Goal: Information Seeking & Learning: Learn about a topic

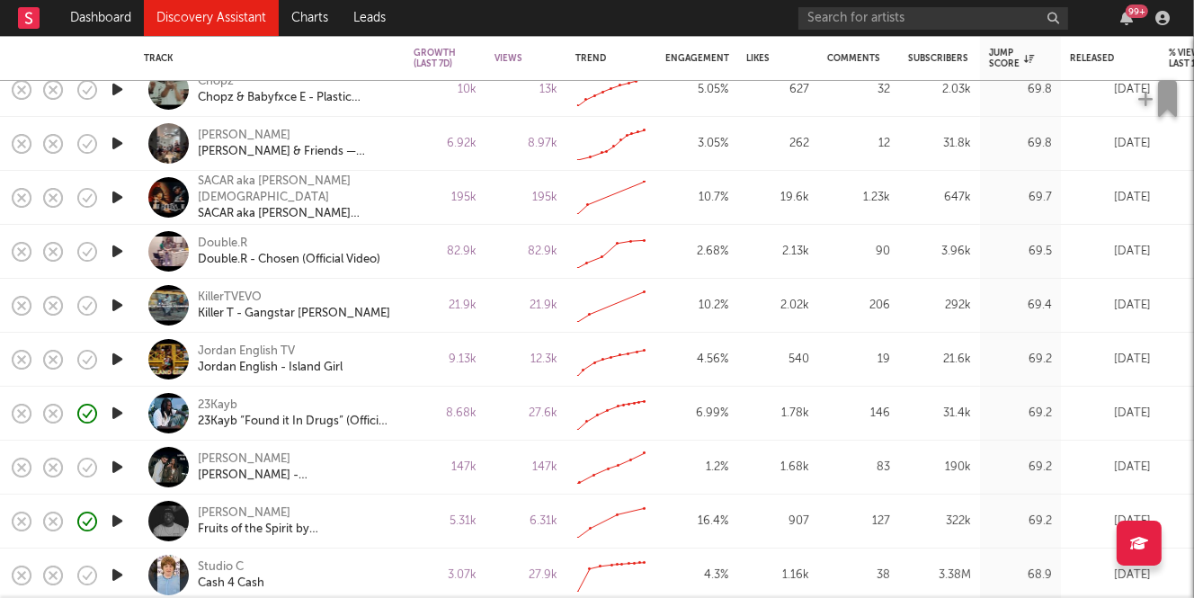
click at [115, 411] on icon "button" at bounding box center [117, 413] width 19 height 22
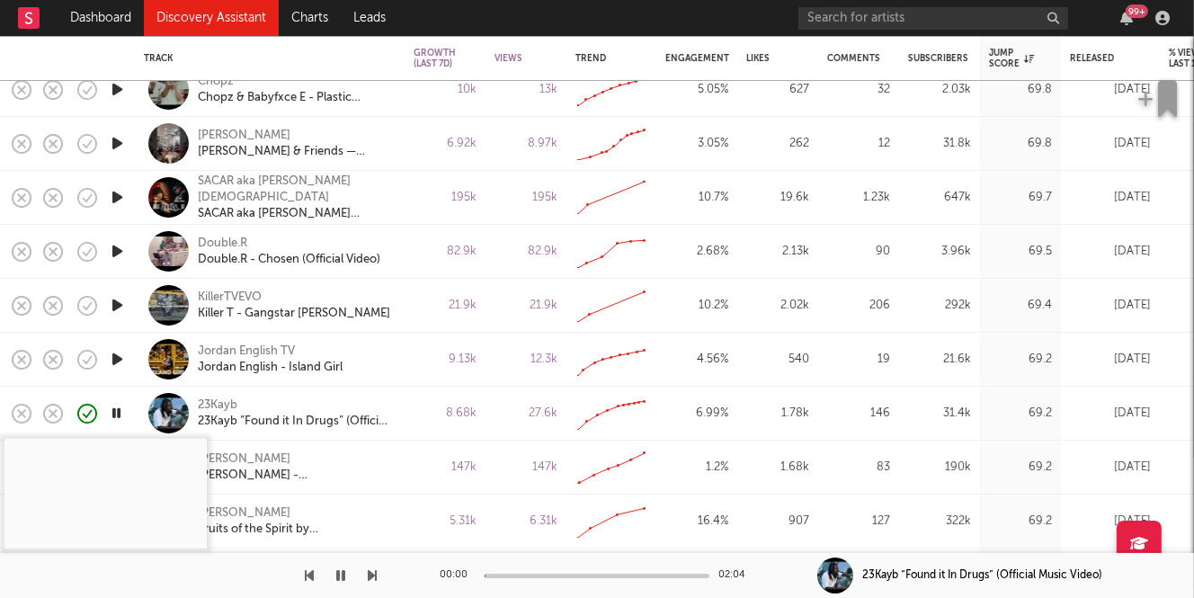
click at [528, 576] on div at bounding box center [597, 576] width 225 height 4
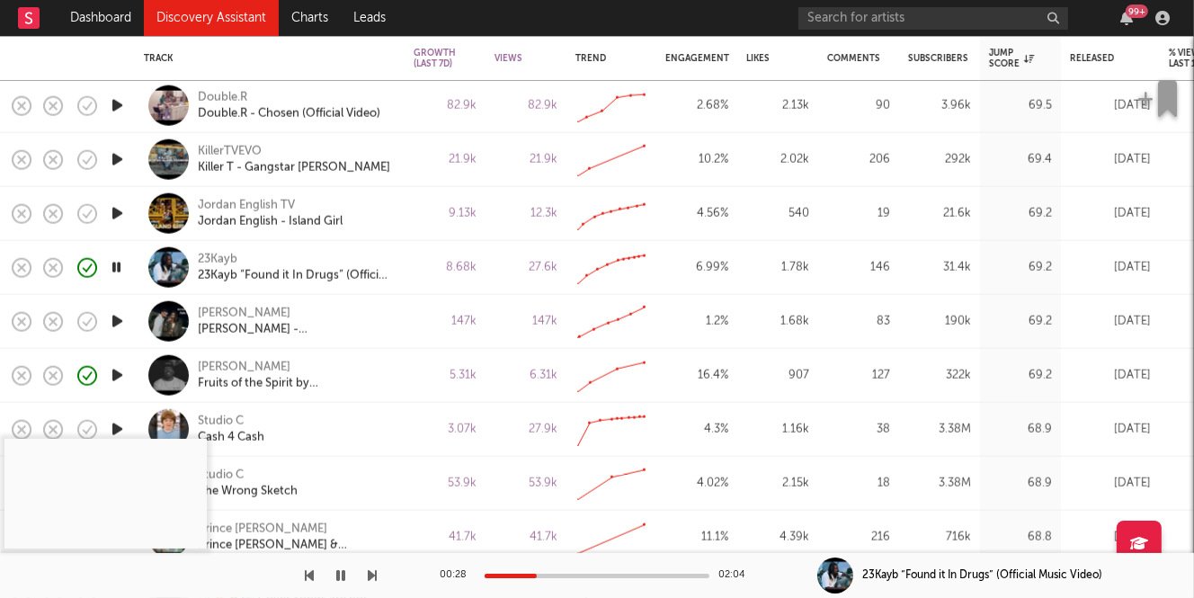
click at [118, 264] on icon "button" at bounding box center [116, 267] width 17 height 22
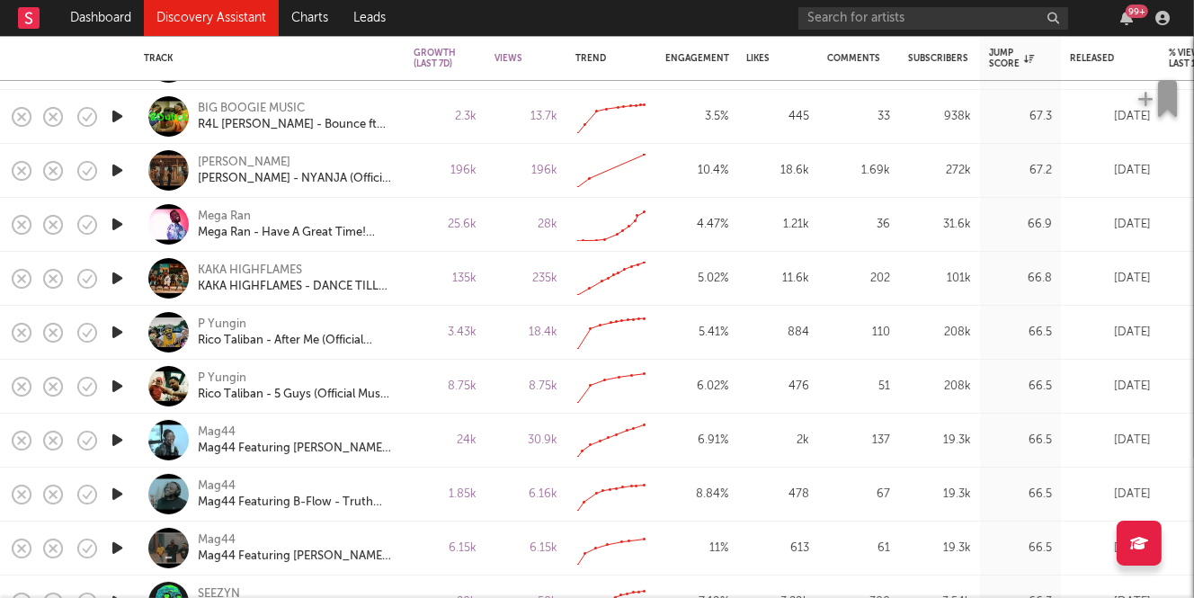
click at [120, 441] on icon "button" at bounding box center [117, 440] width 19 height 22
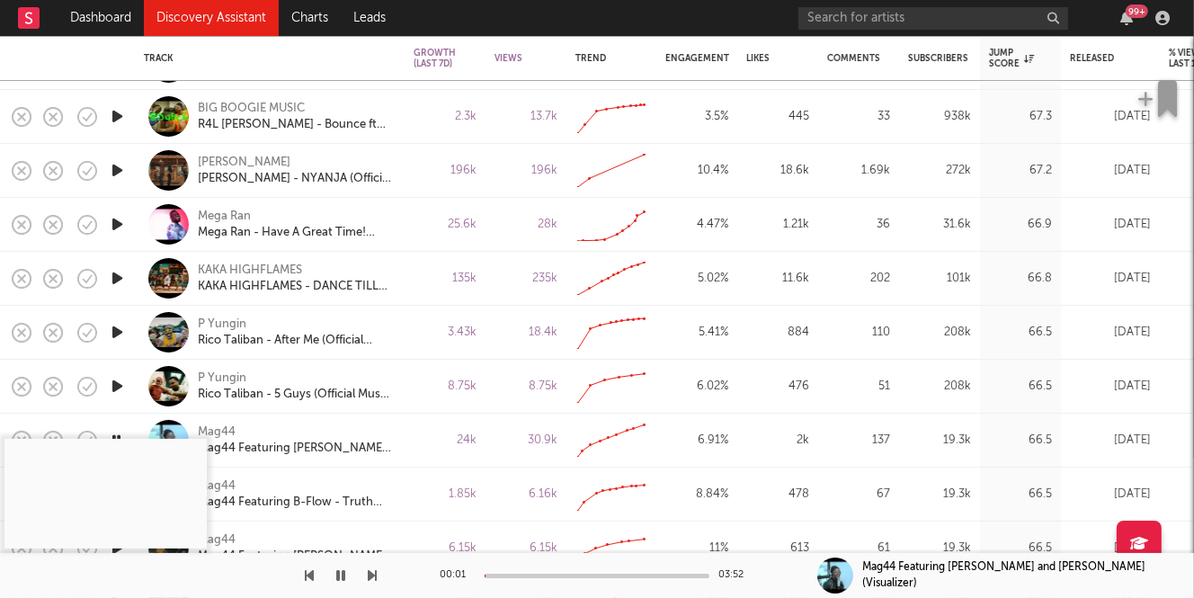
click at [546, 575] on div at bounding box center [597, 576] width 225 height 4
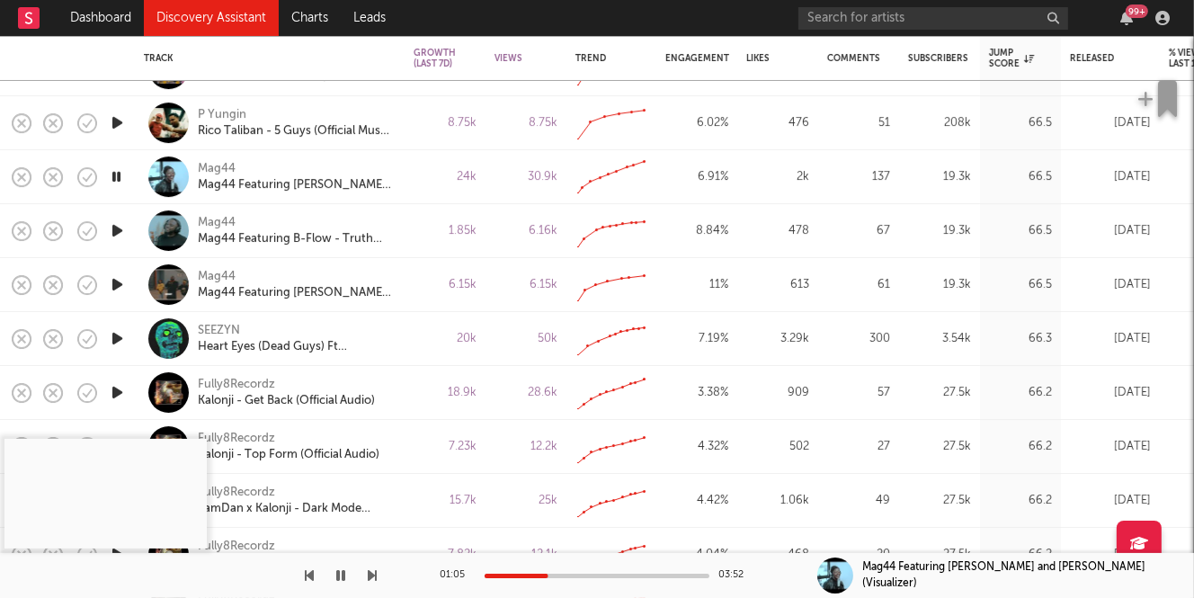
click at [118, 177] on icon "button" at bounding box center [116, 176] width 17 height 22
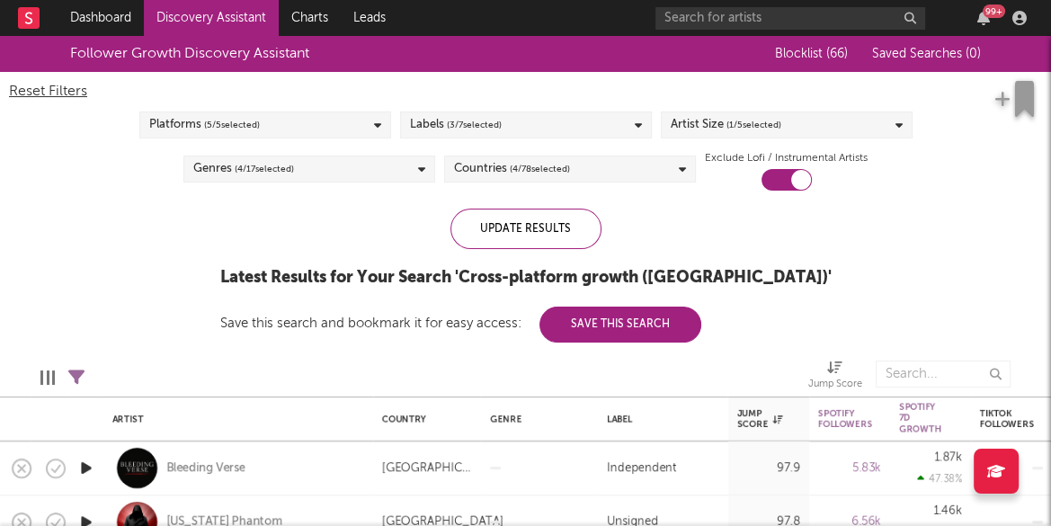
click at [181, 19] on link "Discovery Assistant" at bounding box center [211, 18] width 135 height 36
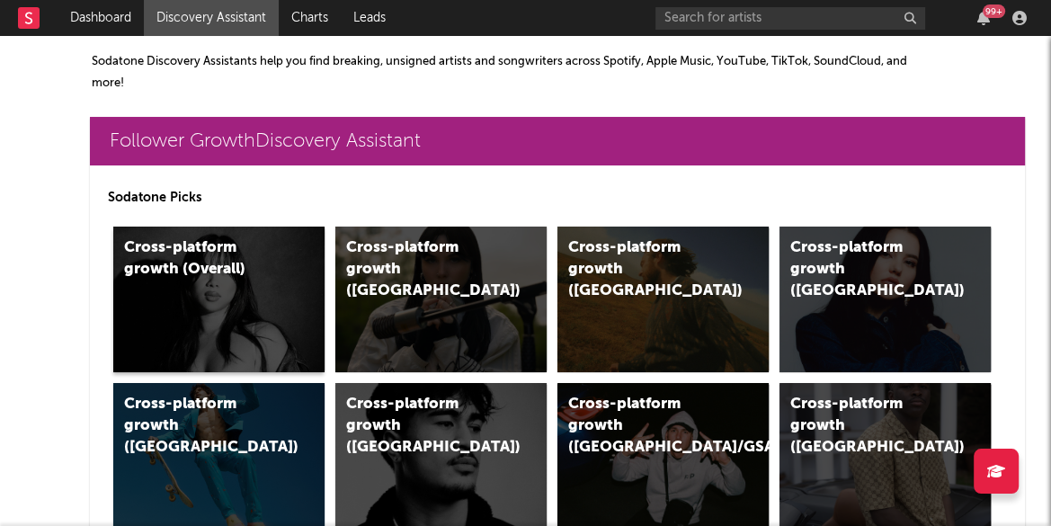
click at [201, 260] on div "Cross-platform growth (Overall)" at bounding box center [200, 258] width 152 height 43
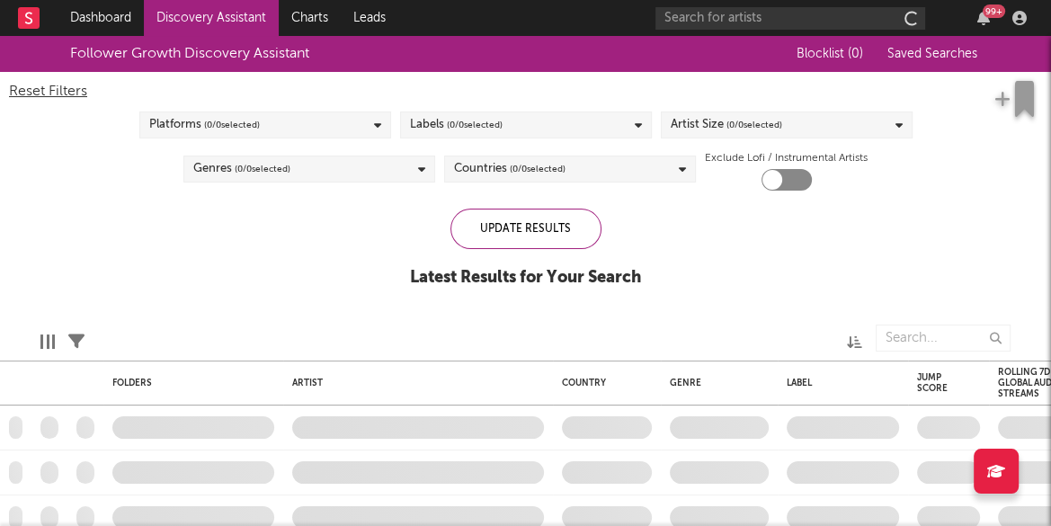
checkbox input "true"
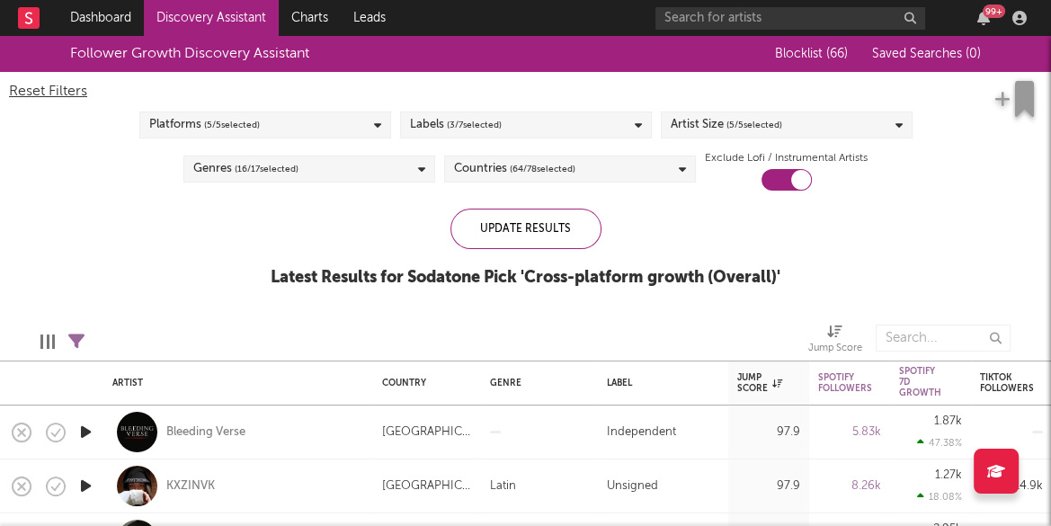
click at [901, 122] on icon at bounding box center [899, 126] width 7 height 12
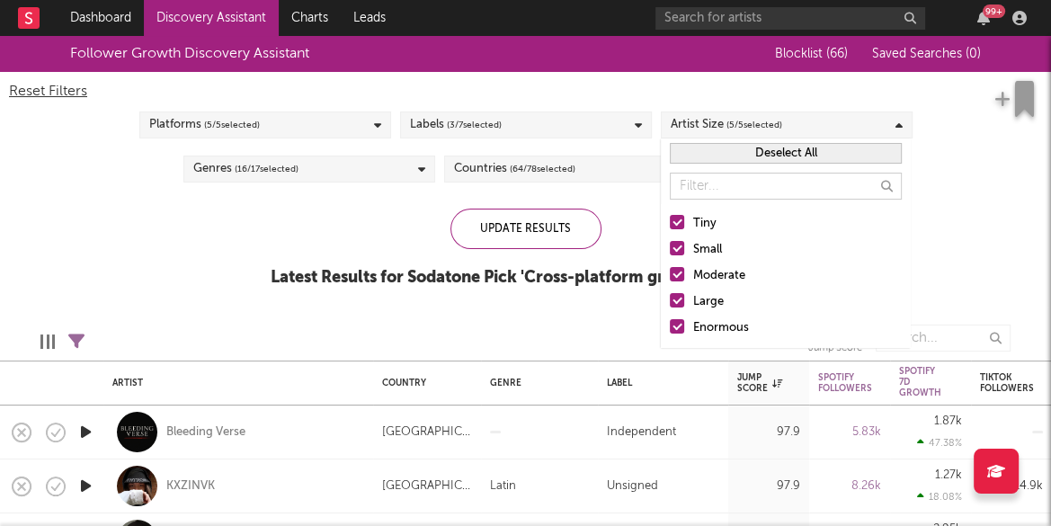
click at [723, 330] on div "Enormous" at bounding box center [797, 328] width 209 height 22
click at [670, 330] on input "Enormous" at bounding box center [670, 328] width 0 height 22
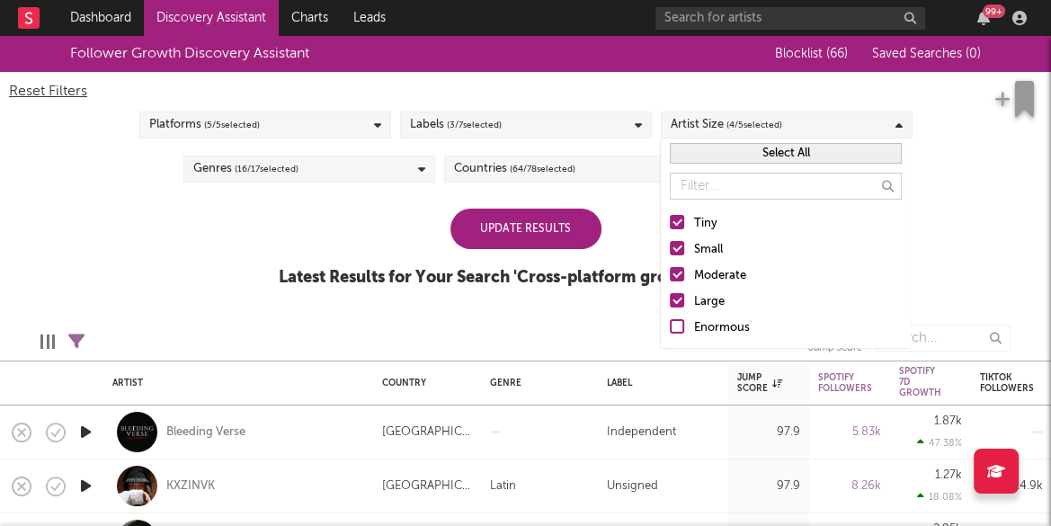
click at [698, 298] on div "Large" at bounding box center [797, 302] width 209 height 22
click at [670, 298] on input "Large" at bounding box center [670, 302] width 0 height 22
click at [719, 278] on div "Moderate" at bounding box center [797, 276] width 209 height 22
click at [670, 278] on input "Moderate" at bounding box center [670, 276] width 0 height 22
click at [698, 250] on div "Small" at bounding box center [797, 250] width 209 height 22
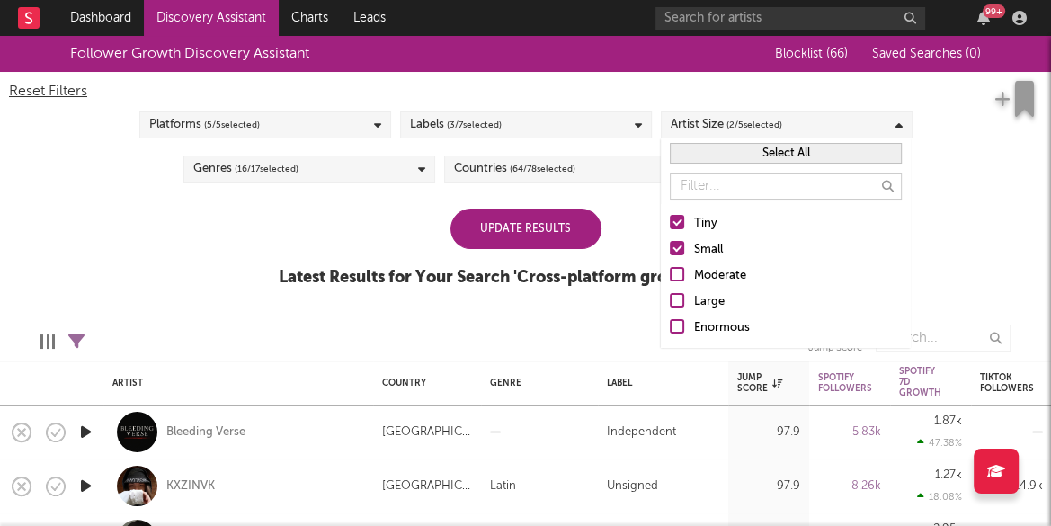
click at [670, 250] on input "Small" at bounding box center [670, 250] width 0 height 22
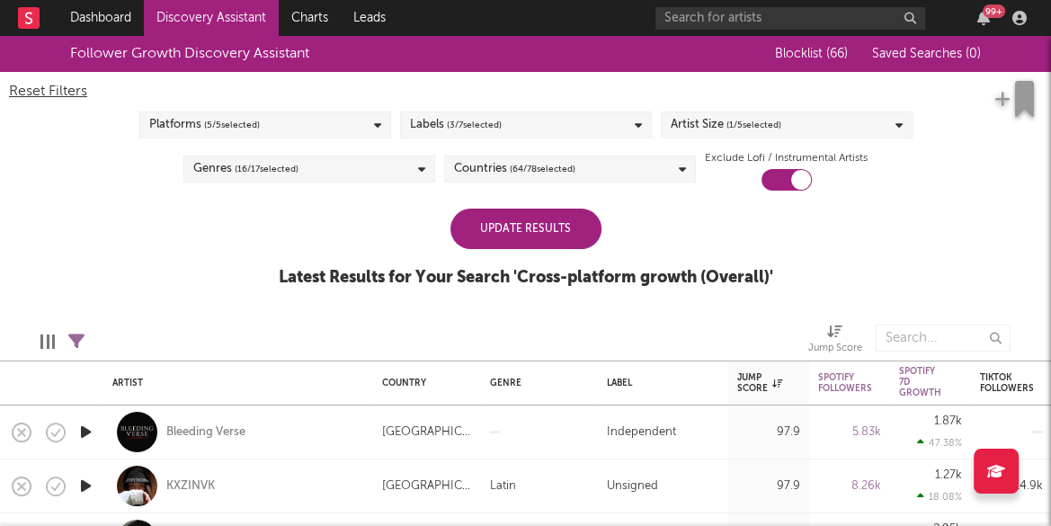
click at [533, 236] on div "Update Results" at bounding box center [525, 229] width 151 height 40
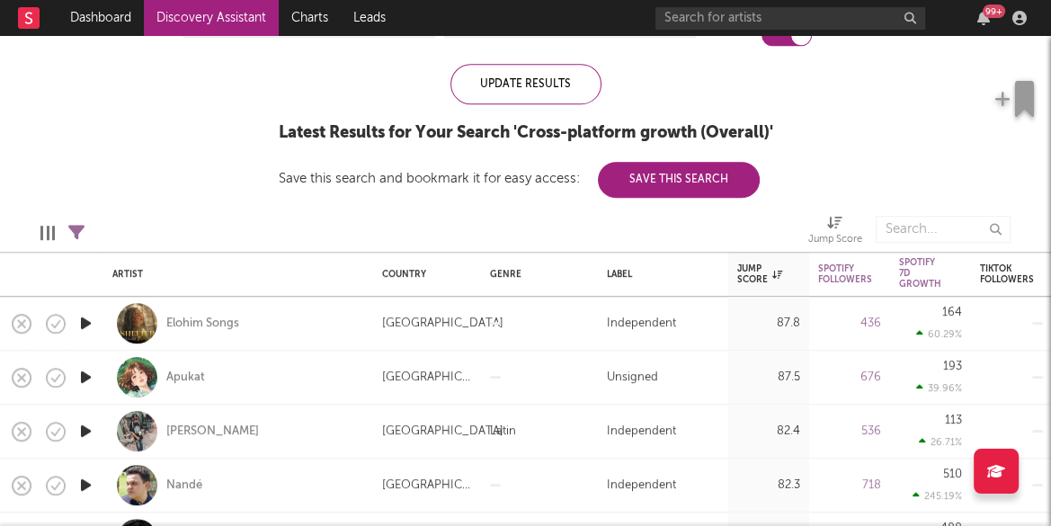
click at [87, 318] on icon "button" at bounding box center [85, 323] width 19 height 22
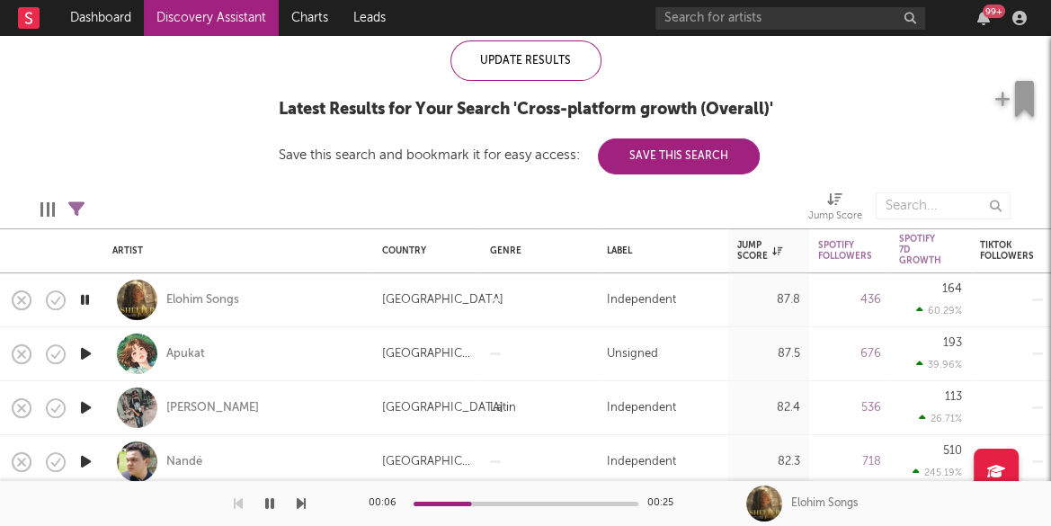
click at [89, 355] on icon "button" at bounding box center [85, 354] width 19 height 22
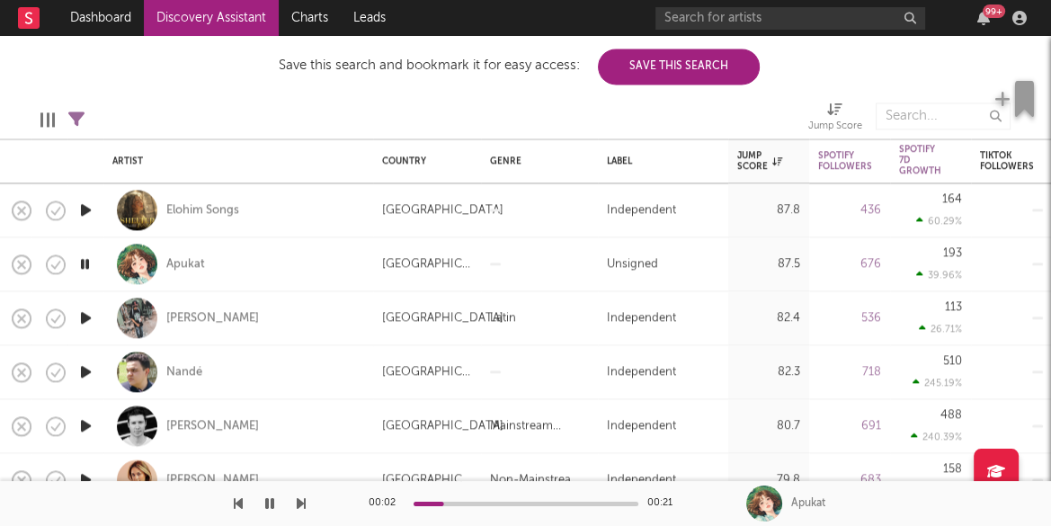
click at [82, 315] on icon "button" at bounding box center [85, 318] width 19 height 22
click at [86, 369] on icon "button" at bounding box center [85, 372] width 19 height 22
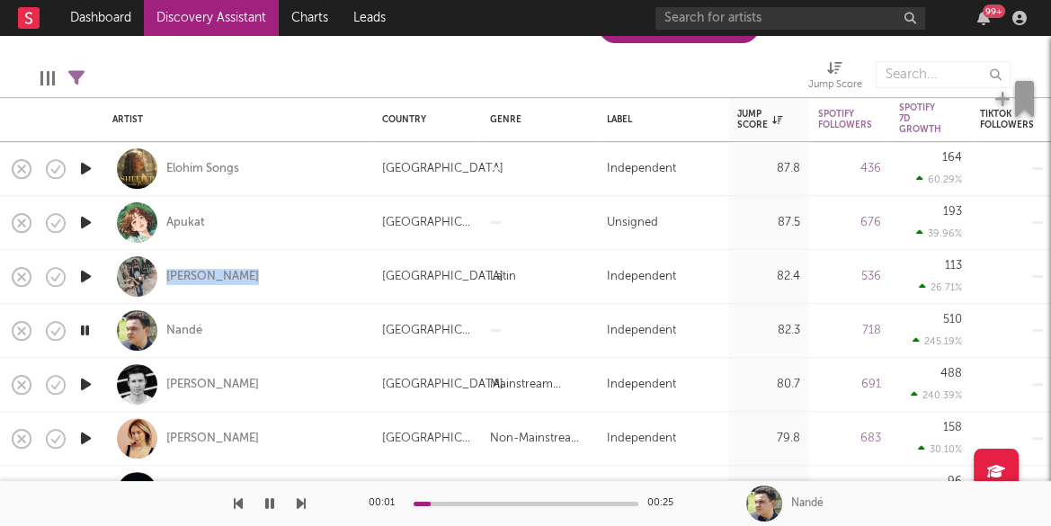
click at [85, 382] on icon "button" at bounding box center [85, 384] width 19 height 22
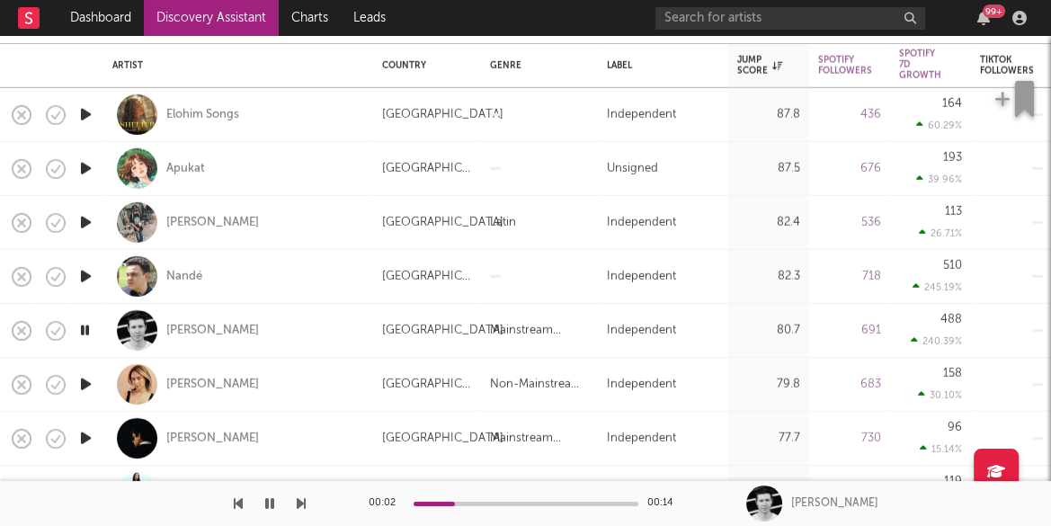
click at [529, 502] on div at bounding box center [526, 504] width 225 height 4
click at [85, 383] on icon "button" at bounding box center [85, 384] width 19 height 22
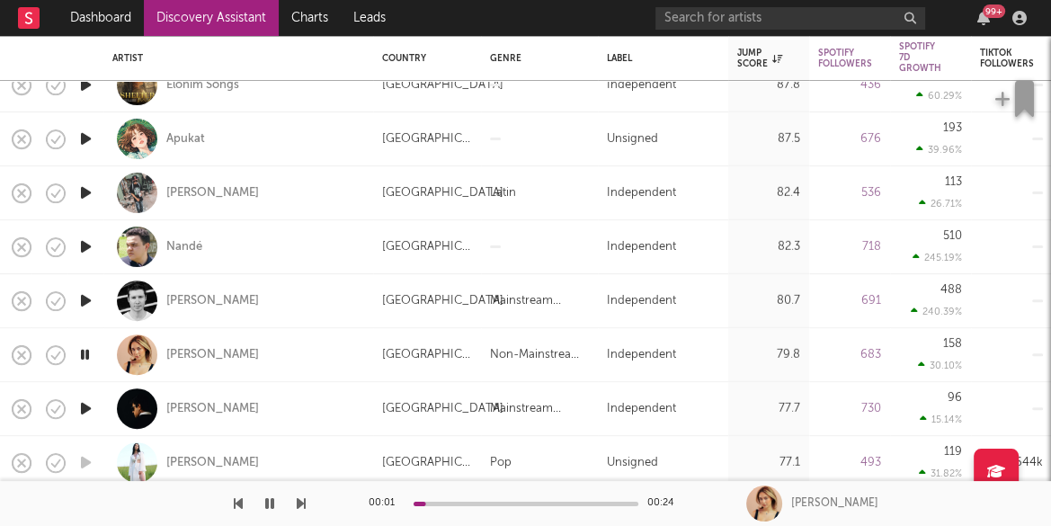
click at [92, 405] on icon "button" at bounding box center [85, 408] width 19 height 22
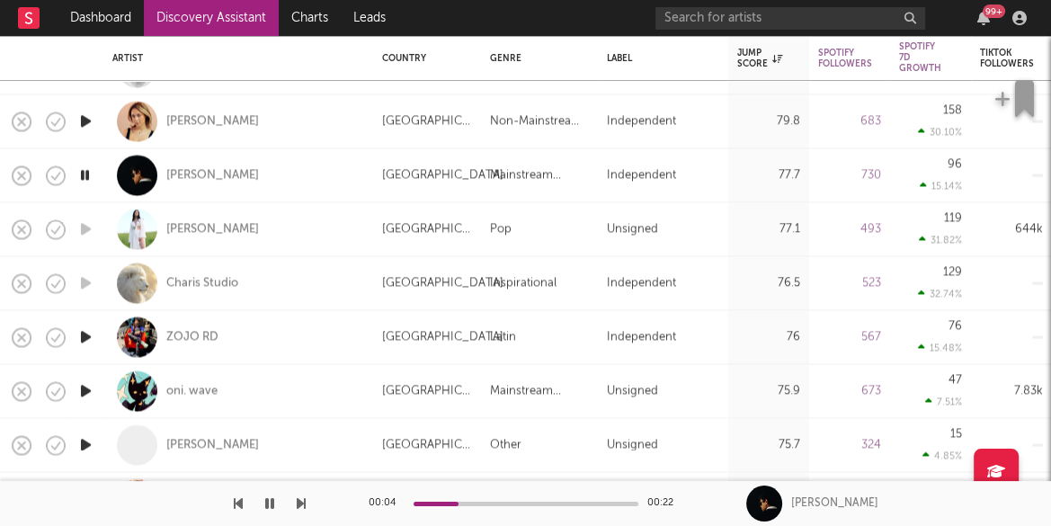
click at [84, 334] on icon "button" at bounding box center [85, 337] width 19 height 22
click at [86, 393] on icon "button" at bounding box center [85, 391] width 19 height 22
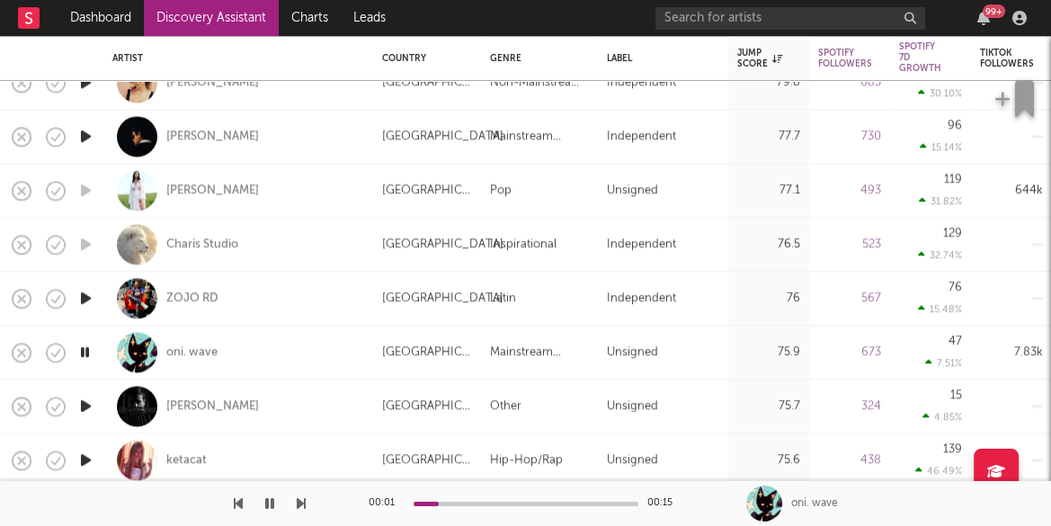
click at [88, 405] on icon "button" at bounding box center [85, 406] width 19 height 22
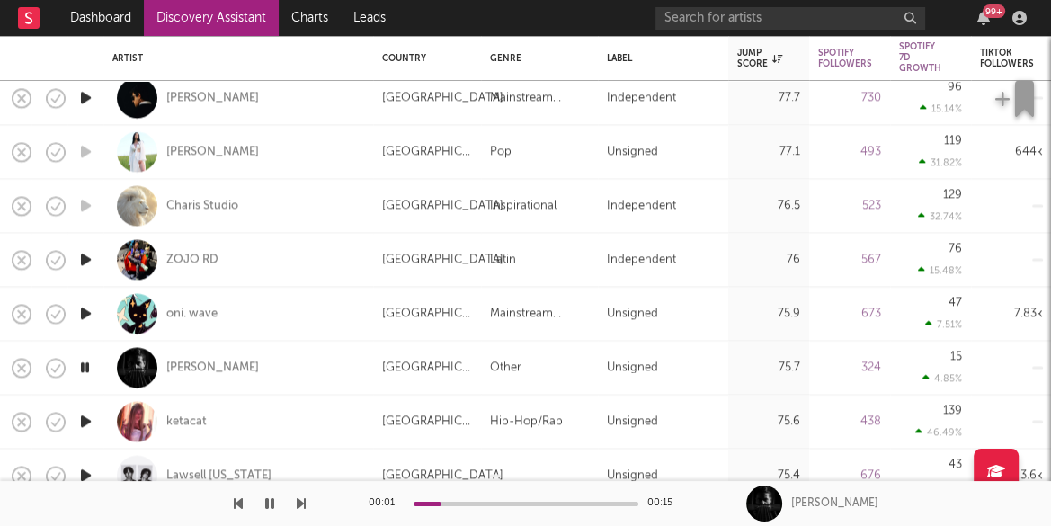
click at [86, 421] on icon "button" at bounding box center [85, 421] width 19 height 22
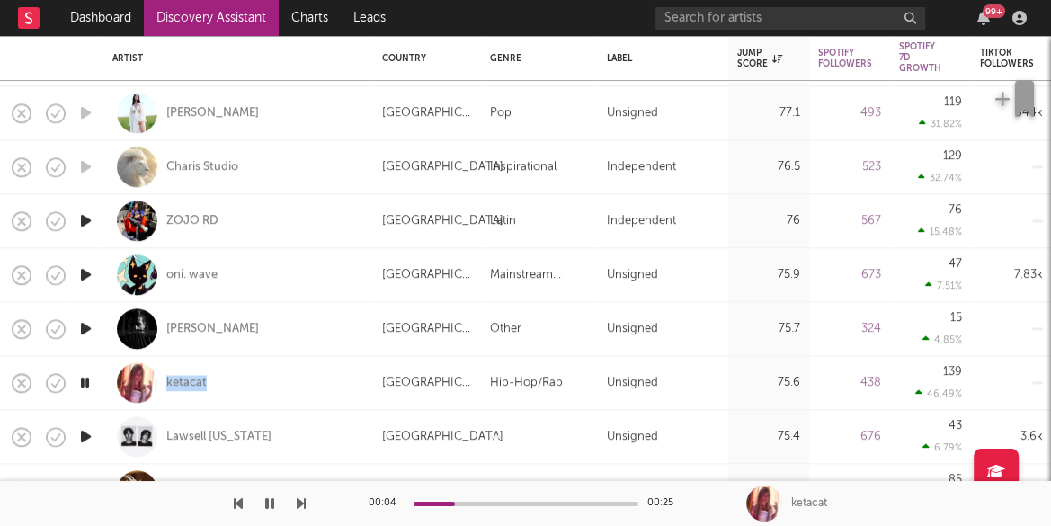
click at [89, 379] on icon "button" at bounding box center [84, 382] width 17 height 22
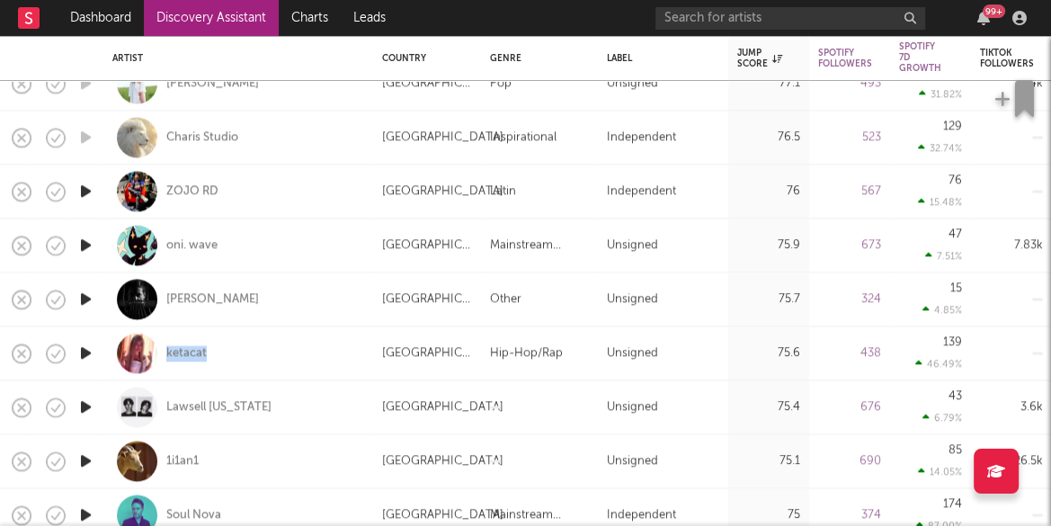
click at [85, 404] on icon "button" at bounding box center [85, 407] width 19 height 22
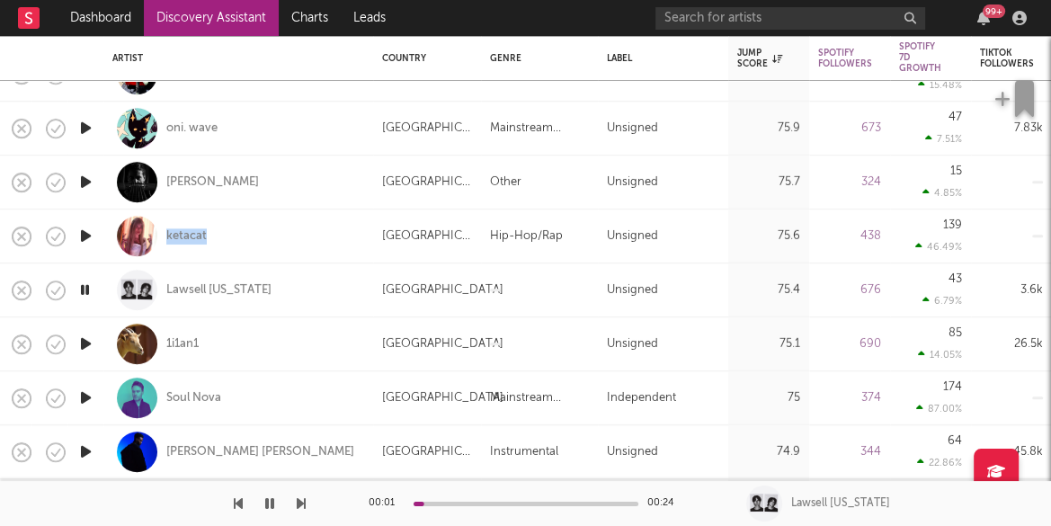
click at [87, 397] on icon "button" at bounding box center [85, 398] width 19 height 22
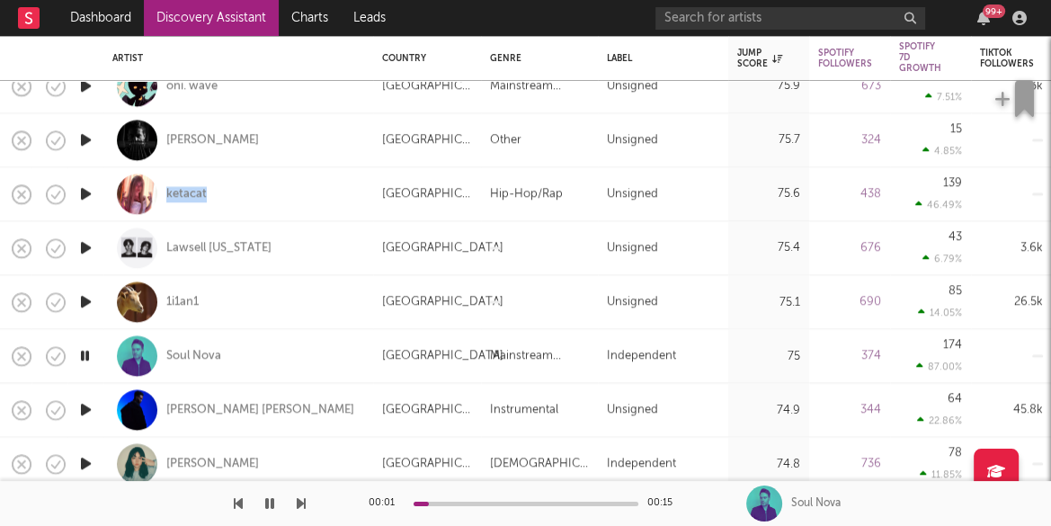
click at [87, 406] on icon "button" at bounding box center [85, 409] width 19 height 22
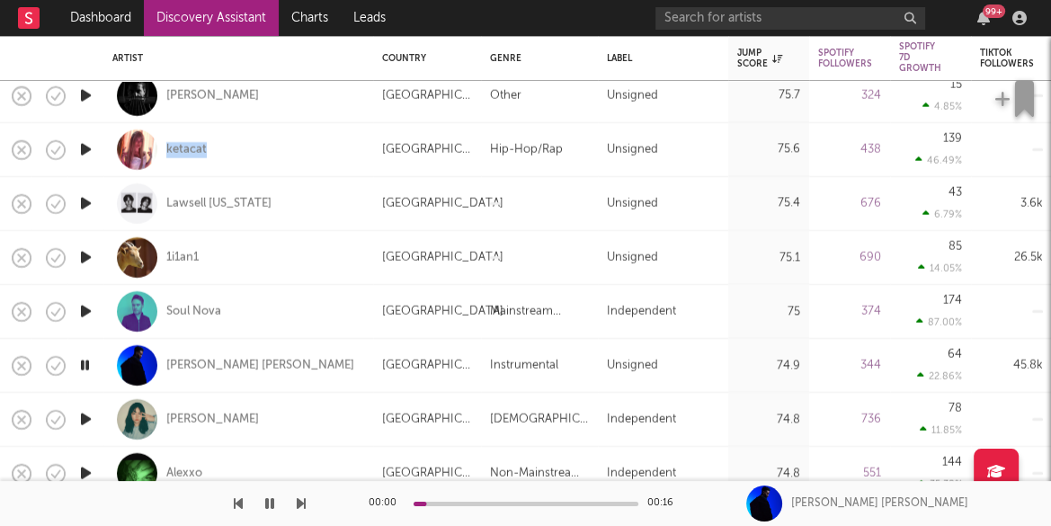
click at [87, 415] on icon "button" at bounding box center [85, 419] width 19 height 22
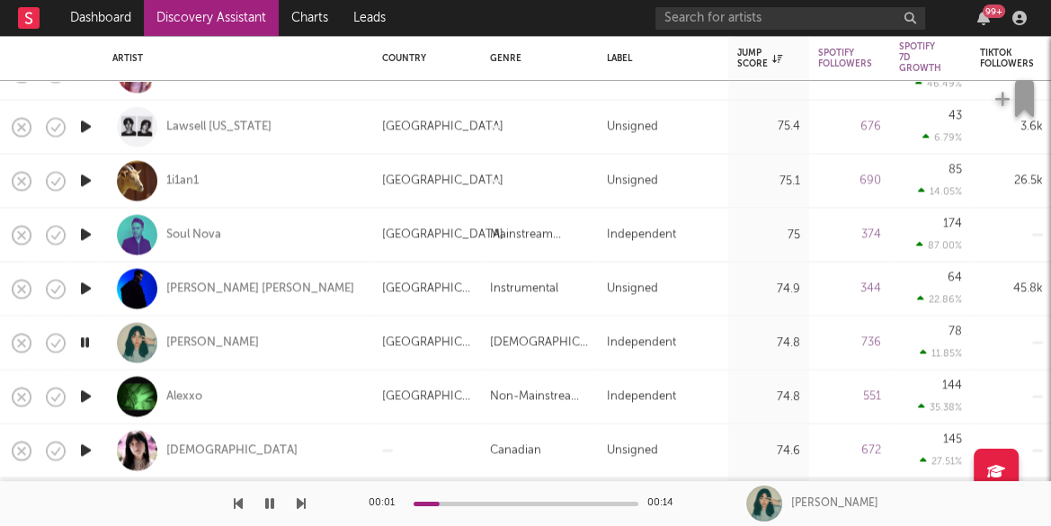
click at [89, 394] on icon "button" at bounding box center [85, 397] width 19 height 22
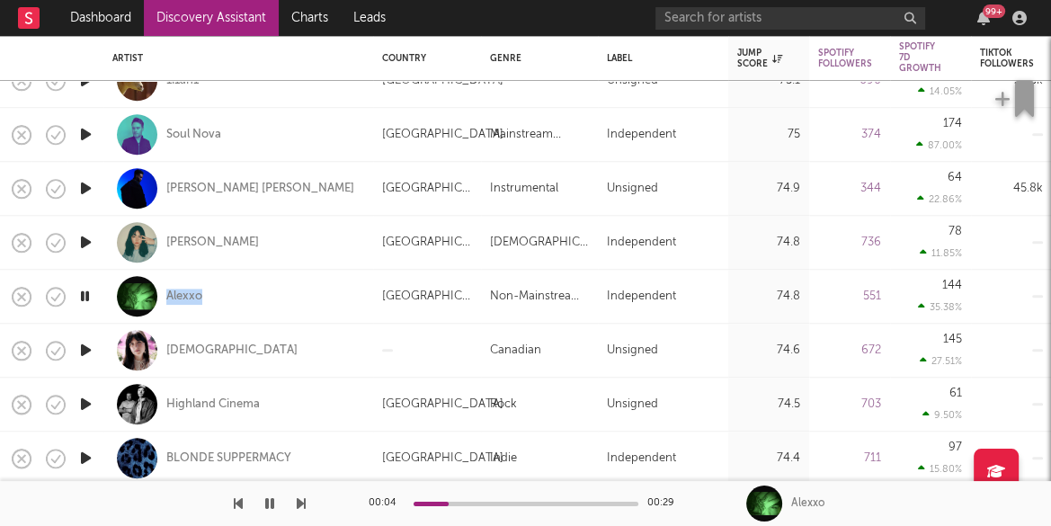
click at [94, 346] on icon "button" at bounding box center [85, 350] width 19 height 22
click at [87, 401] on icon "button" at bounding box center [85, 404] width 19 height 22
click at [85, 352] on icon "button" at bounding box center [85, 350] width 19 height 22
click at [443, 499] on div "00:00 00:29" at bounding box center [526, 503] width 315 height 45
click at [449, 502] on div at bounding box center [526, 504] width 225 height 4
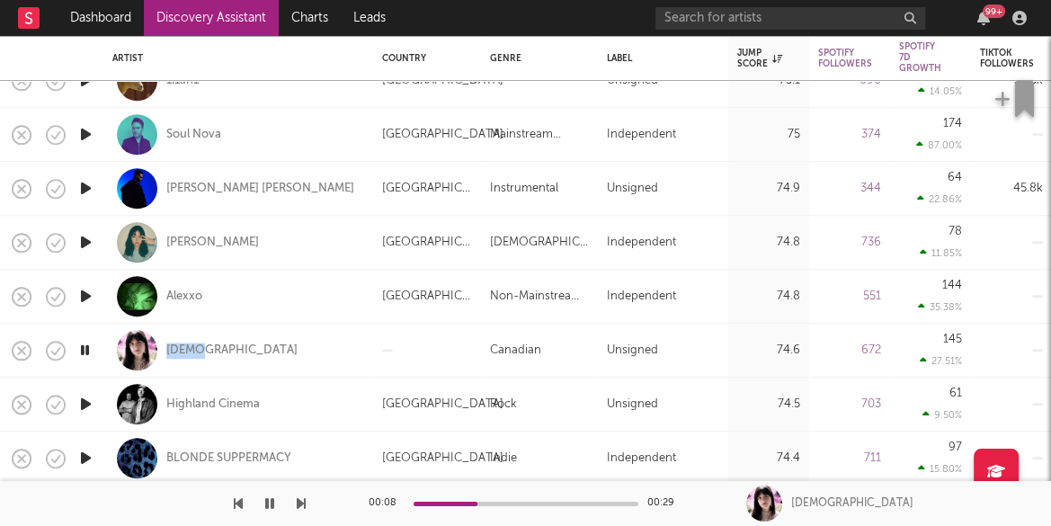
click at [85, 404] on icon "button" at bounding box center [85, 404] width 19 height 22
click at [85, 455] on icon "button" at bounding box center [85, 458] width 19 height 22
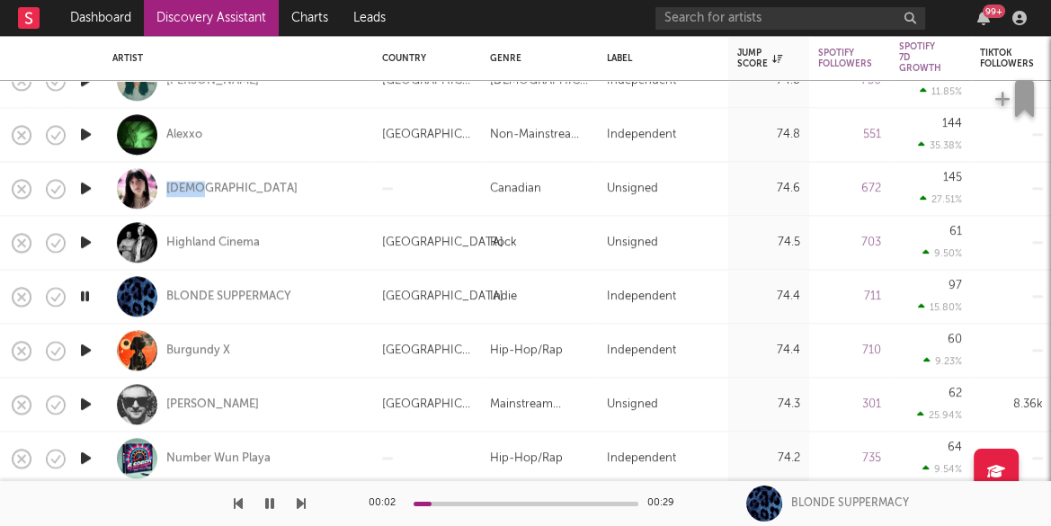
click at [85, 352] on icon "button" at bounding box center [85, 350] width 19 height 22
click at [85, 402] on icon "button" at bounding box center [85, 404] width 19 height 22
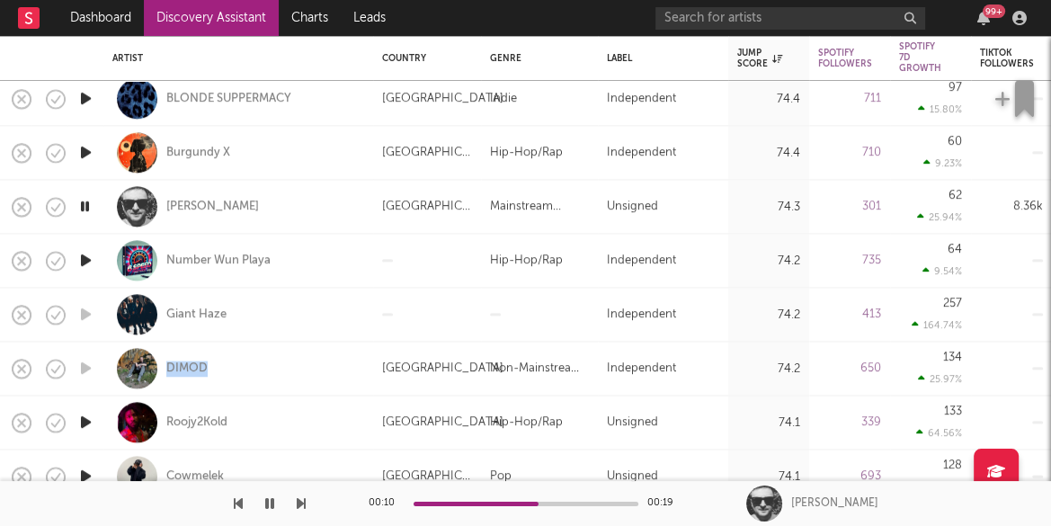
click at [83, 418] on icon "button" at bounding box center [85, 422] width 19 height 22
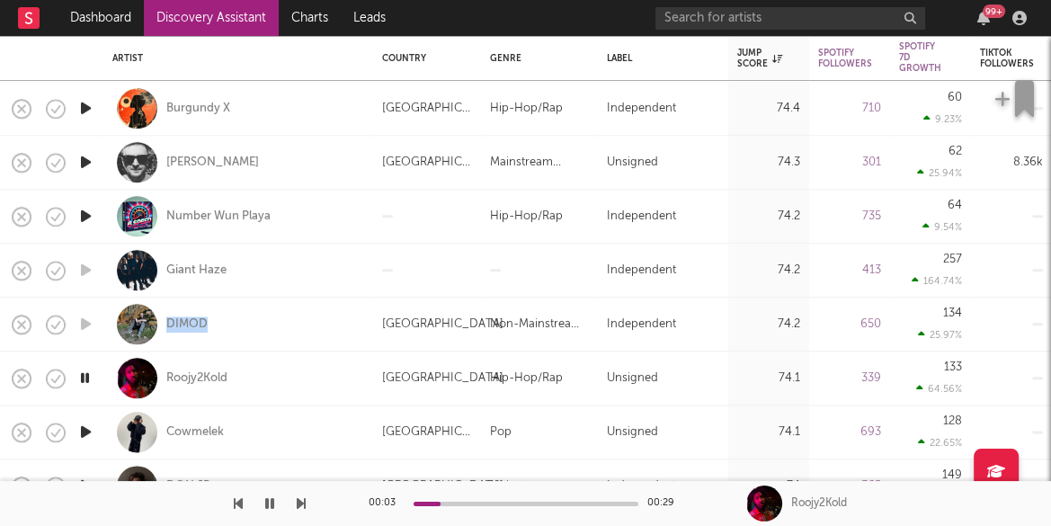
click at [86, 432] on icon "button" at bounding box center [85, 432] width 19 height 22
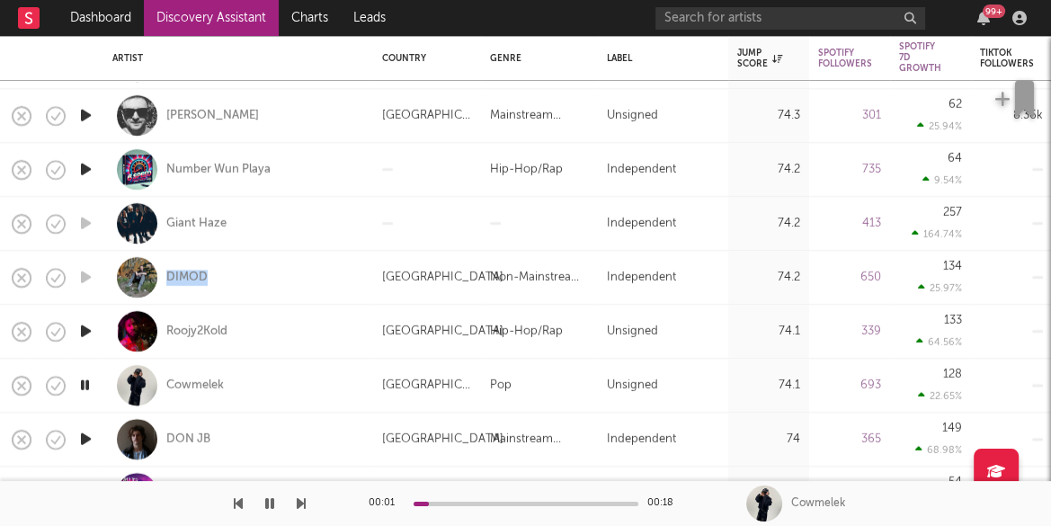
click at [85, 433] on icon "button" at bounding box center [85, 439] width 19 height 22
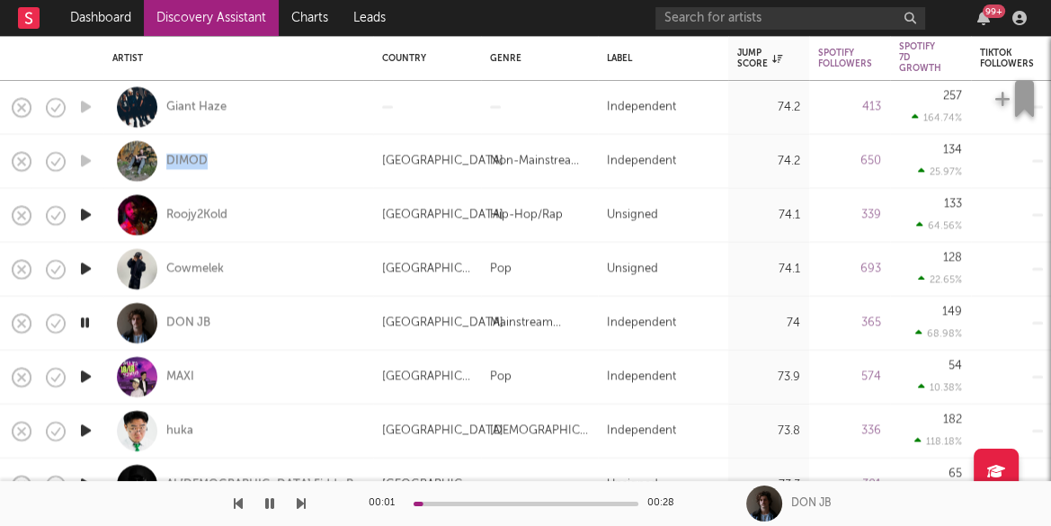
click at [86, 377] on icon "button" at bounding box center [85, 377] width 19 height 22
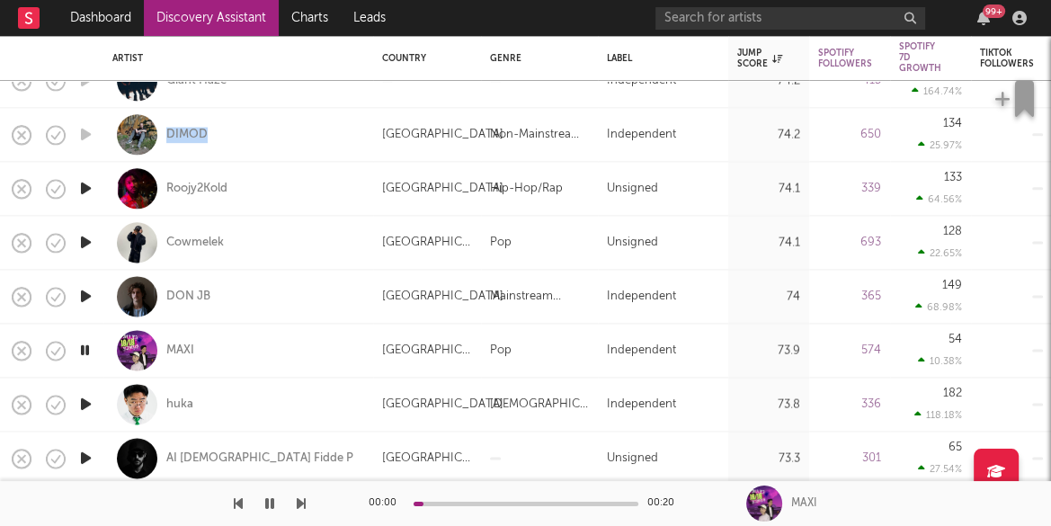
click at [86, 404] on icon "button" at bounding box center [85, 404] width 19 height 22
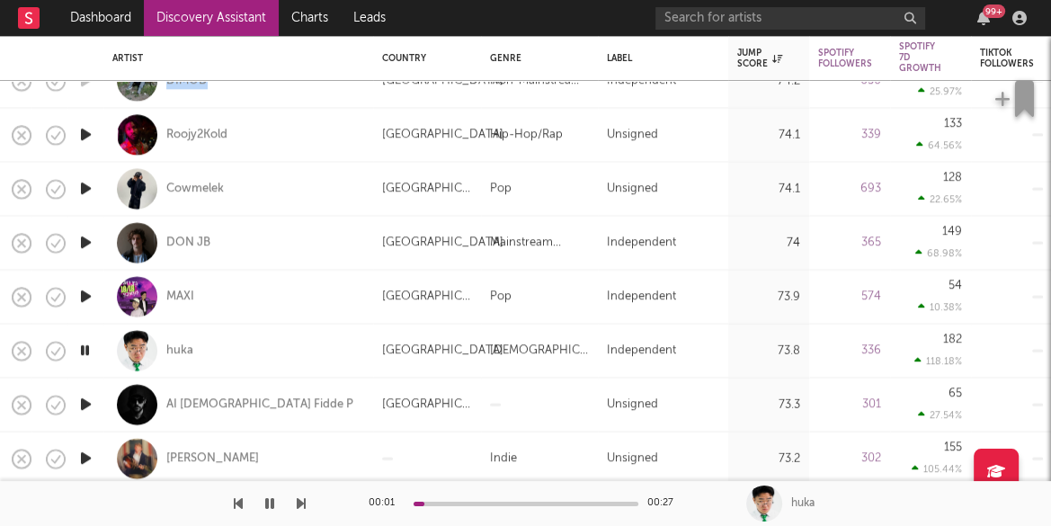
click at [85, 406] on icon "button" at bounding box center [85, 405] width 19 height 22
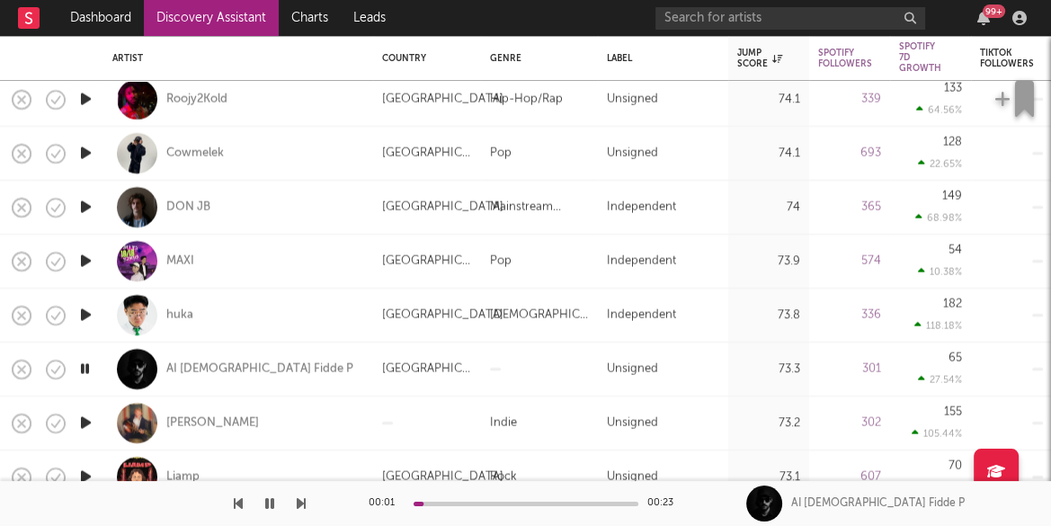
click at [85, 421] on icon "button" at bounding box center [85, 423] width 19 height 22
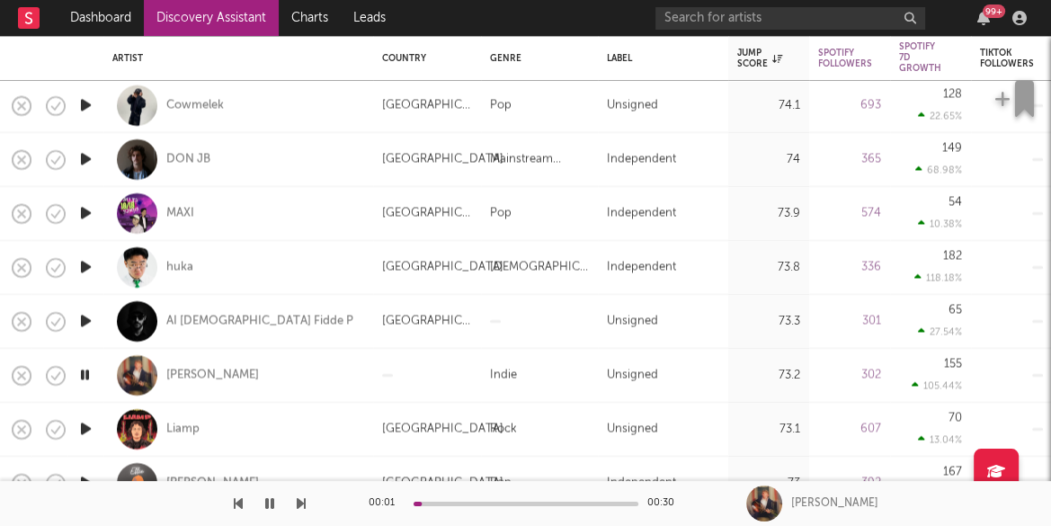
click at [85, 424] on icon "button" at bounding box center [85, 429] width 19 height 22
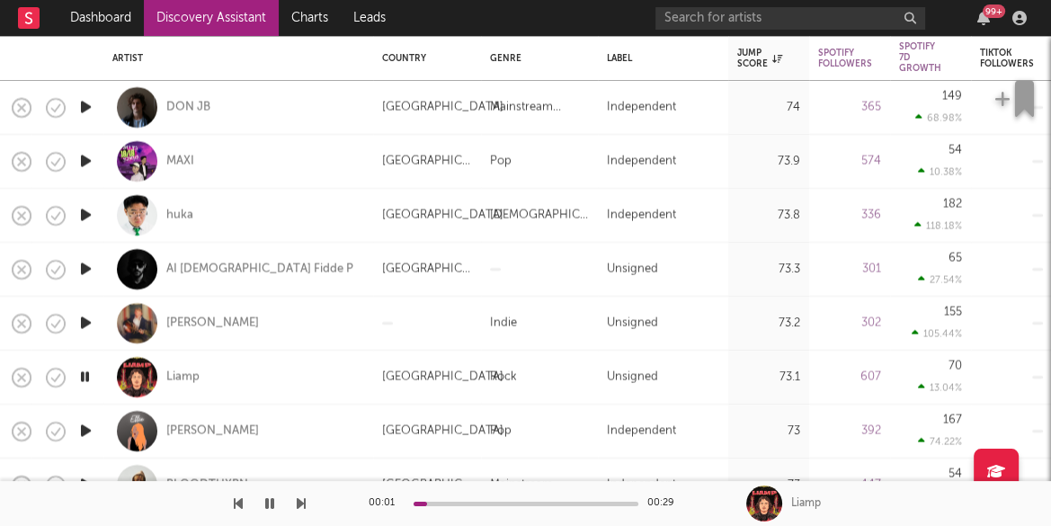
click at [85, 425] on icon "button" at bounding box center [85, 431] width 19 height 22
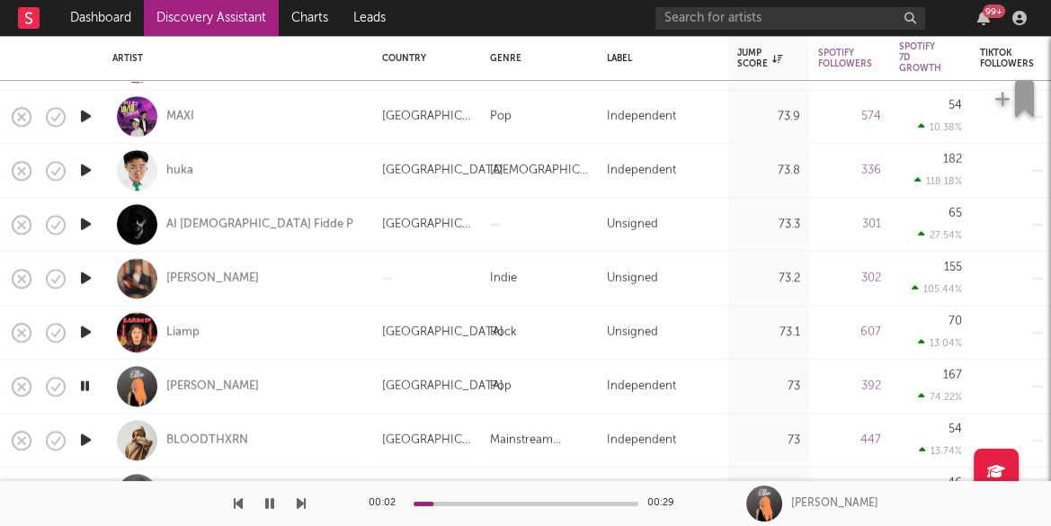
click at [85, 438] on icon "button" at bounding box center [85, 440] width 19 height 22
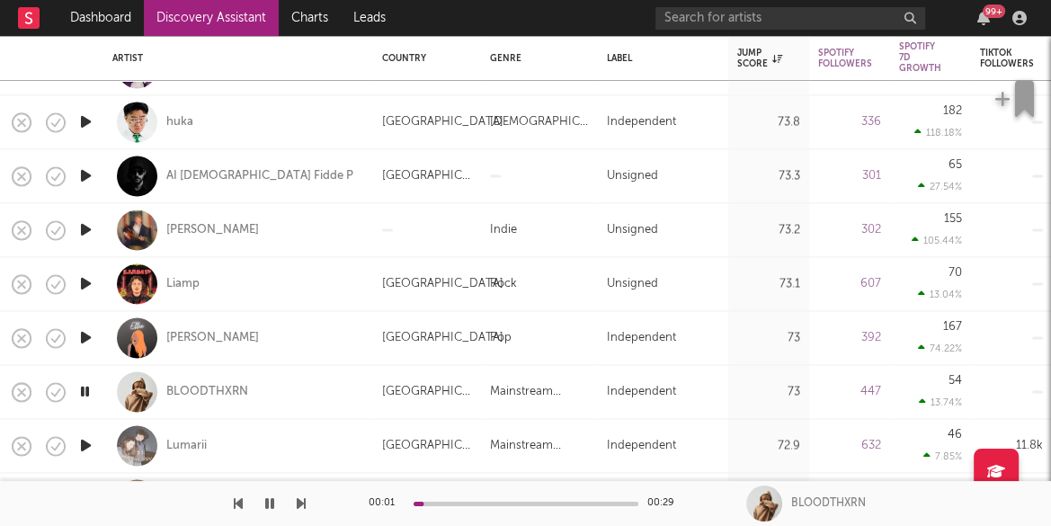
click at [85, 441] on icon "button" at bounding box center [85, 445] width 19 height 22
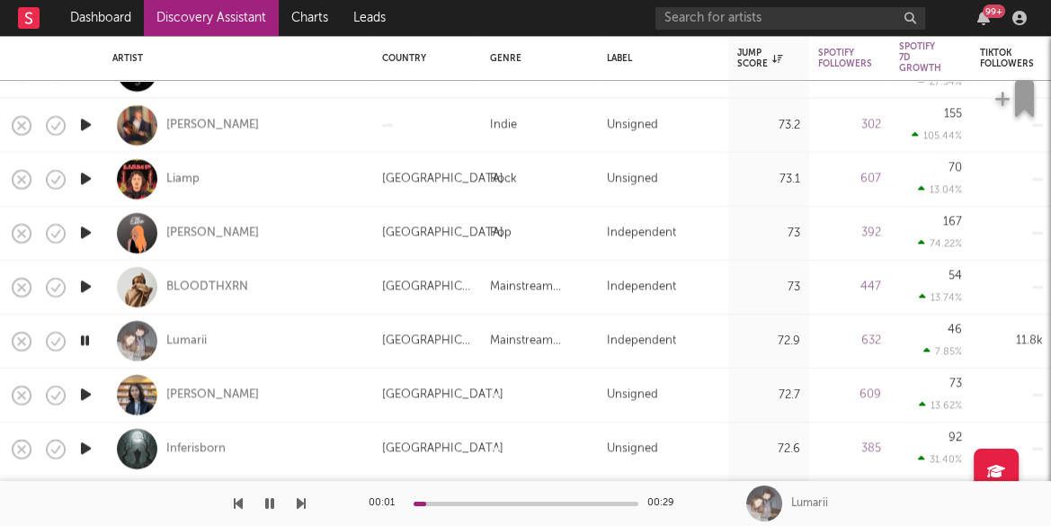
click at [84, 396] on icon "button" at bounding box center [85, 395] width 19 height 22
click at [82, 446] on icon "button" at bounding box center [85, 449] width 19 height 22
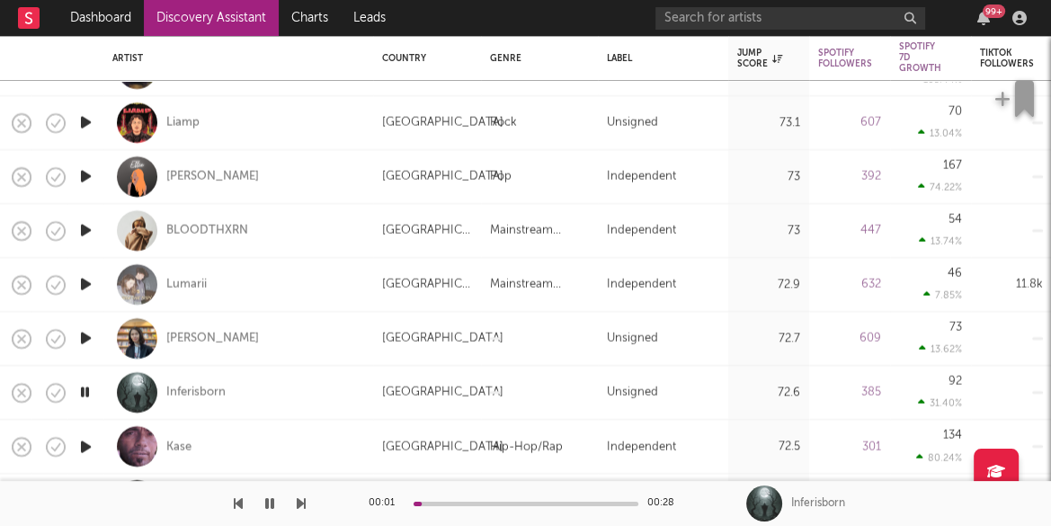
click at [86, 443] on icon "button" at bounding box center [85, 446] width 19 height 22
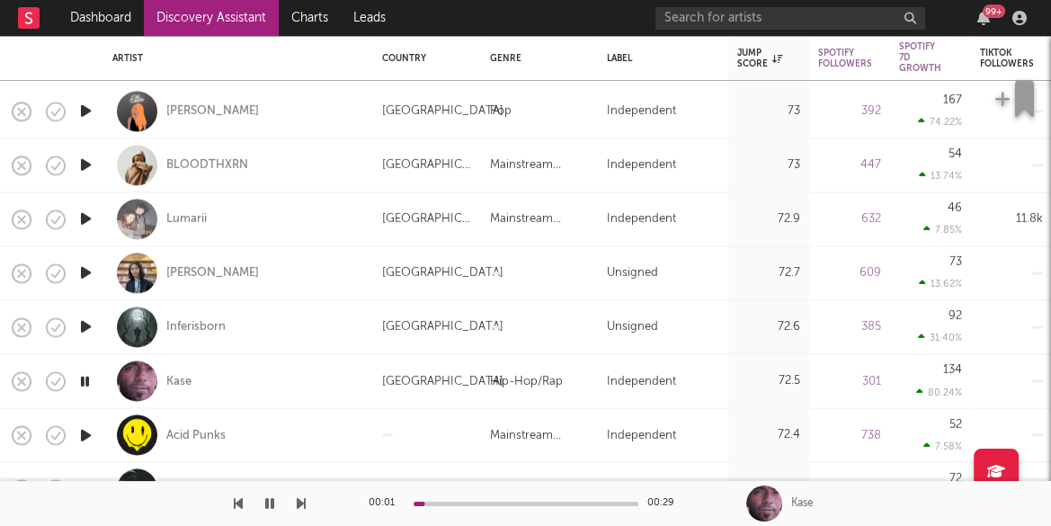
click at [86, 438] on icon "button" at bounding box center [85, 435] width 19 height 22
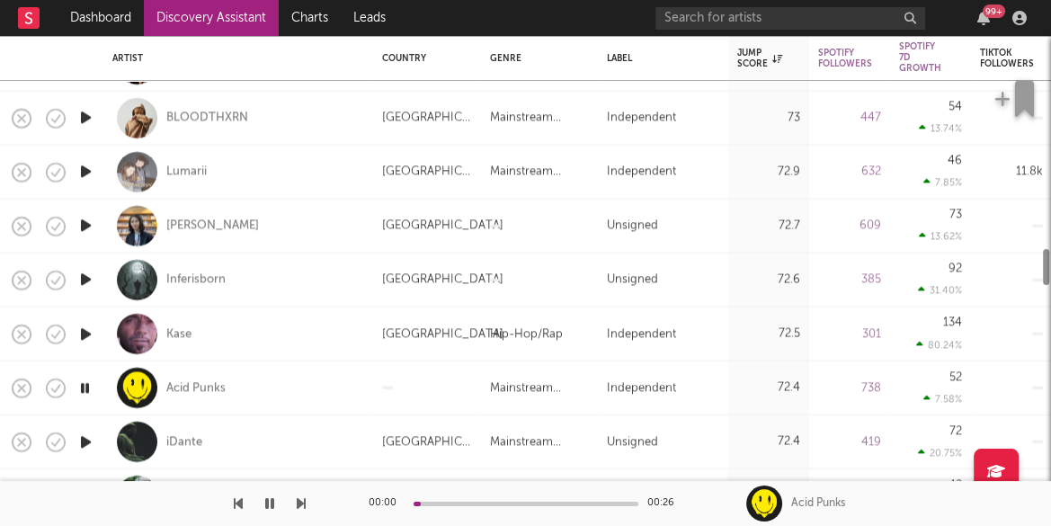
click at [89, 436] on icon "button" at bounding box center [85, 442] width 19 height 22
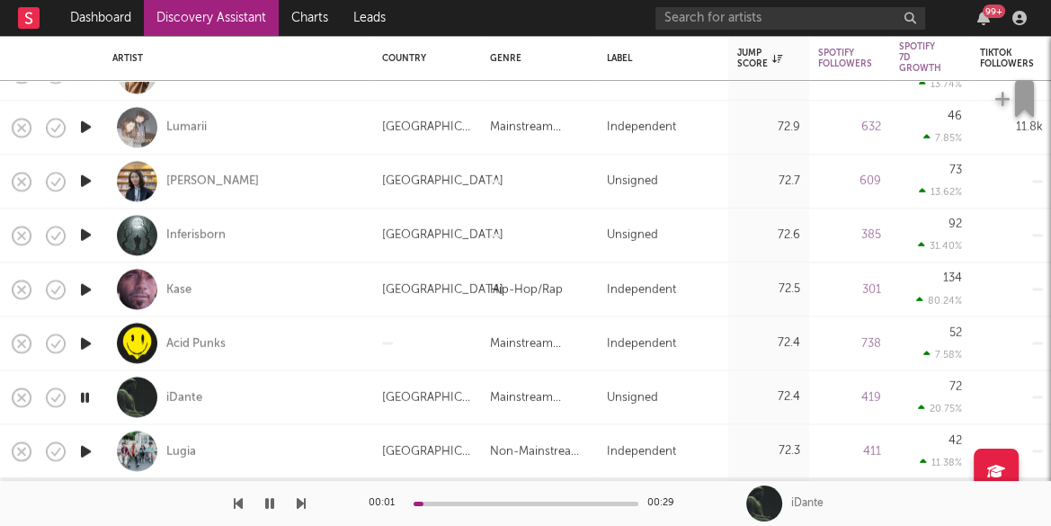
click at [85, 451] on icon "button" at bounding box center [85, 451] width 19 height 22
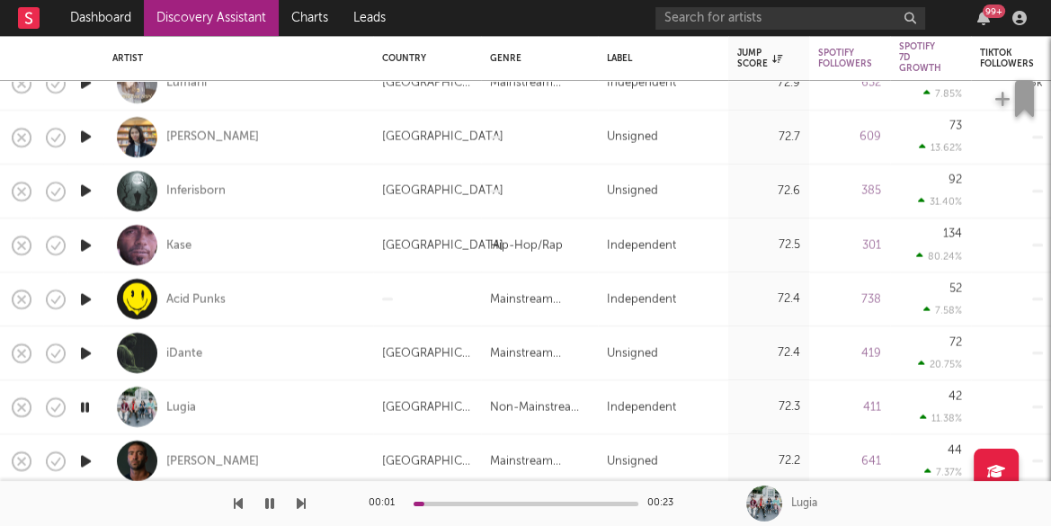
click at [88, 455] on icon "button" at bounding box center [85, 461] width 19 height 22
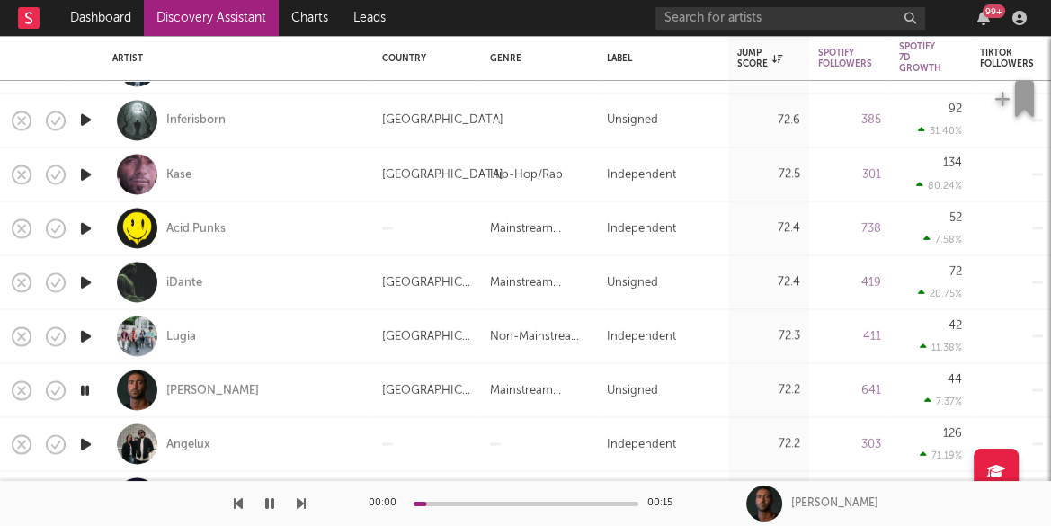
click at [87, 447] on icon "button" at bounding box center [85, 444] width 19 height 22
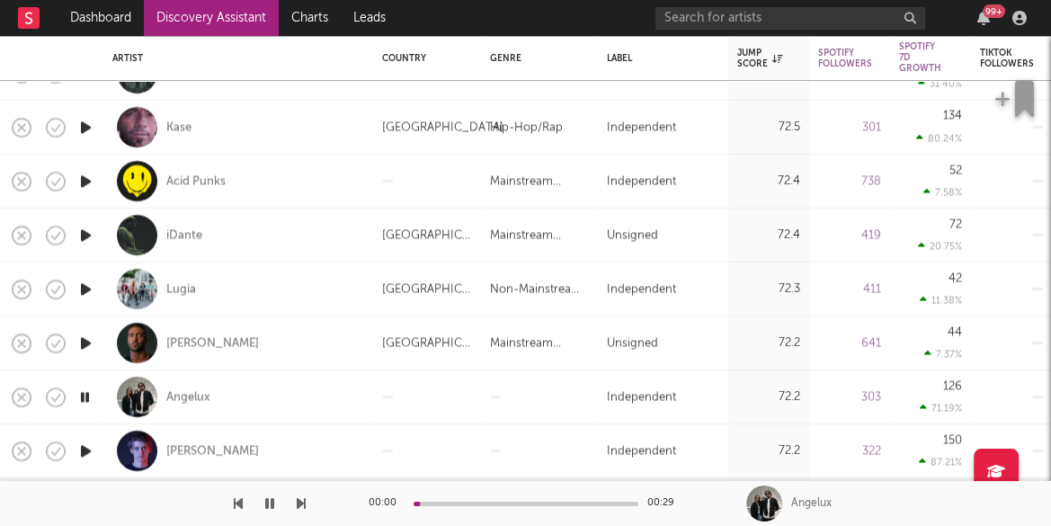
click at [85, 456] on icon "button" at bounding box center [85, 451] width 19 height 22
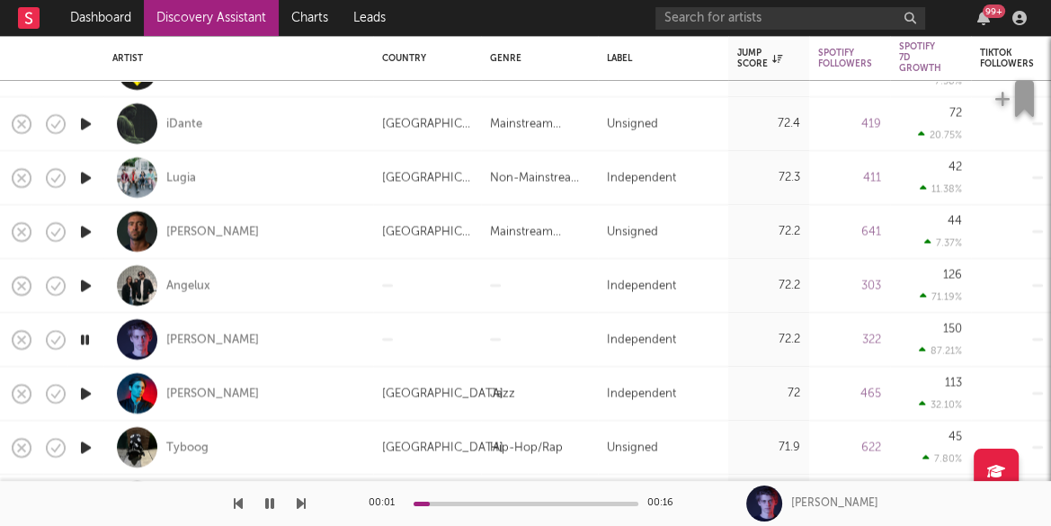
click at [83, 392] on icon "button" at bounding box center [85, 393] width 19 height 22
click at [85, 446] on icon "button" at bounding box center [85, 447] width 19 height 22
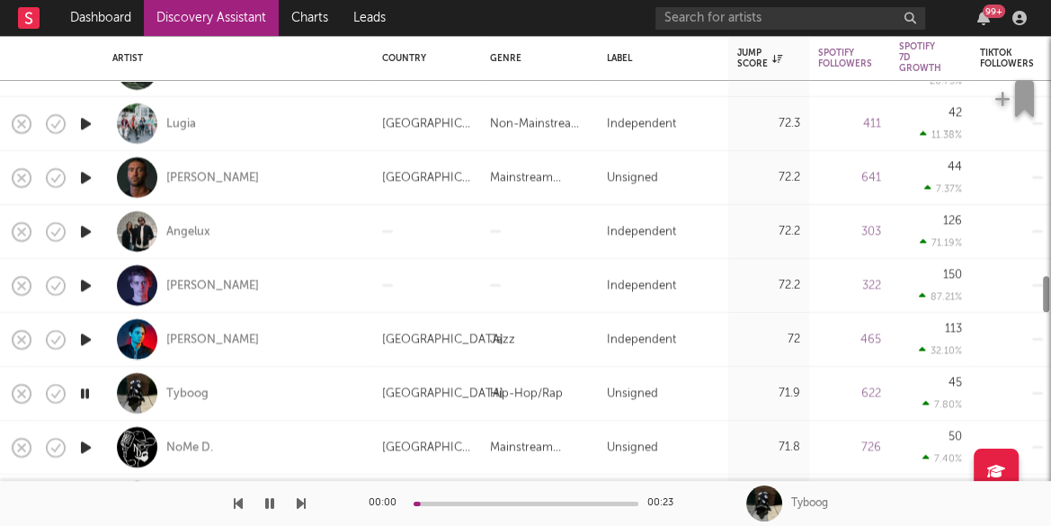
click at [85, 445] on icon "button" at bounding box center [85, 447] width 19 height 22
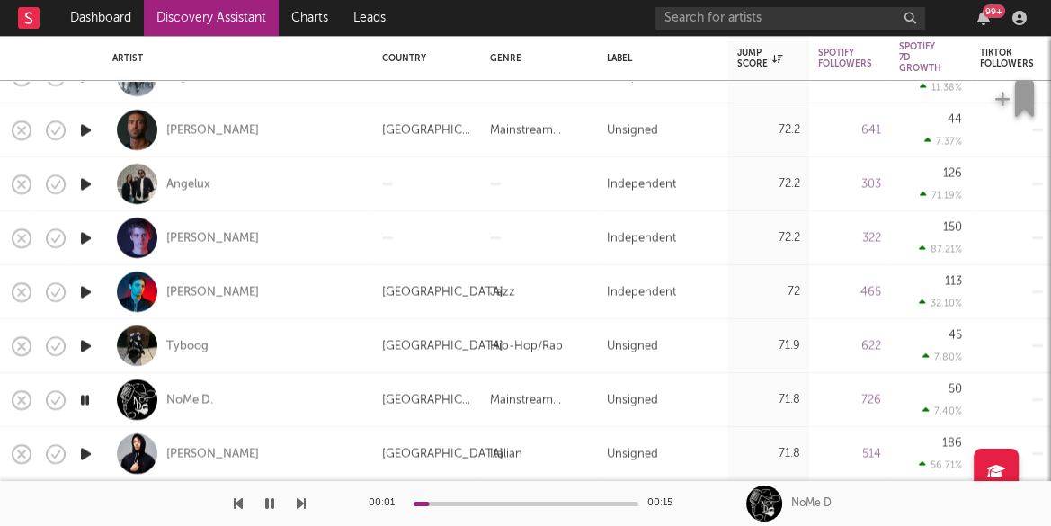
click at [85, 451] on icon "button" at bounding box center [85, 453] width 19 height 22
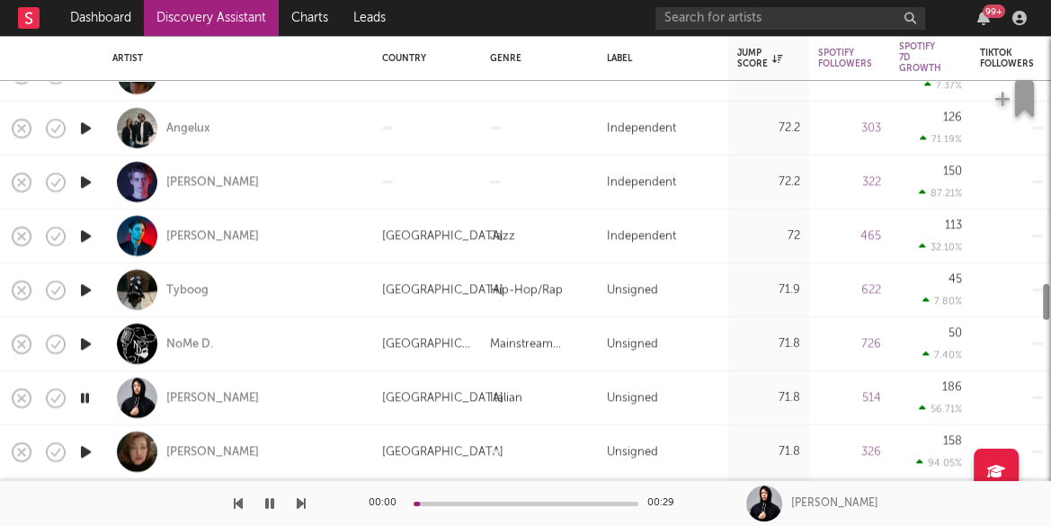
click at [88, 451] on icon "button" at bounding box center [85, 452] width 19 height 22
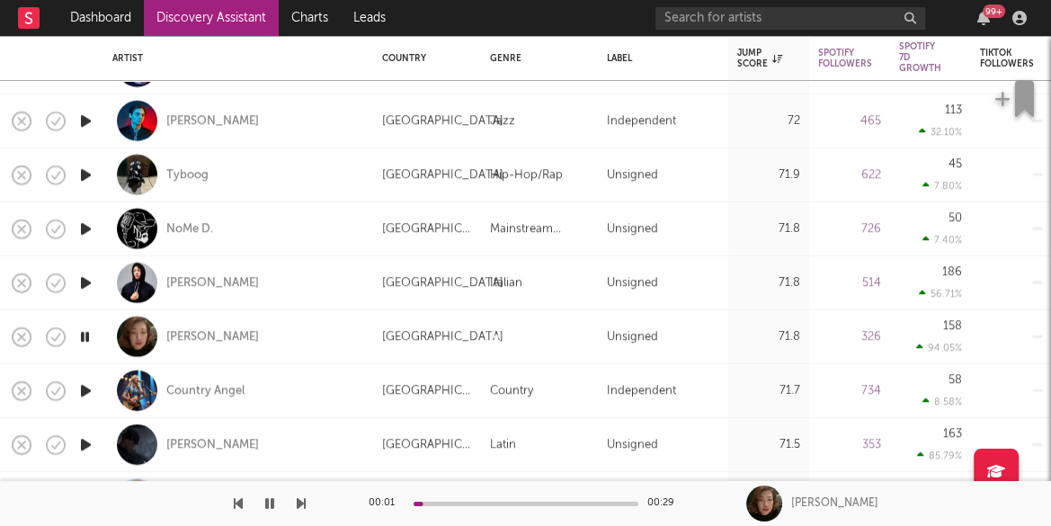
click at [87, 390] on icon "button" at bounding box center [85, 390] width 19 height 22
click at [85, 443] on icon "button" at bounding box center [85, 444] width 19 height 22
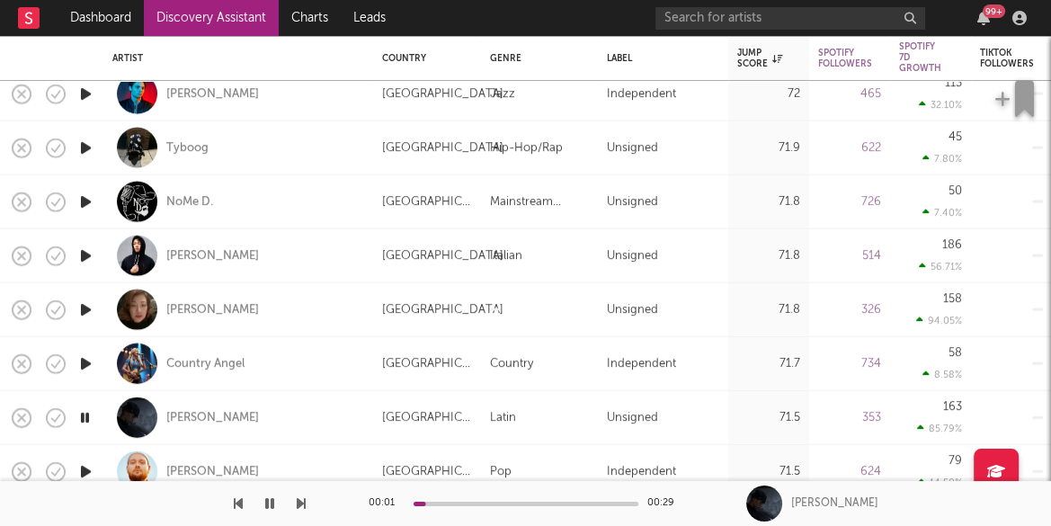
click at [86, 467] on icon "button" at bounding box center [85, 471] width 19 height 22
click at [86, 466] on icon "button" at bounding box center [84, 471] width 17 height 22
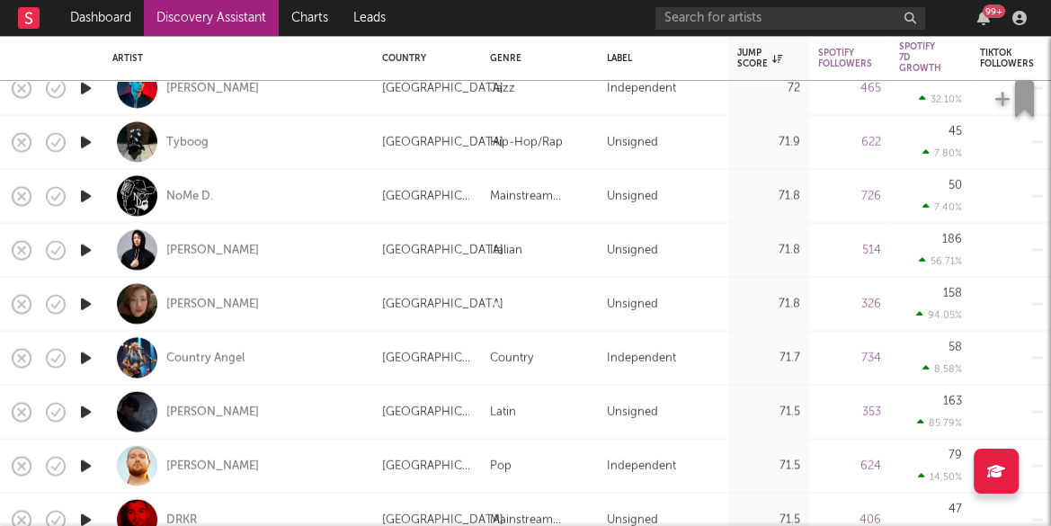
click at [80, 406] on icon "button" at bounding box center [85, 411] width 19 height 22
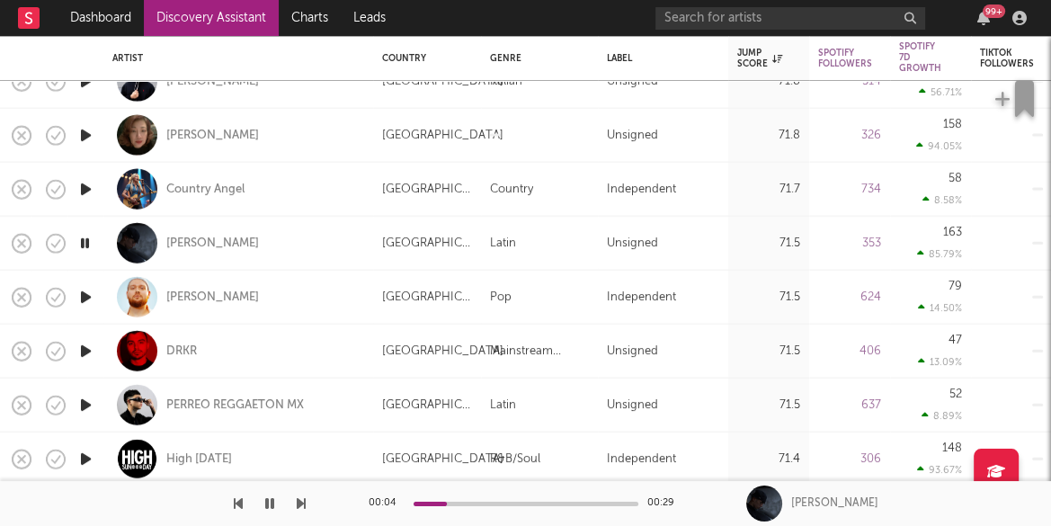
click at [87, 291] on icon "button" at bounding box center [85, 297] width 19 height 22
click at [85, 344] on icon "button" at bounding box center [85, 351] width 19 height 22
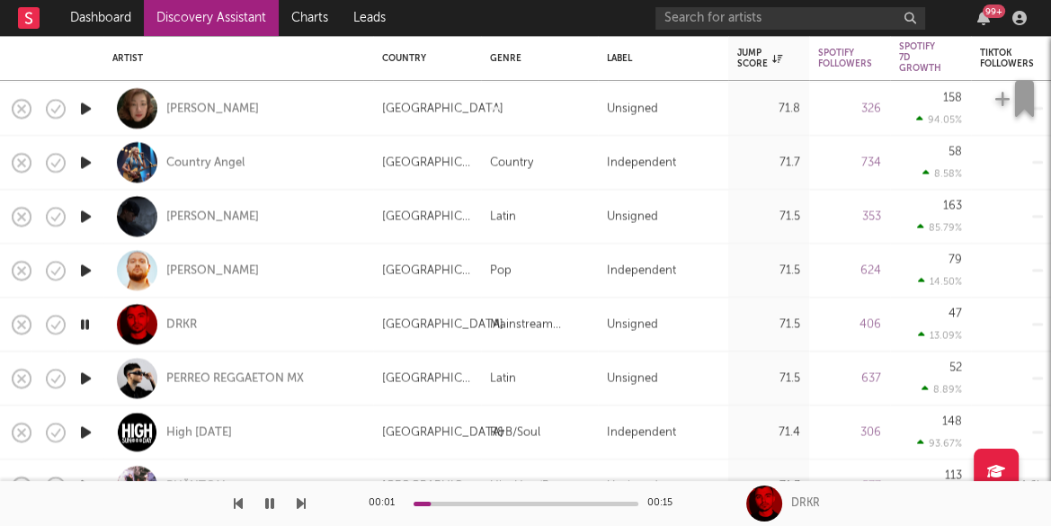
click at [89, 371] on icon "button" at bounding box center [85, 378] width 19 height 22
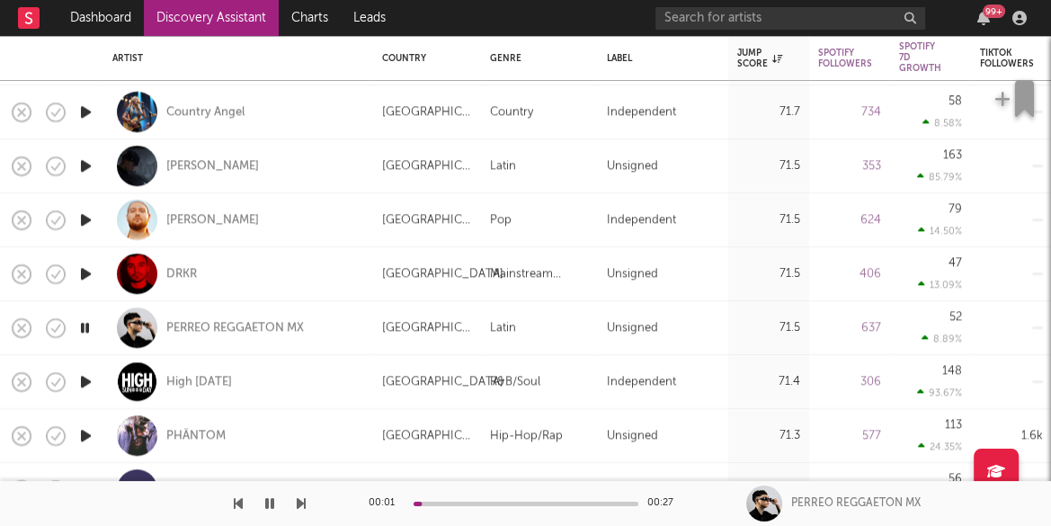
click at [85, 375] on icon "button" at bounding box center [85, 381] width 19 height 22
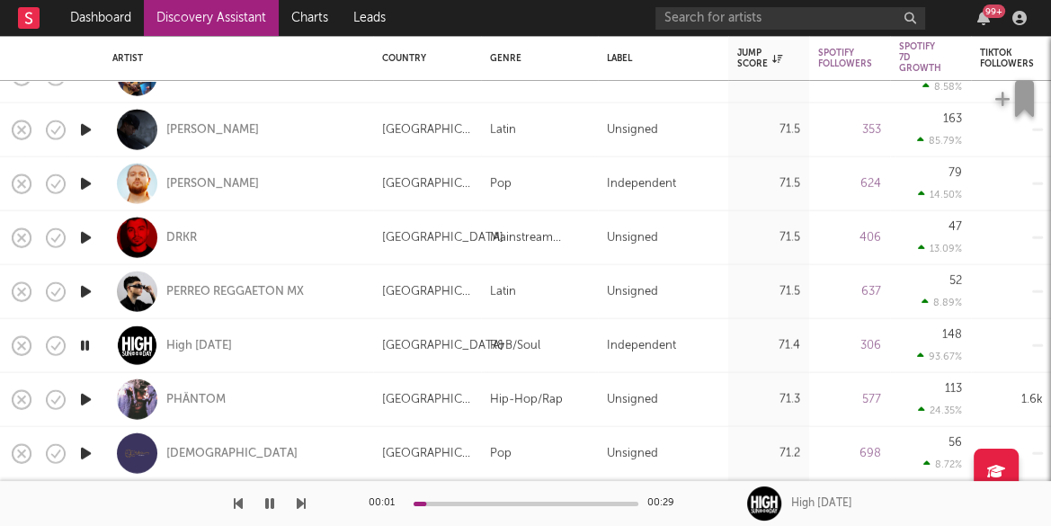
click at [89, 401] on icon "button" at bounding box center [85, 399] width 19 height 22
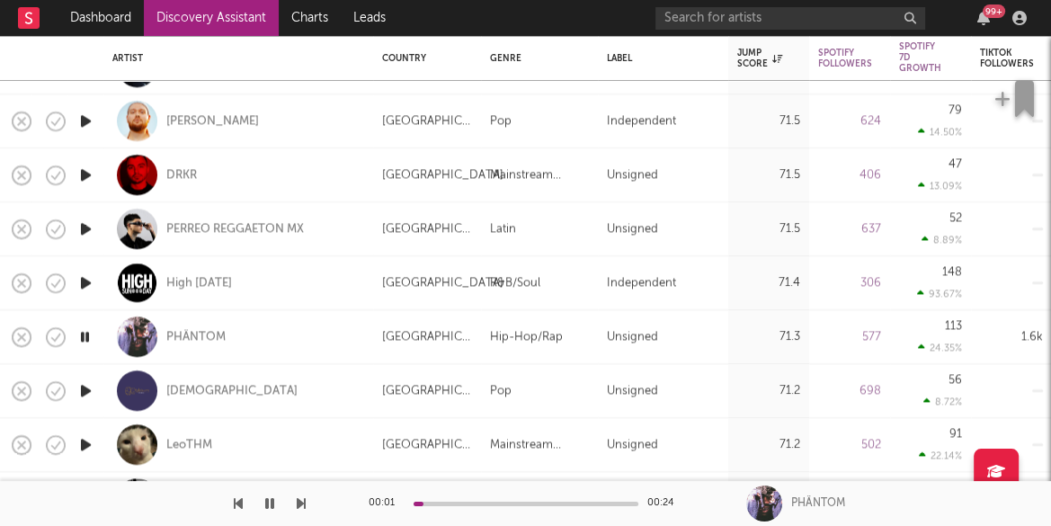
click at [85, 390] on icon "button" at bounding box center [85, 390] width 19 height 22
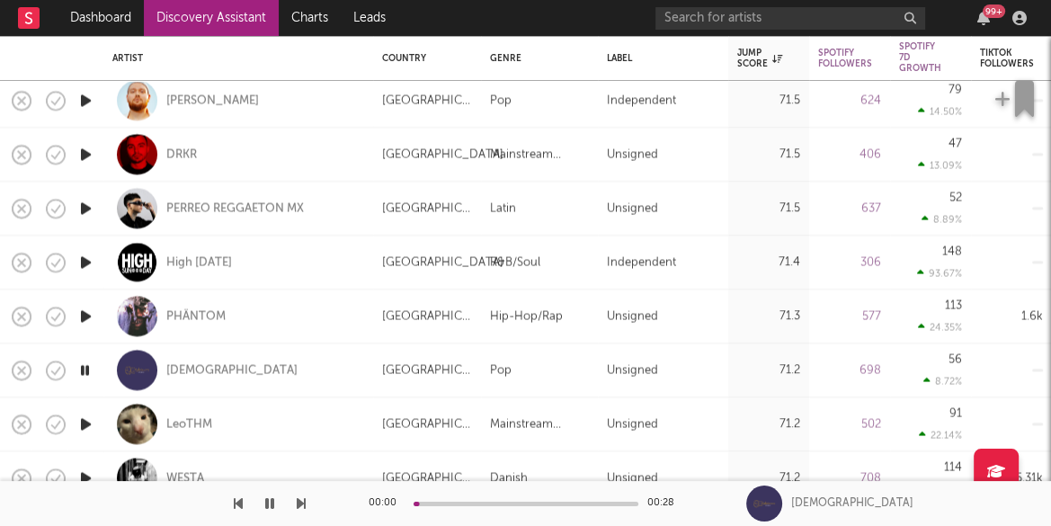
click at [84, 421] on icon "button" at bounding box center [85, 424] width 19 height 22
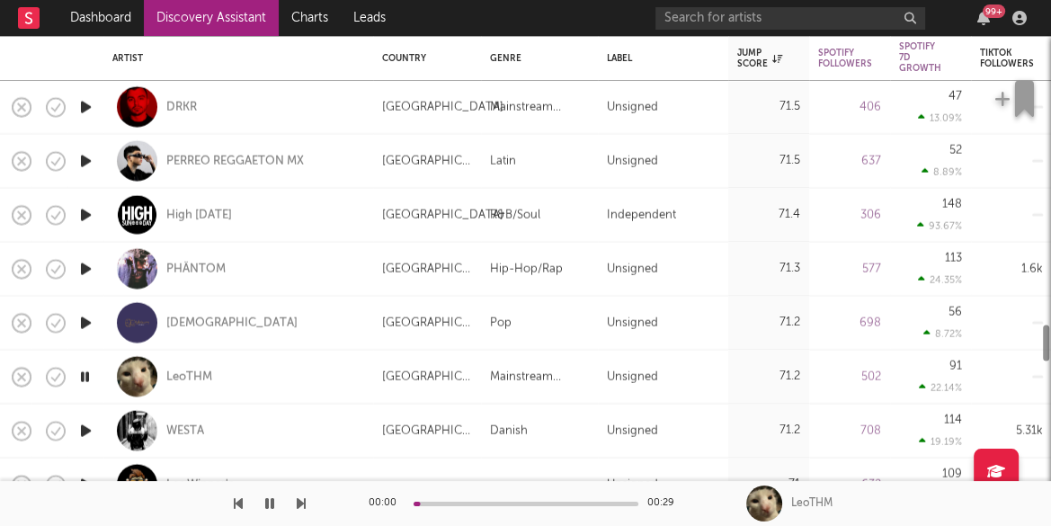
click at [87, 427] on icon "button" at bounding box center [85, 430] width 19 height 22
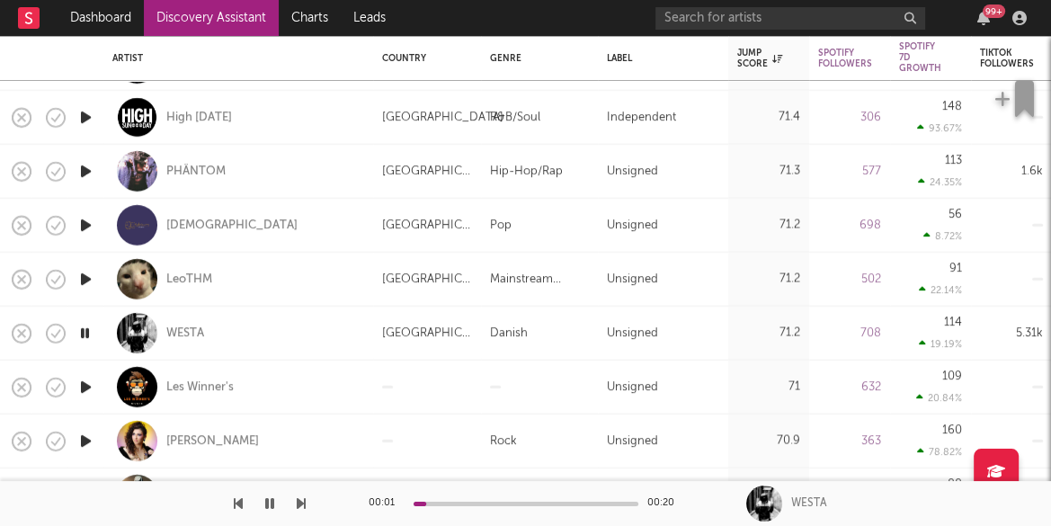
click at [86, 387] on icon "button" at bounding box center [85, 387] width 19 height 22
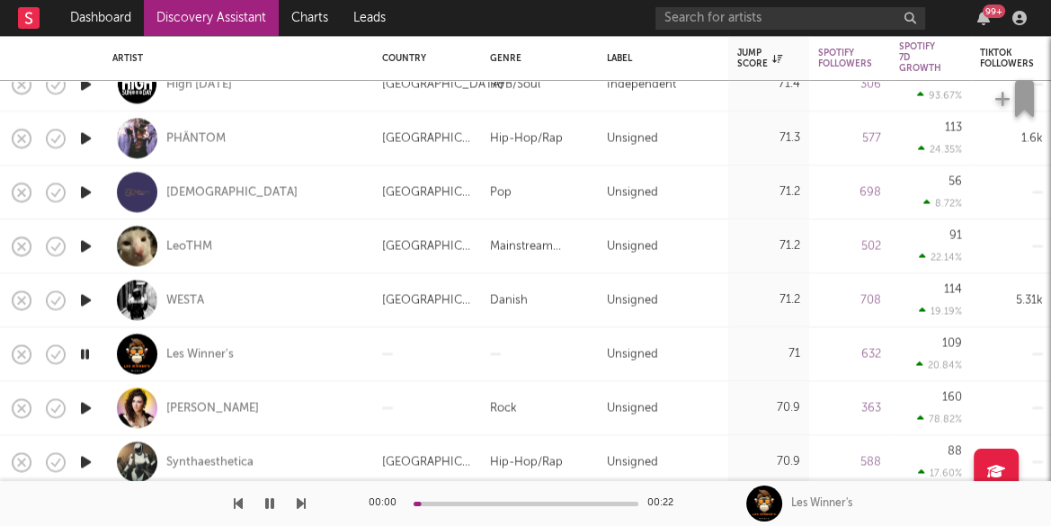
click at [84, 409] on icon "button" at bounding box center [85, 408] width 19 height 22
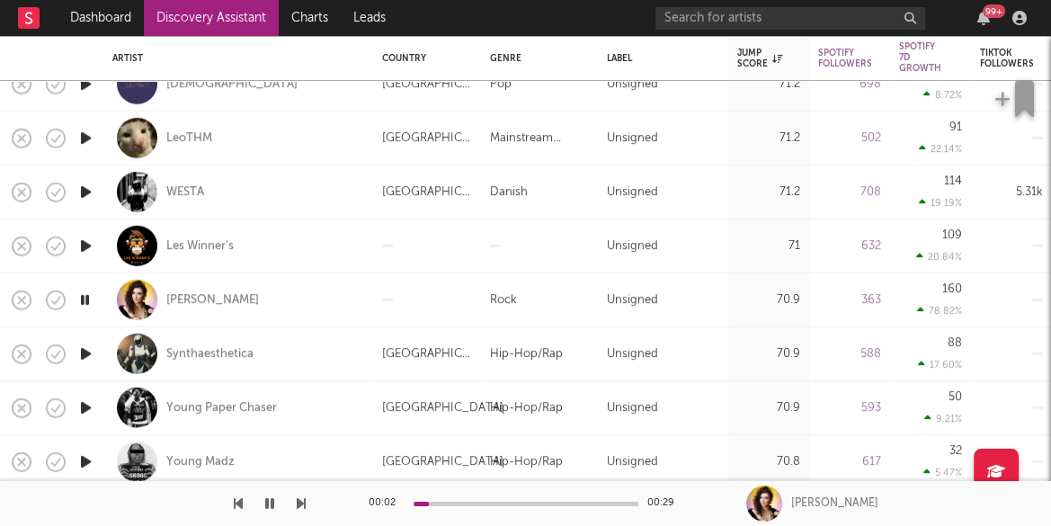
click at [86, 408] on icon "button" at bounding box center [85, 408] width 19 height 22
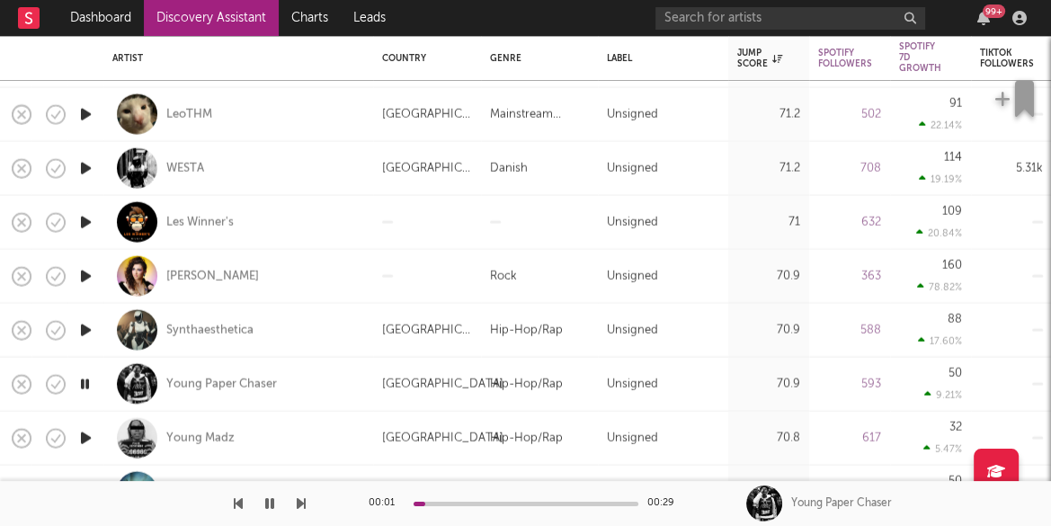
click at [85, 433] on icon "button" at bounding box center [85, 437] width 19 height 22
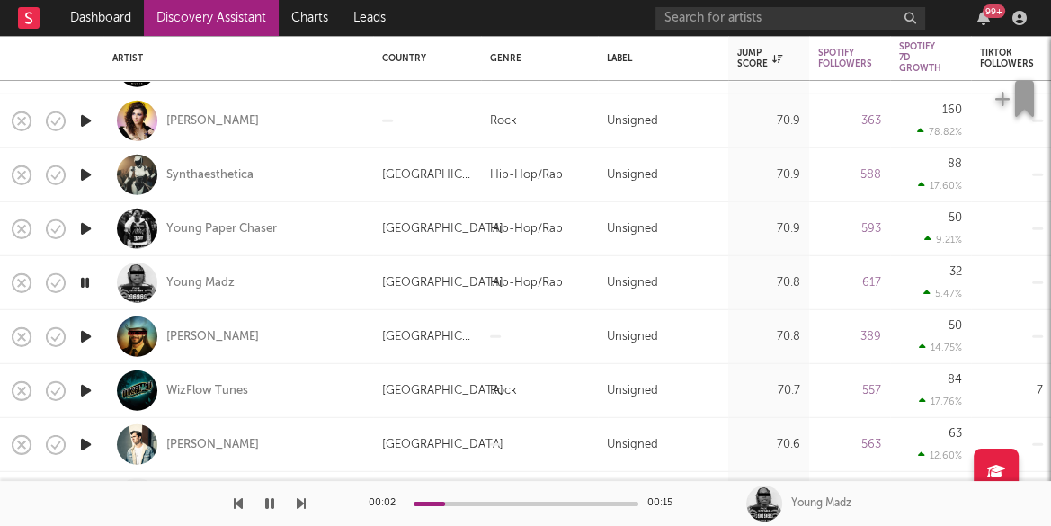
click at [85, 441] on icon "button" at bounding box center [85, 444] width 19 height 22
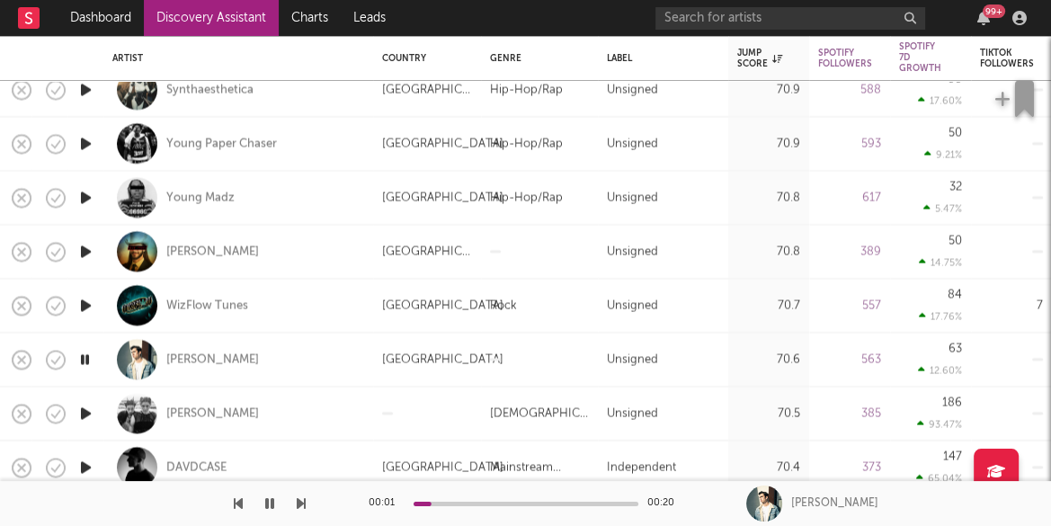
click at [84, 413] on icon "button" at bounding box center [85, 413] width 19 height 22
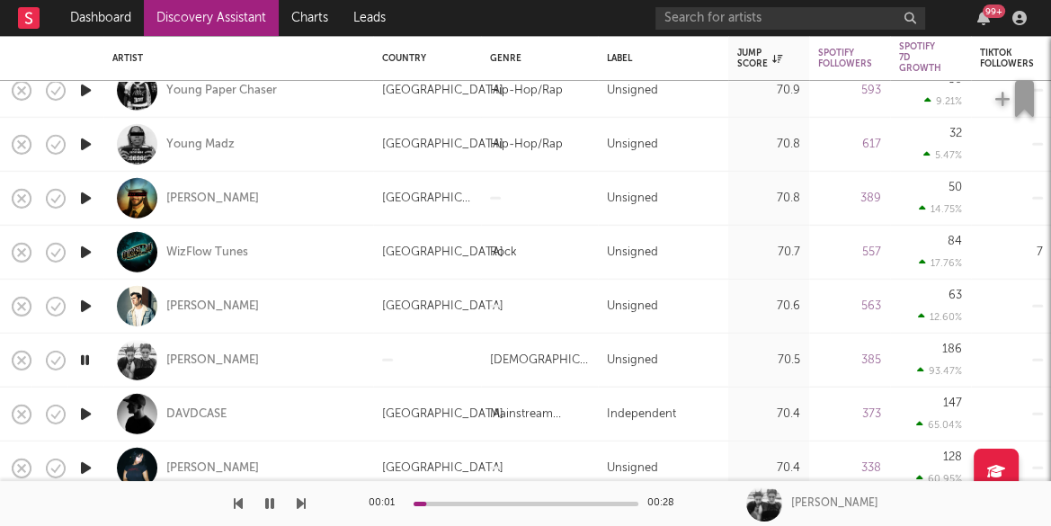
click at [86, 418] on icon "button" at bounding box center [85, 414] width 19 height 22
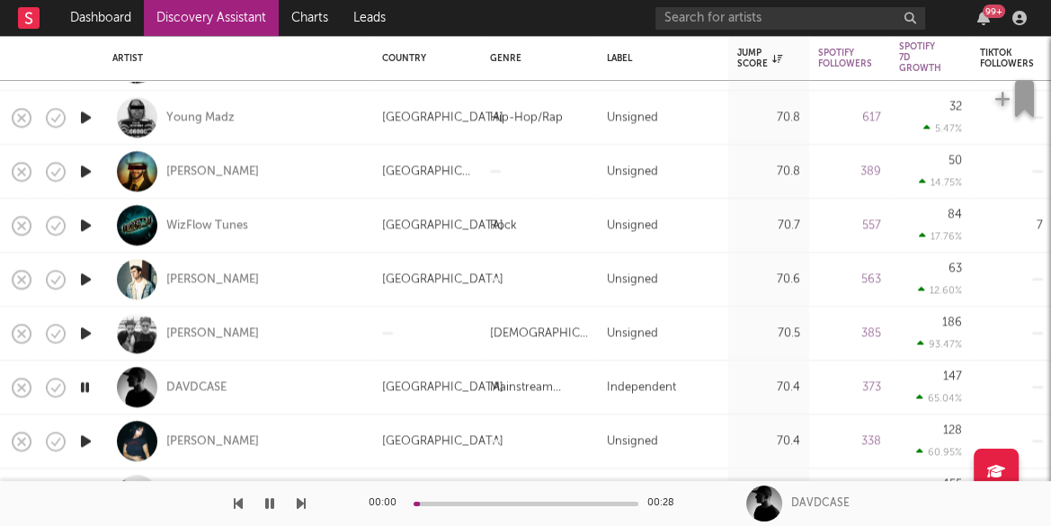
click at [85, 439] on icon "button" at bounding box center [85, 441] width 19 height 22
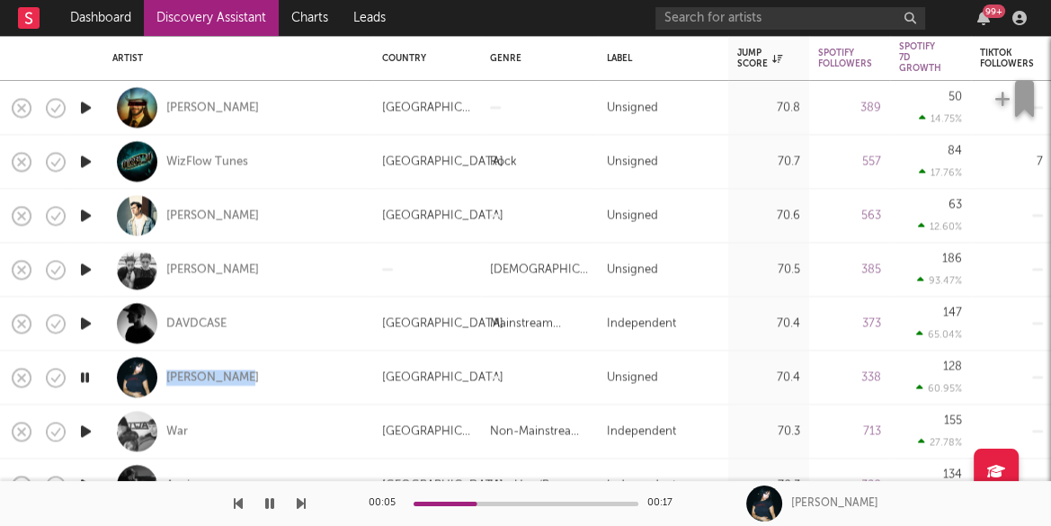
click at [91, 429] on icon "button" at bounding box center [85, 431] width 19 height 22
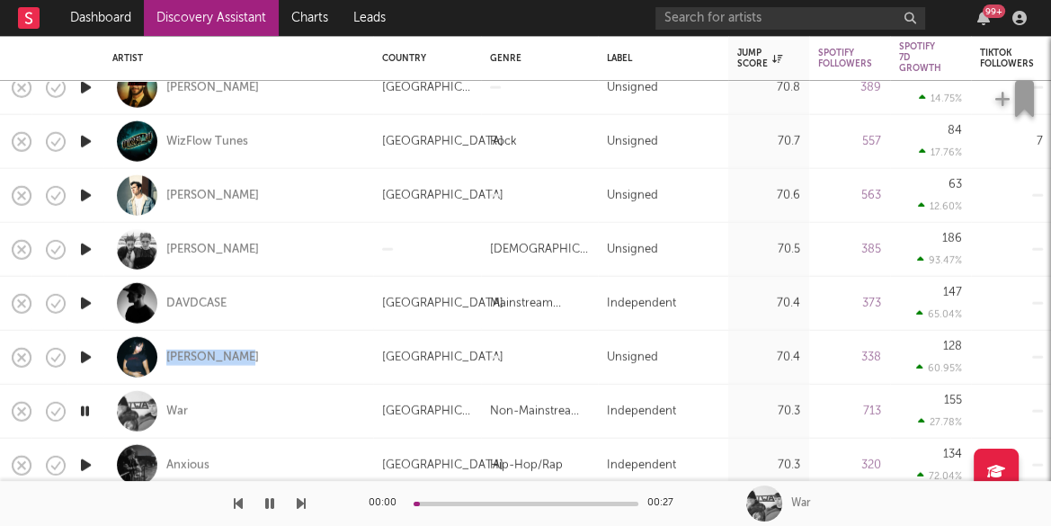
click at [85, 458] on icon "button" at bounding box center [85, 465] width 19 height 22
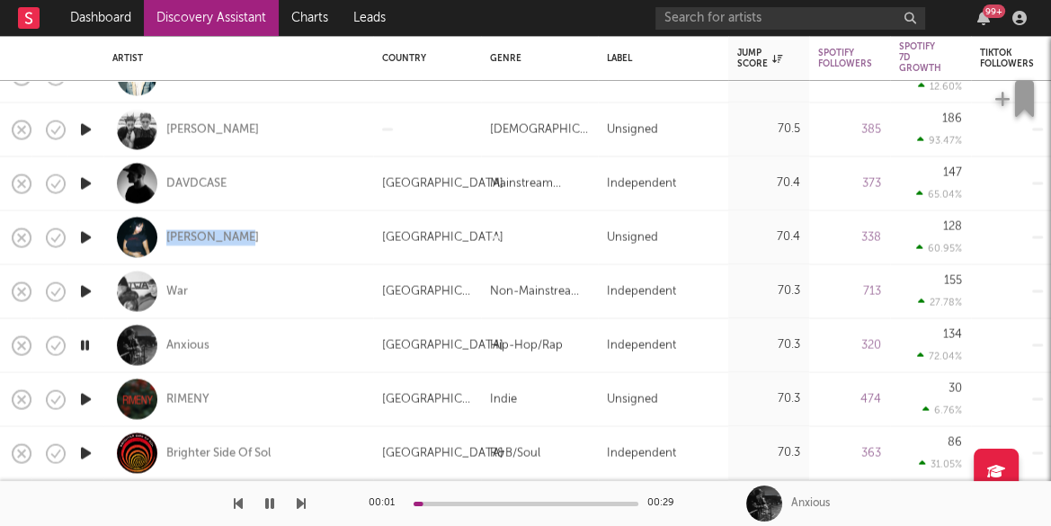
click at [91, 395] on icon "button" at bounding box center [85, 399] width 19 height 22
click at [84, 450] on icon "button" at bounding box center [85, 452] width 19 height 22
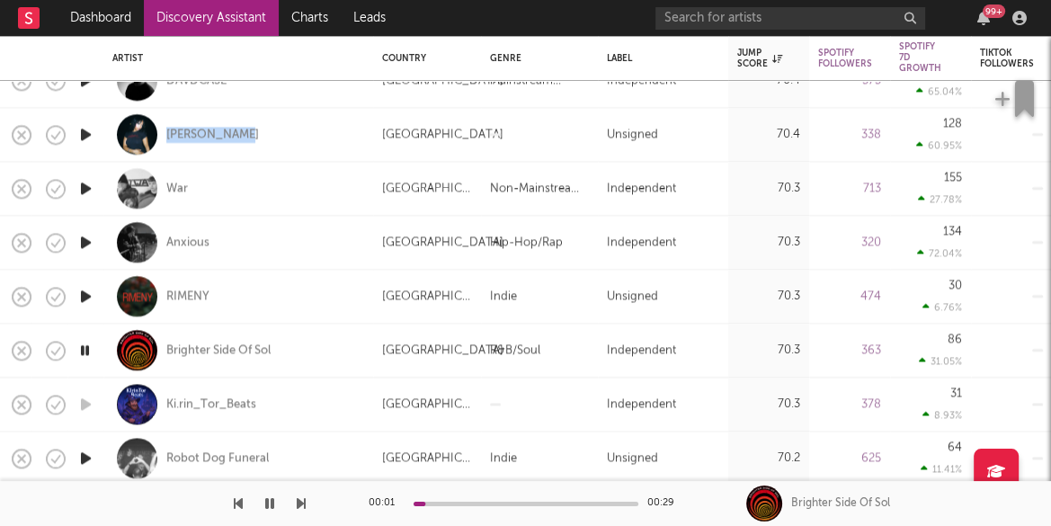
click at [87, 454] on icon "button" at bounding box center [85, 458] width 19 height 22
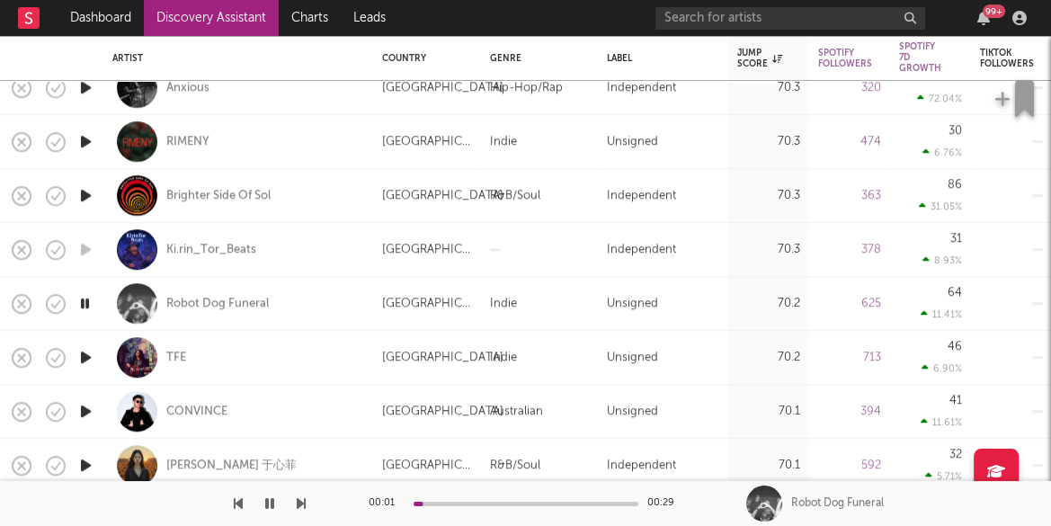
click at [83, 357] on icon "button" at bounding box center [85, 357] width 19 height 22
click at [92, 408] on icon "button" at bounding box center [85, 411] width 19 height 22
click at [91, 462] on icon "button" at bounding box center [85, 465] width 19 height 22
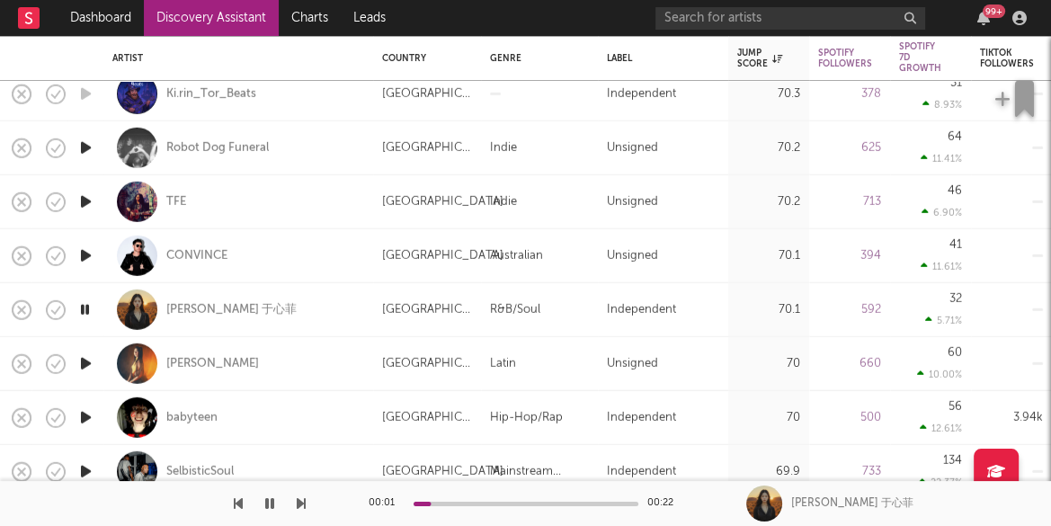
click at [87, 362] on icon "button" at bounding box center [85, 363] width 19 height 22
click at [85, 413] on icon "button" at bounding box center [85, 417] width 19 height 22
click at [89, 468] on icon "button" at bounding box center [85, 471] width 19 height 22
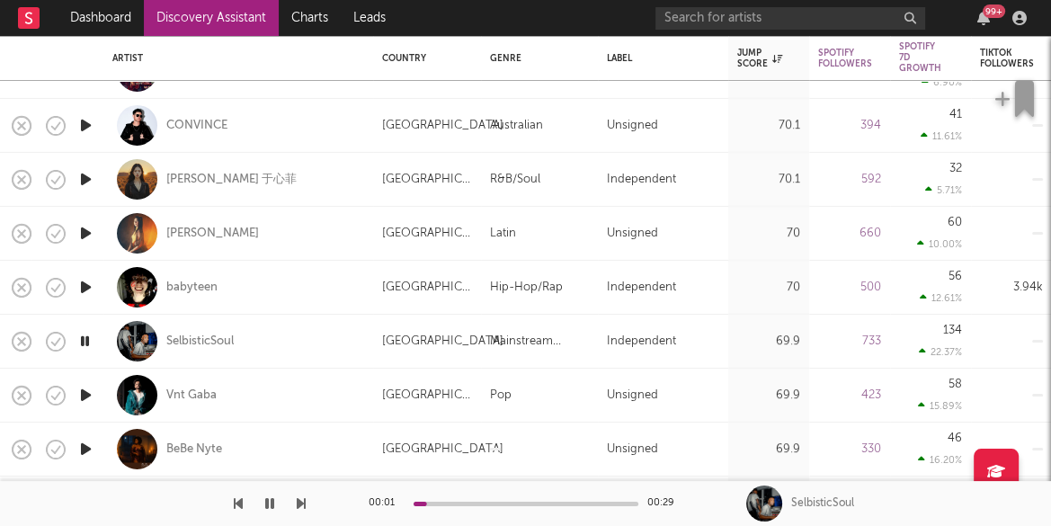
click at [84, 390] on icon "button" at bounding box center [85, 395] width 19 height 22
click at [85, 448] on icon "button" at bounding box center [85, 449] width 19 height 22
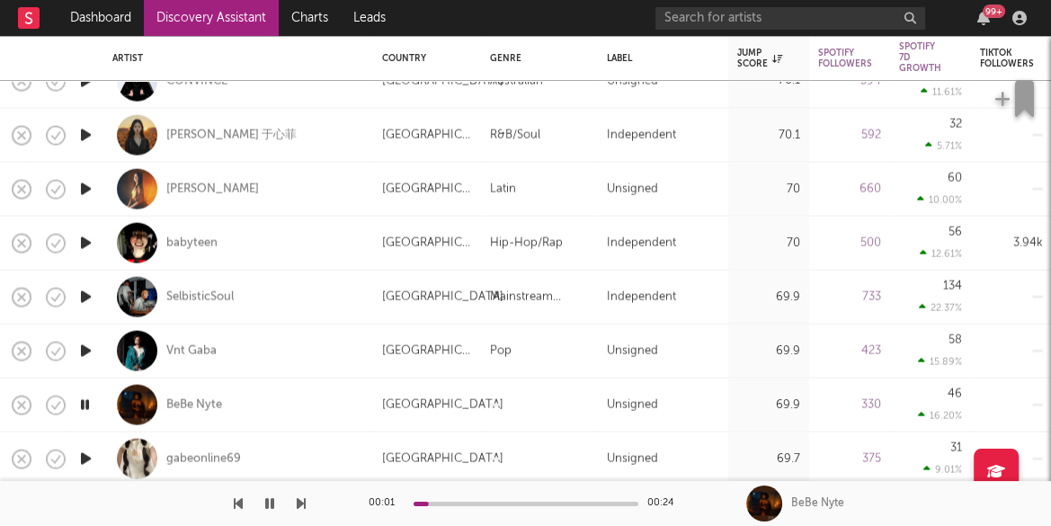
click at [84, 458] on icon "button" at bounding box center [85, 458] width 19 height 22
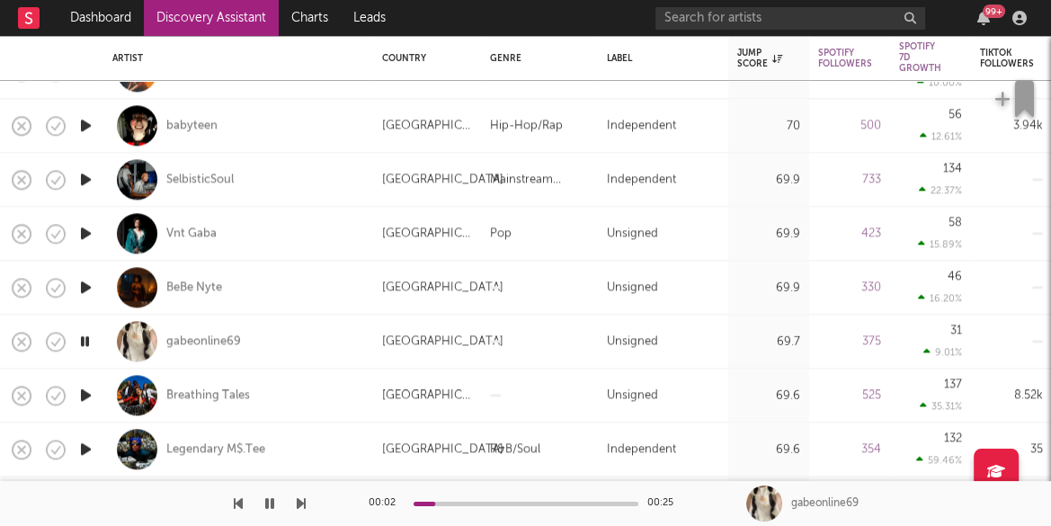
click at [89, 394] on icon "button" at bounding box center [85, 395] width 19 height 22
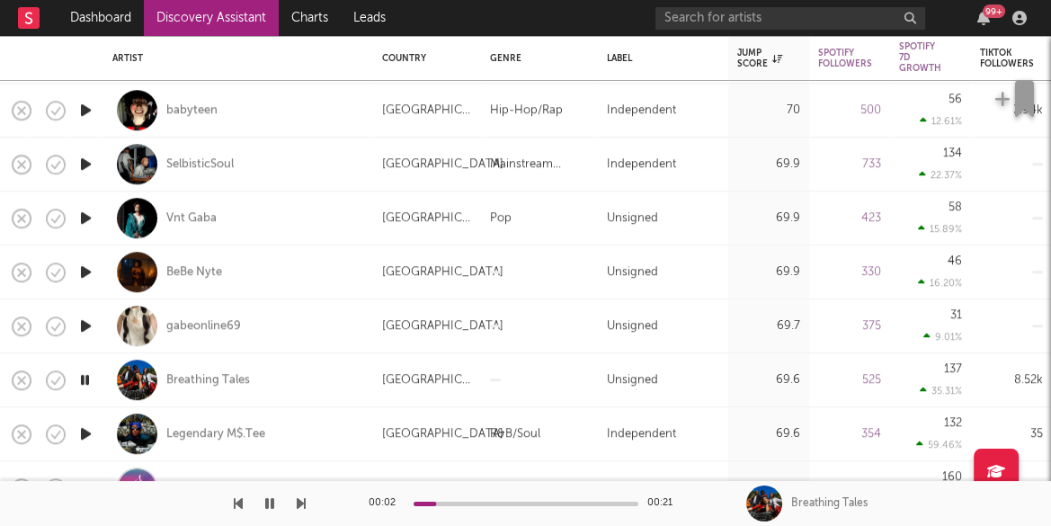
click at [85, 432] on icon "button" at bounding box center [85, 434] width 19 height 22
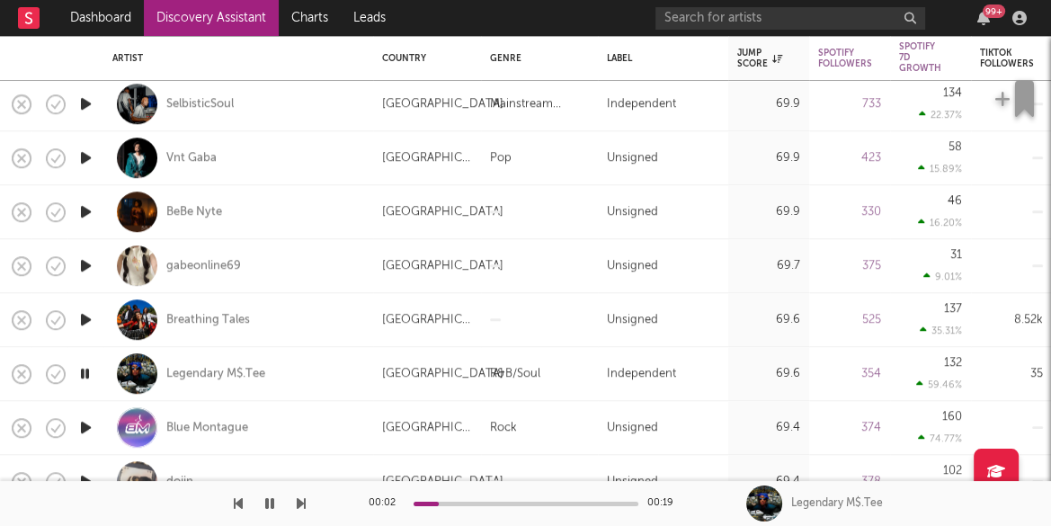
click at [85, 420] on icon "button" at bounding box center [85, 427] width 19 height 22
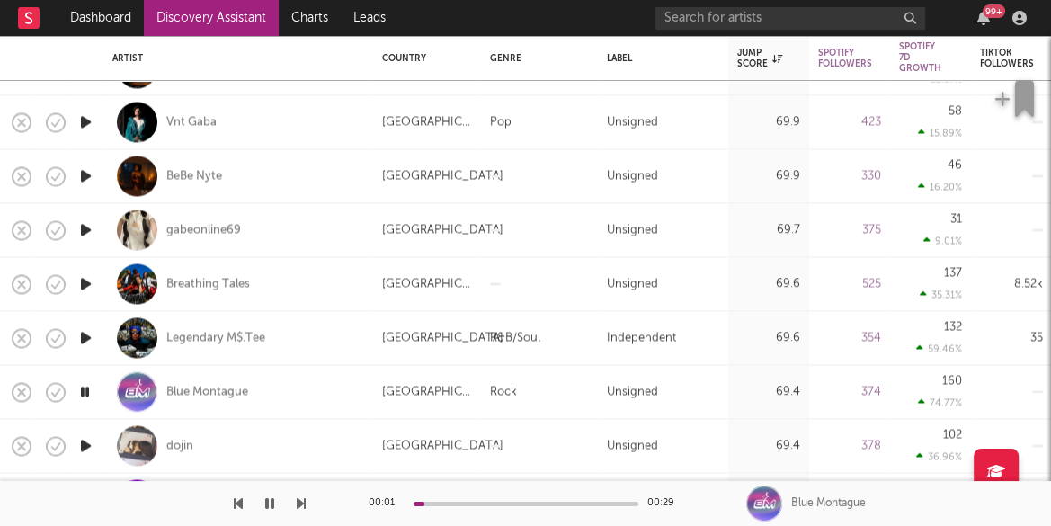
click at [88, 444] on icon "button" at bounding box center [85, 445] width 19 height 22
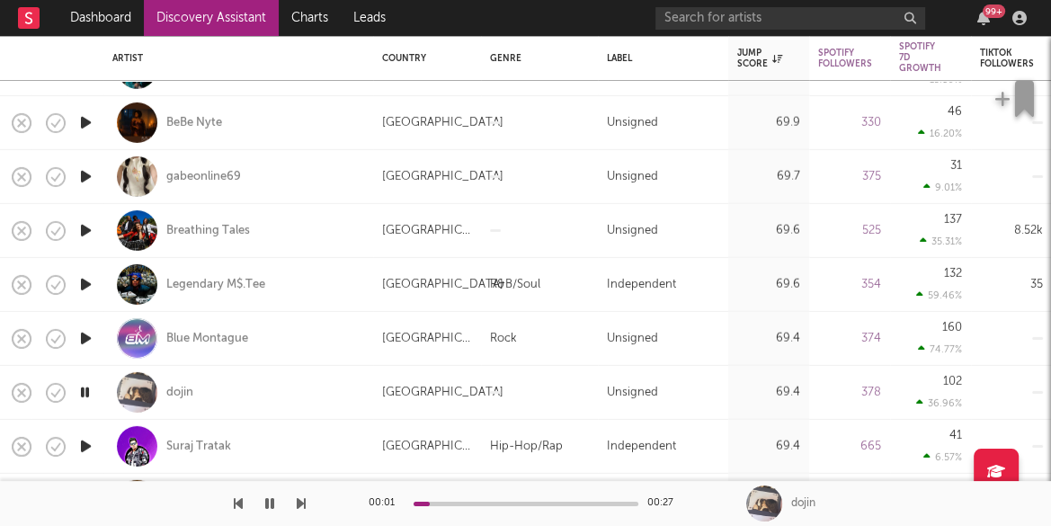
click at [87, 443] on icon "button" at bounding box center [85, 446] width 19 height 22
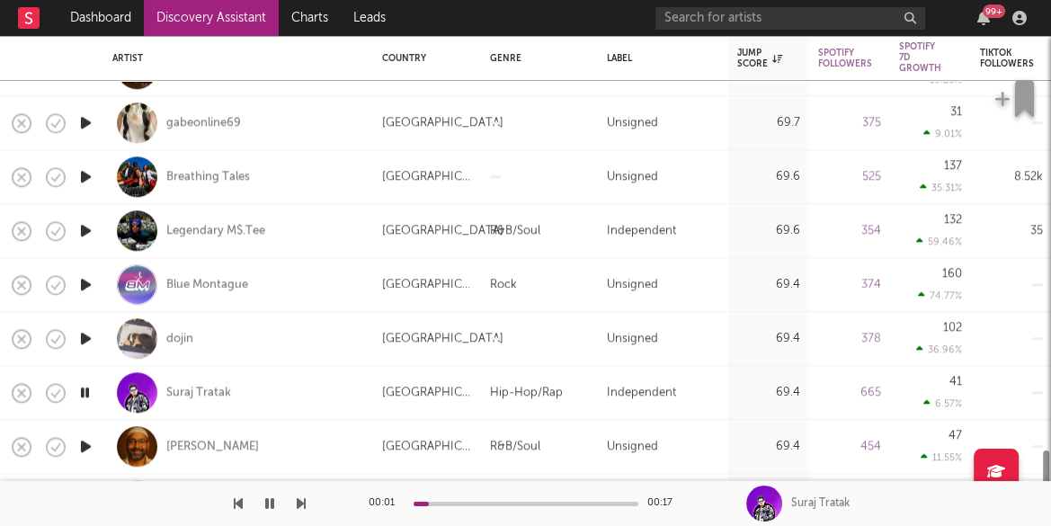
click at [89, 445] on icon "button" at bounding box center [85, 446] width 19 height 22
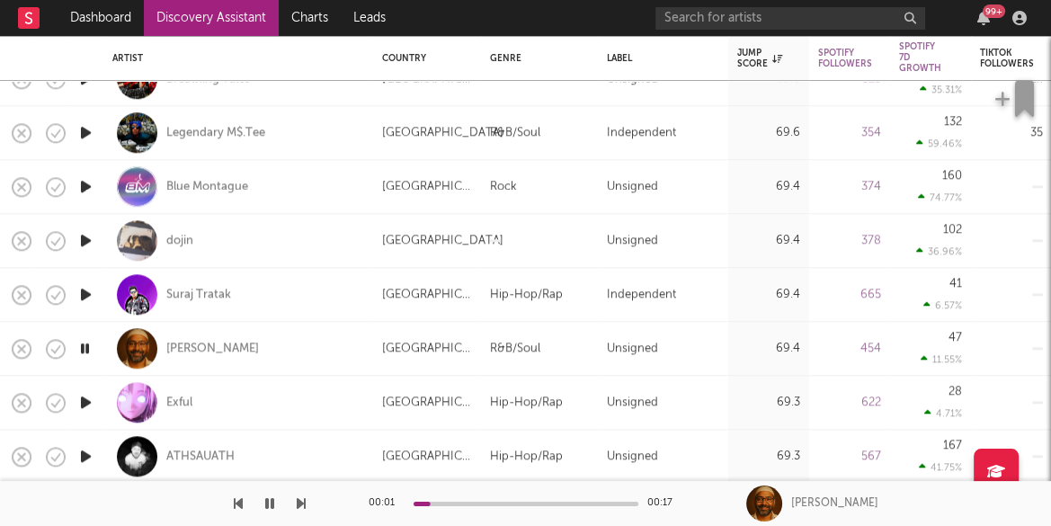
click at [87, 401] on icon "button" at bounding box center [85, 402] width 19 height 22
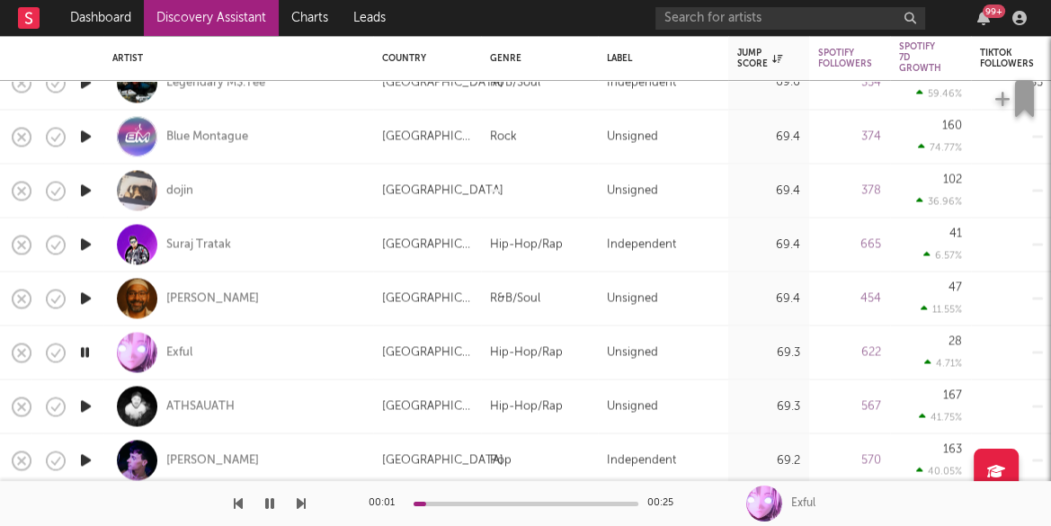
click at [81, 405] on icon "button" at bounding box center [85, 406] width 19 height 22
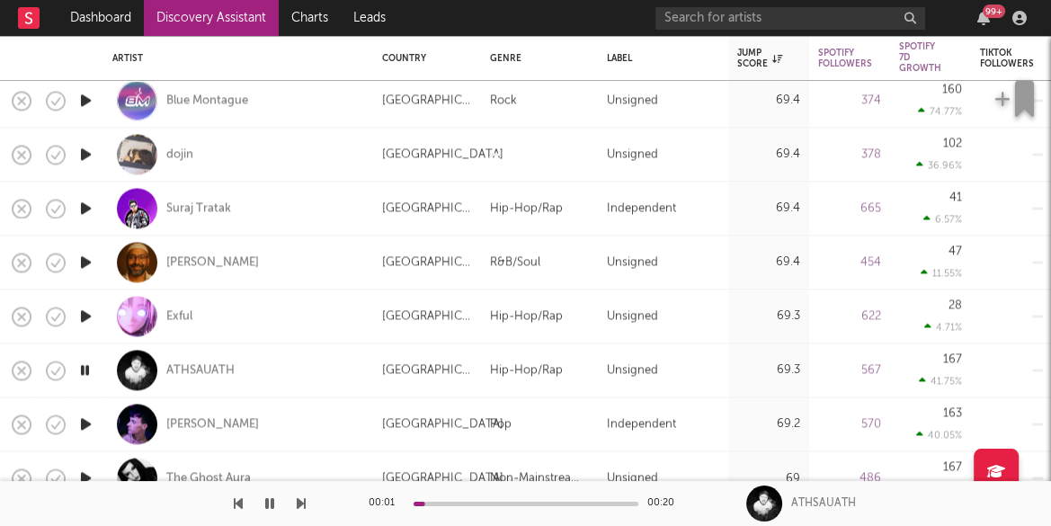
click at [85, 423] on icon "button" at bounding box center [85, 424] width 19 height 22
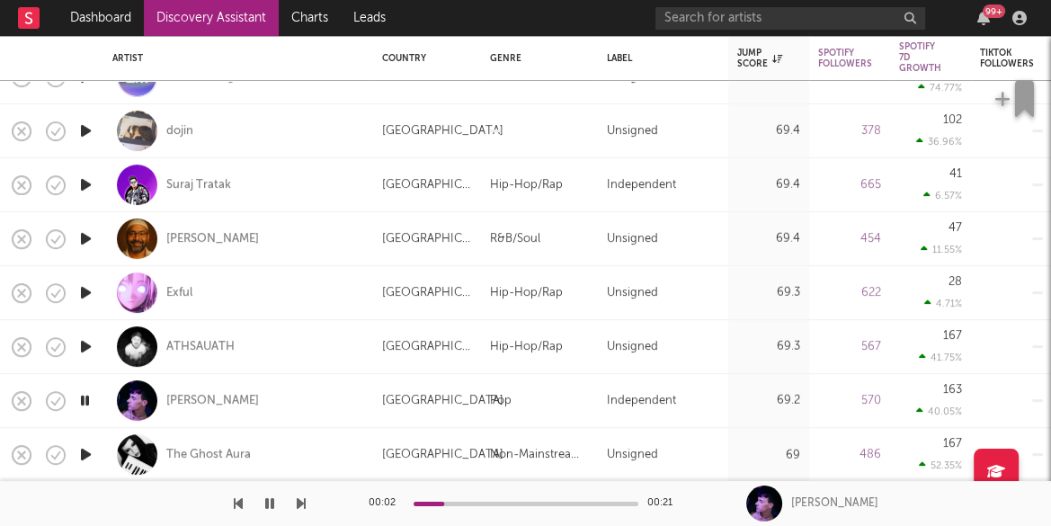
click at [87, 450] on icon "button" at bounding box center [85, 454] width 19 height 22
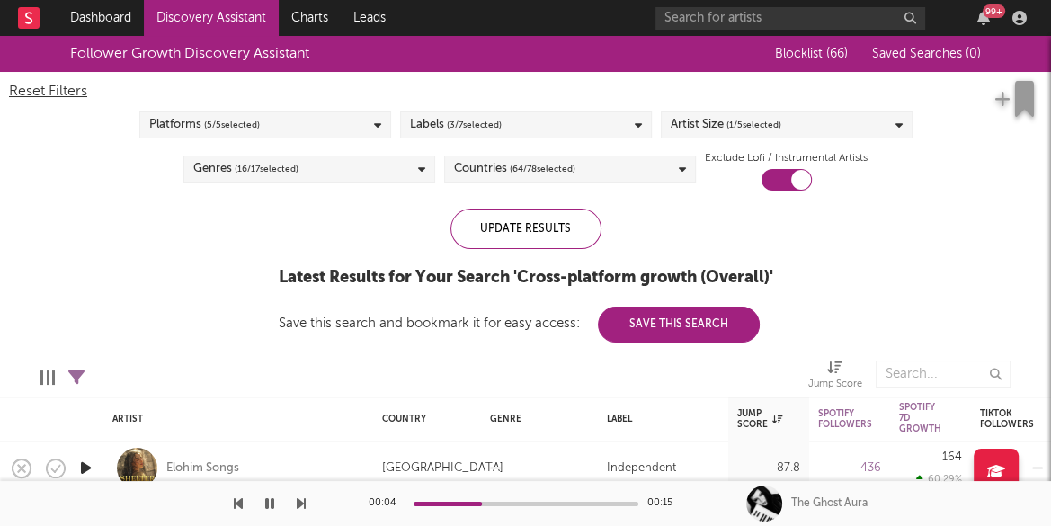
click at [783, 124] on div "Artist Size ( 1 / 5 selected)" at bounding box center [787, 124] width 252 height 27
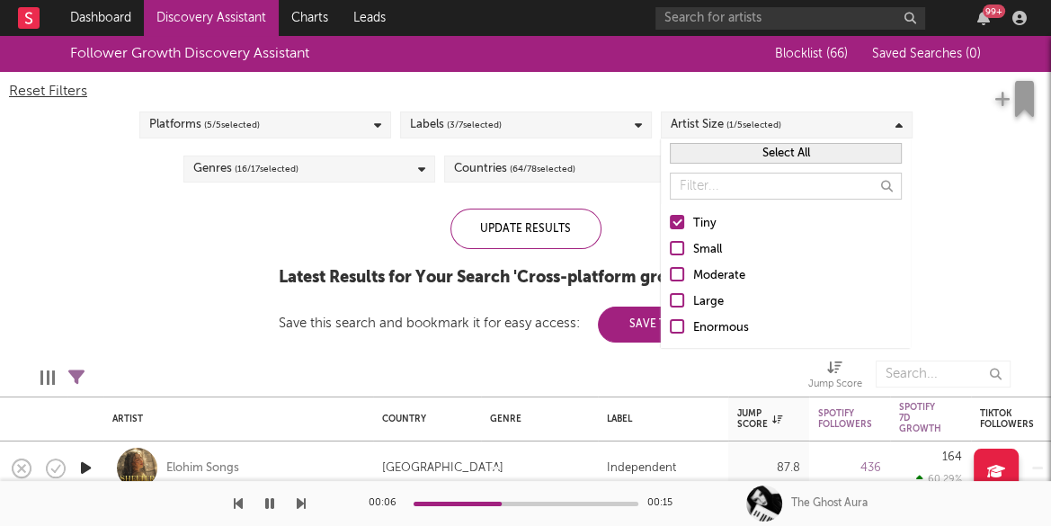
drag, startPoint x: 707, startPoint y: 243, endPoint x: 709, endPoint y: 233, distance: 10.3
click at [707, 243] on div "Small" at bounding box center [797, 250] width 209 height 22
click at [670, 243] on input "Small" at bounding box center [670, 250] width 0 height 22
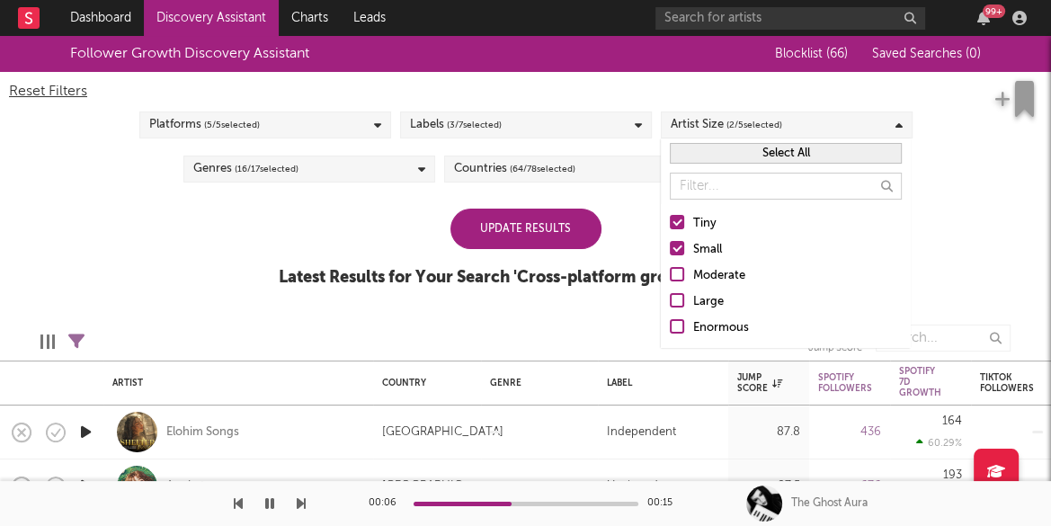
click at [709, 224] on div "Tiny" at bounding box center [797, 224] width 209 height 22
click at [670, 224] on input "Tiny" at bounding box center [670, 224] width 0 height 22
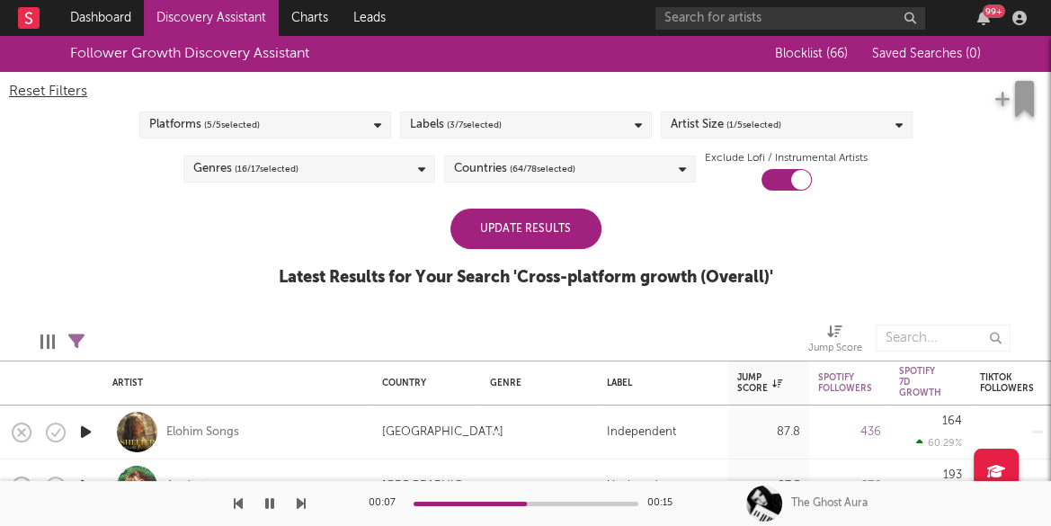
click at [548, 225] on div "Update Results" at bounding box center [525, 229] width 151 height 40
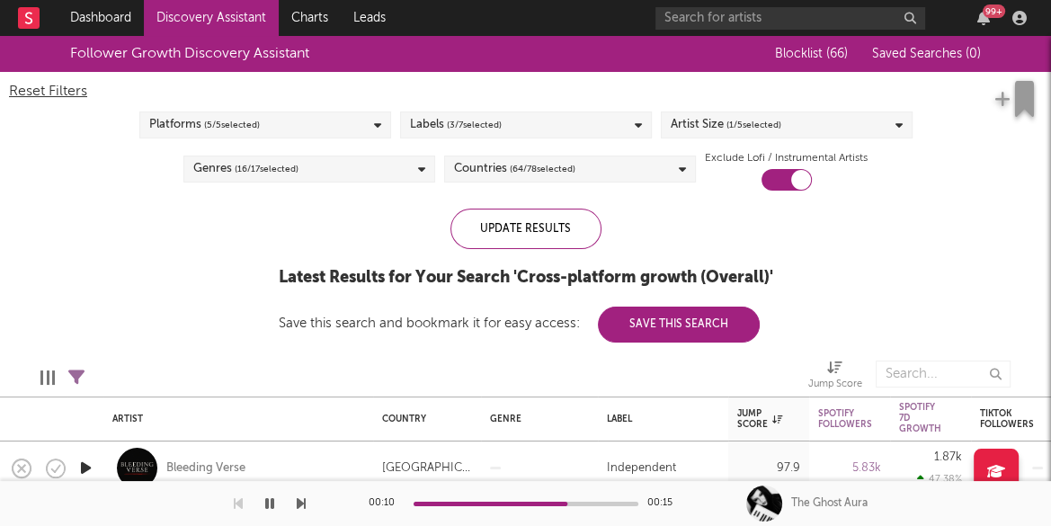
click at [266, 504] on icon "button" at bounding box center [269, 503] width 9 height 14
click at [266, 504] on icon "button" at bounding box center [269, 503] width 11 height 14
click at [272, 504] on icon "button" at bounding box center [269, 503] width 9 height 14
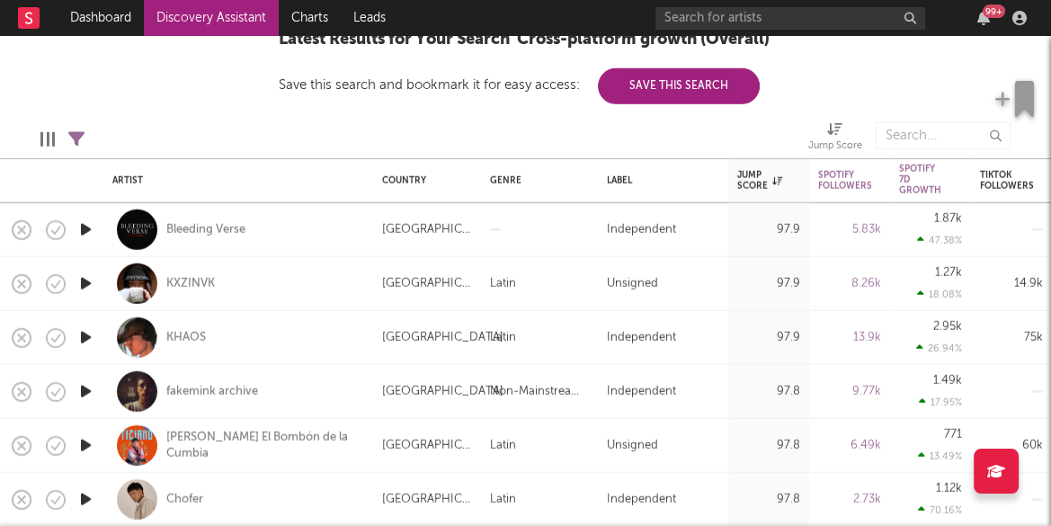
click at [83, 230] on icon "button" at bounding box center [85, 230] width 19 height 22
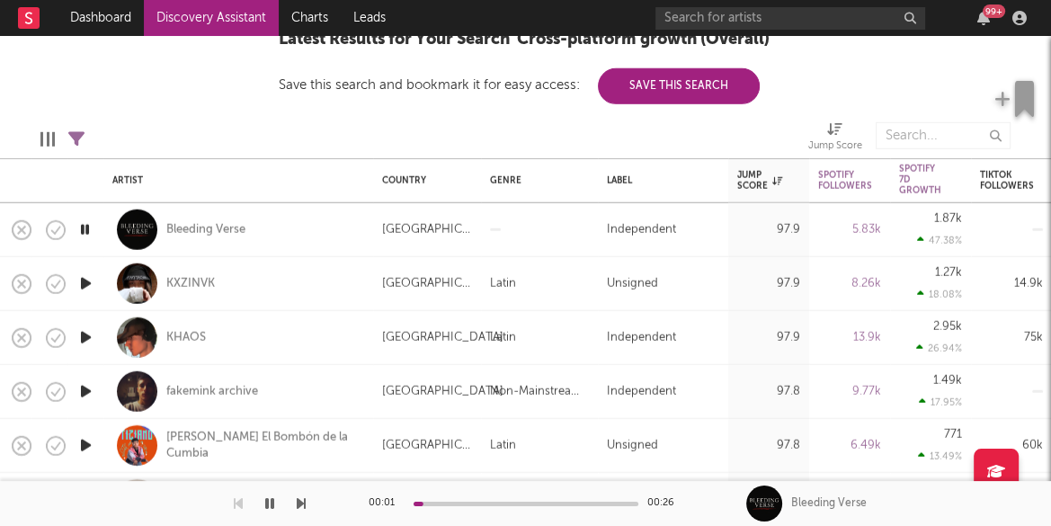
click at [82, 278] on icon "button" at bounding box center [85, 283] width 19 height 22
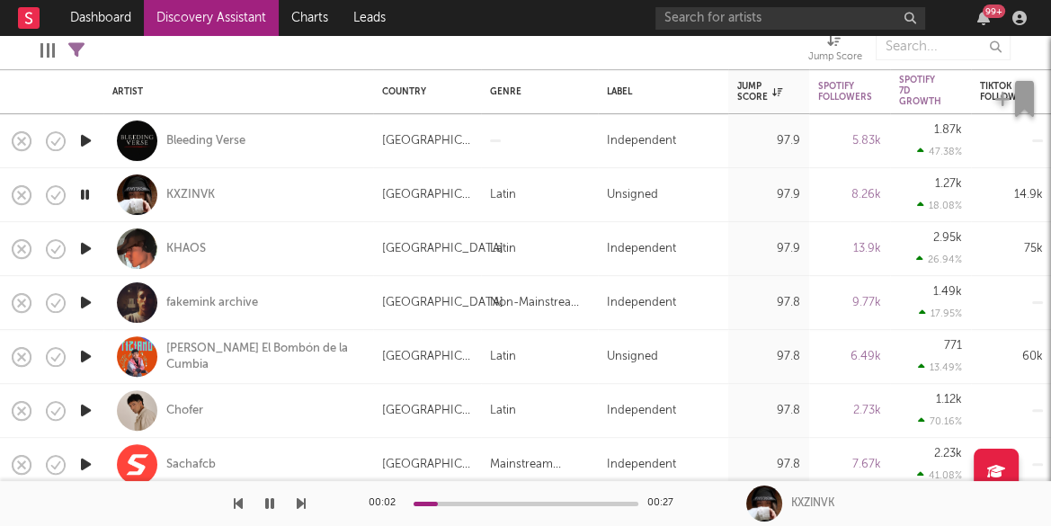
click at [85, 356] on icon "button" at bounding box center [85, 356] width 19 height 22
click at [85, 408] on icon "button" at bounding box center [85, 410] width 19 height 22
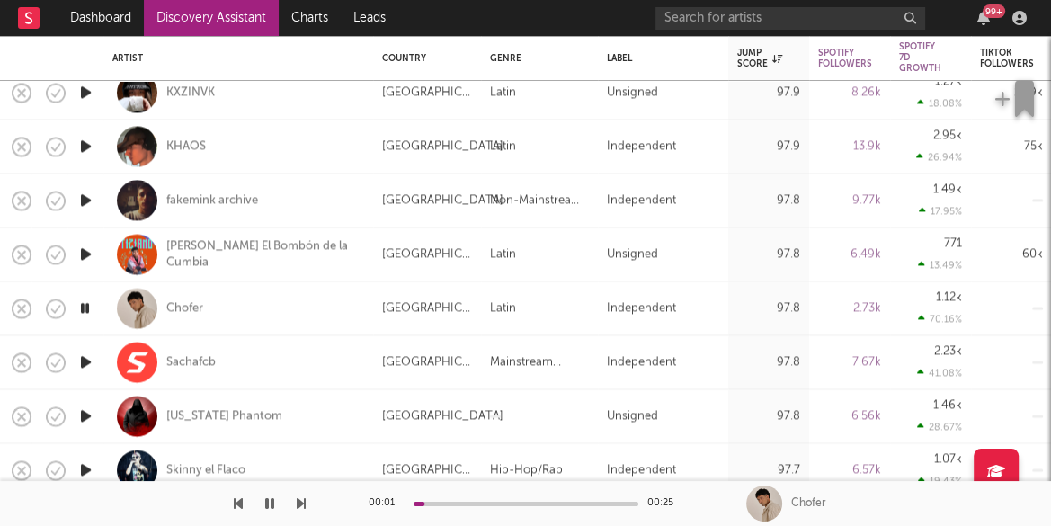
click at [86, 364] on icon "button" at bounding box center [85, 362] width 19 height 22
click at [84, 413] on icon "button" at bounding box center [85, 416] width 19 height 22
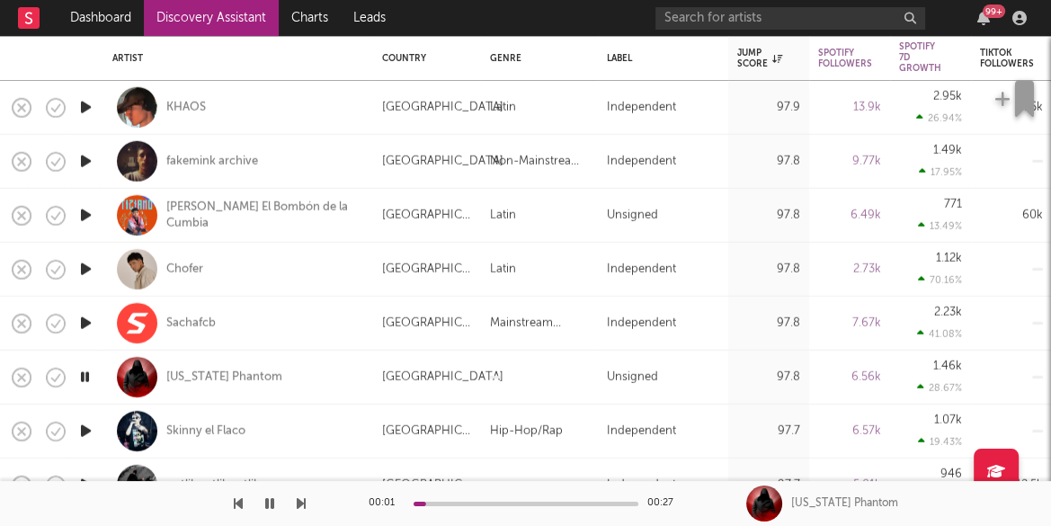
click at [86, 432] on icon "button" at bounding box center [85, 431] width 19 height 22
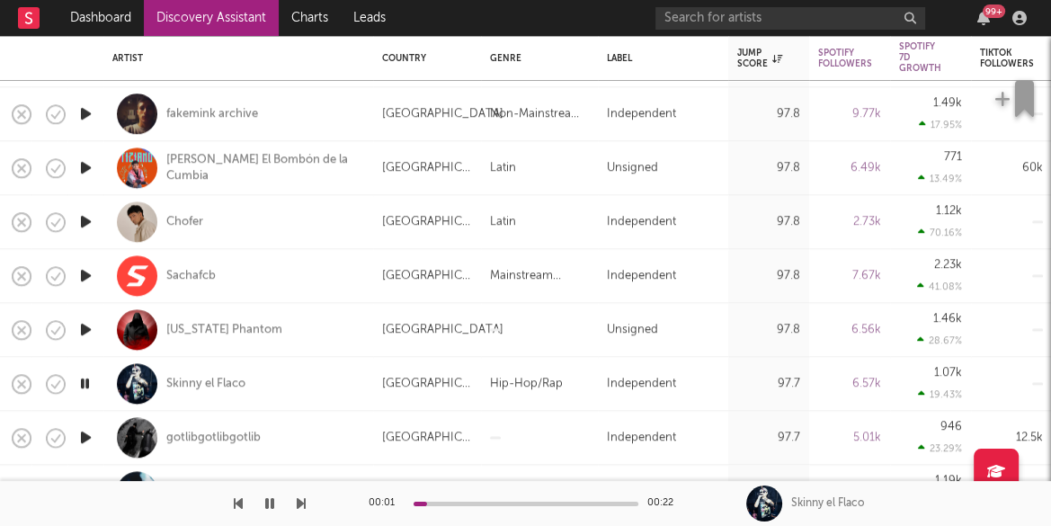
click at [85, 434] on icon "button" at bounding box center [85, 437] width 19 height 22
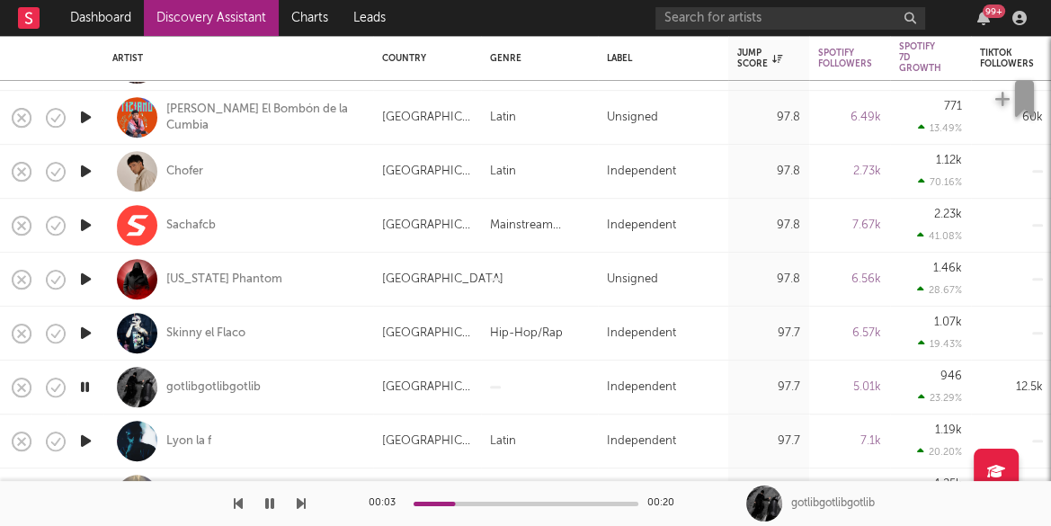
click at [85, 443] on icon "button" at bounding box center [85, 441] width 19 height 22
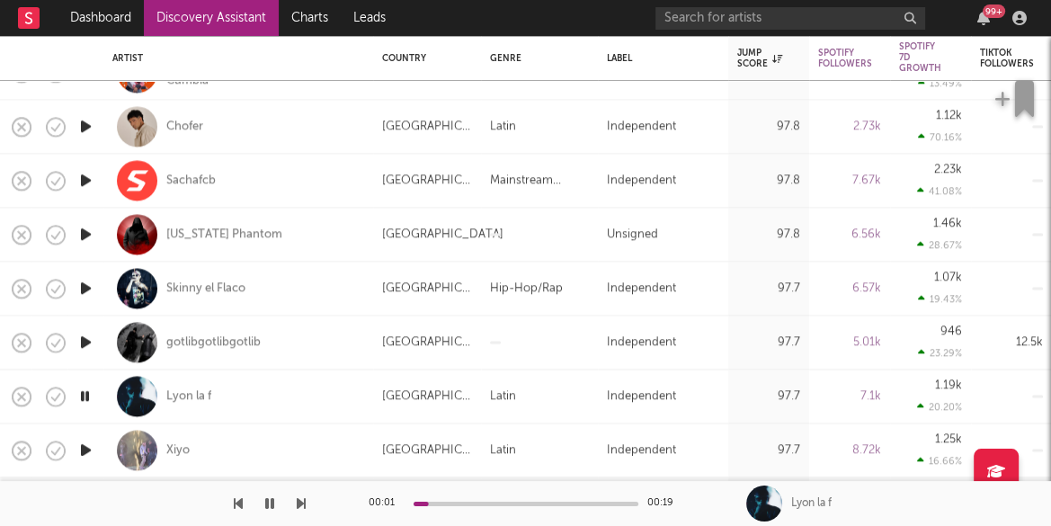
click at [88, 445] on icon "button" at bounding box center [85, 450] width 19 height 22
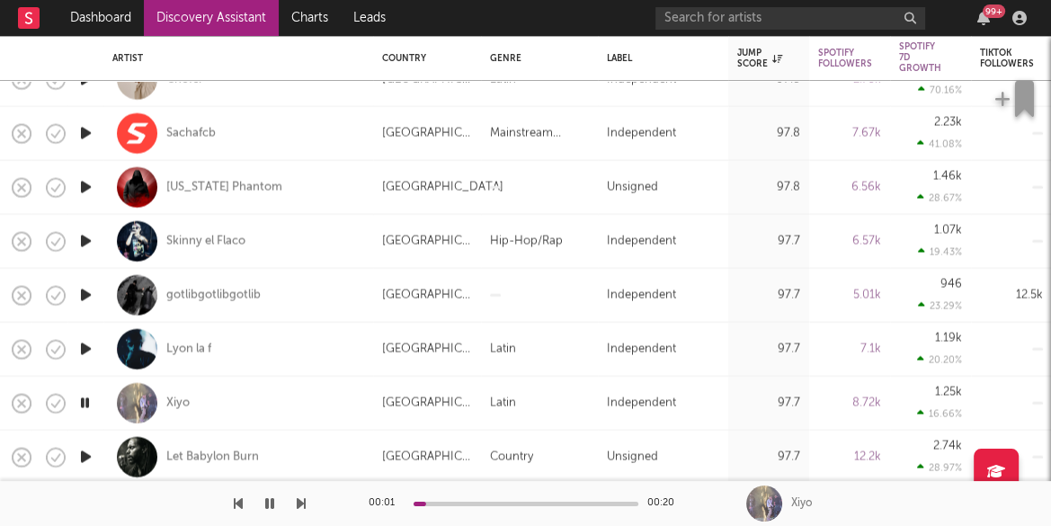
click at [85, 453] on icon "button" at bounding box center [85, 457] width 19 height 22
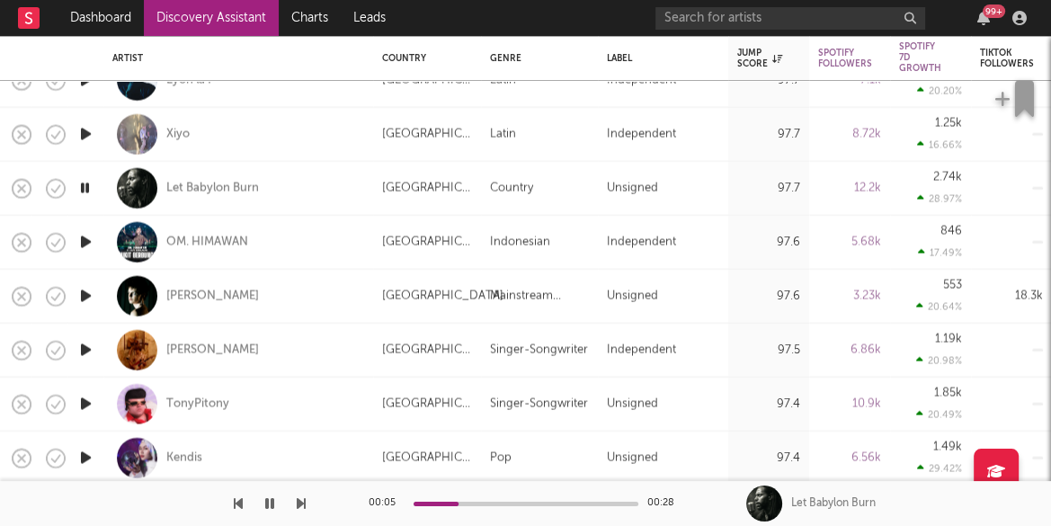
click at [86, 241] on icon "button" at bounding box center [85, 242] width 19 height 22
click at [87, 293] on icon "button" at bounding box center [85, 296] width 19 height 22
click at [87, 349] on icon "button" at bounding box center [85, 350] width 19 height 22
click at [85, 404] on icon "button" at bounding box center [85, 404] width 19 height 22
click at [88, 457] on icon "button" at bounding box center [85, 458] width 19 height 22
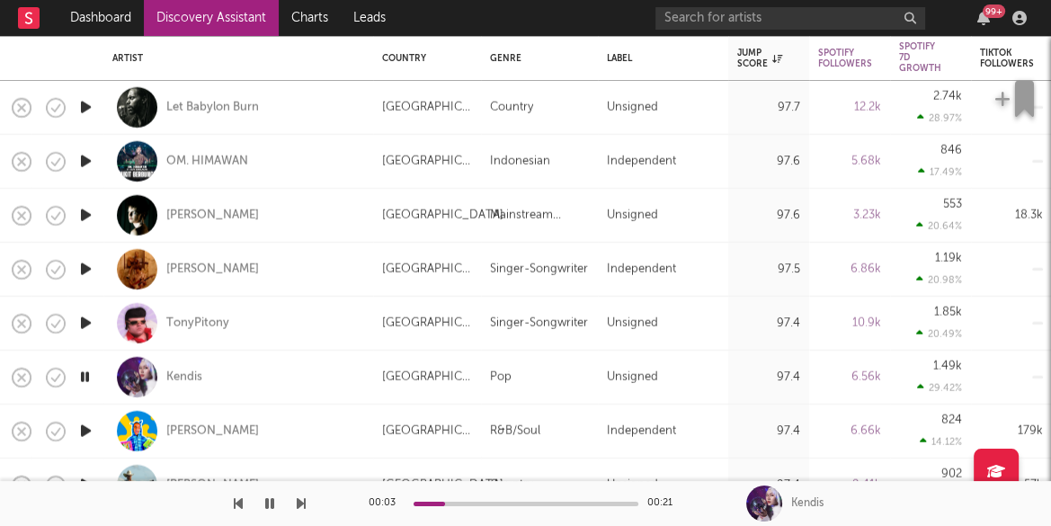
click at [84, 427] on icon "button" at bounding box center [85, 431] width 19 height 22
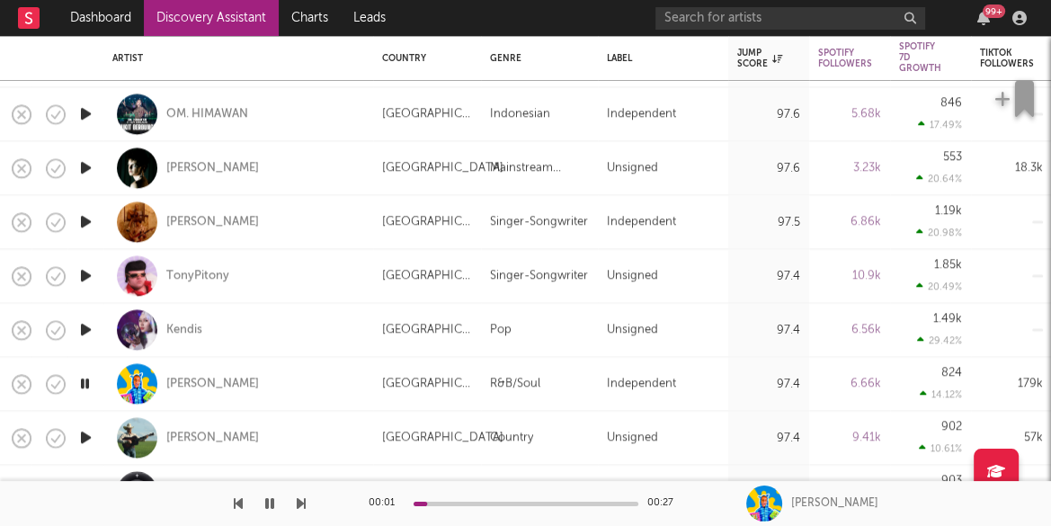
click at [88, 435] on icon "button" at bounding box center [85, 438] width 19 height 22
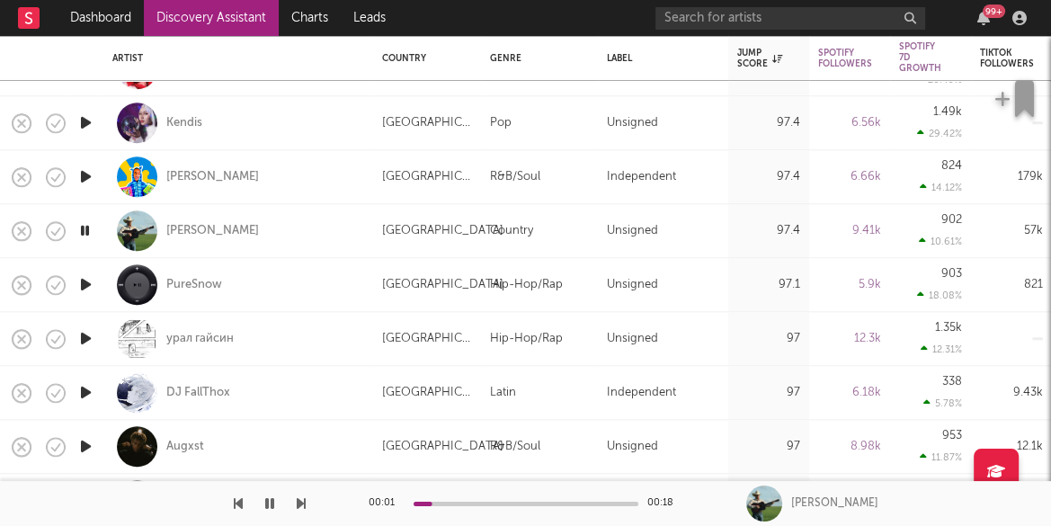
click at [85, 282] on icon "button" at bounding box center [85, 284] width 19 height 22
click at [85, 337] on icon "button" at bounding box center [85, 338] width 19 height 22
click at [82, 392] on icon "button" at bounding box center [85, 392] width 19 height 22
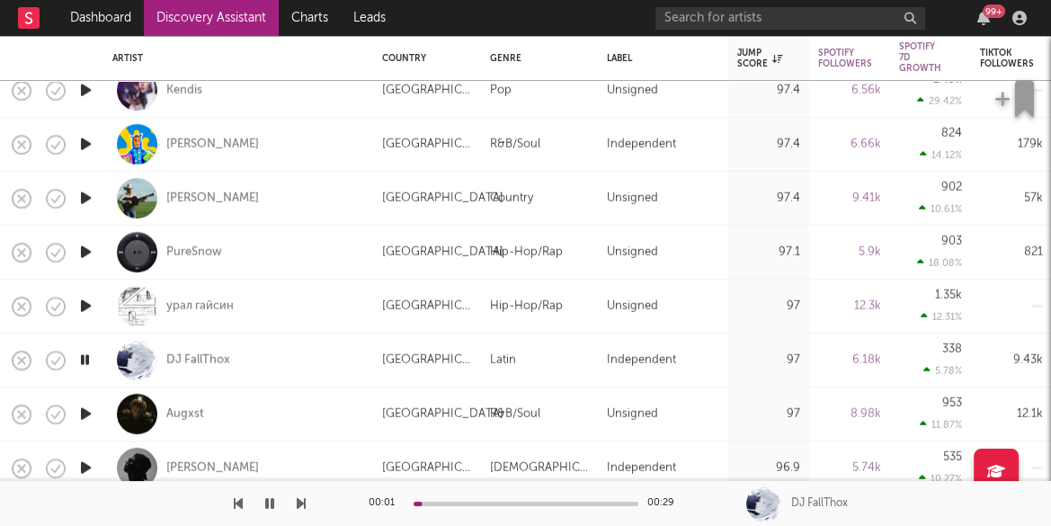
click at [86, 411] on icon "button" at bounding box center [85, 414] width 19 height 22
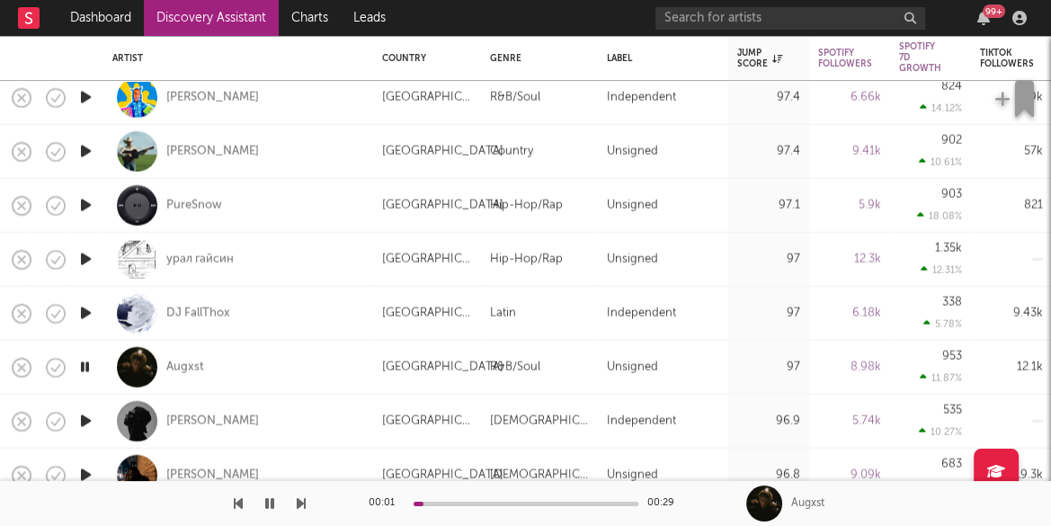
click at [89, 417] on icon "button" at bounding box center [85, 421] width 19 height 22
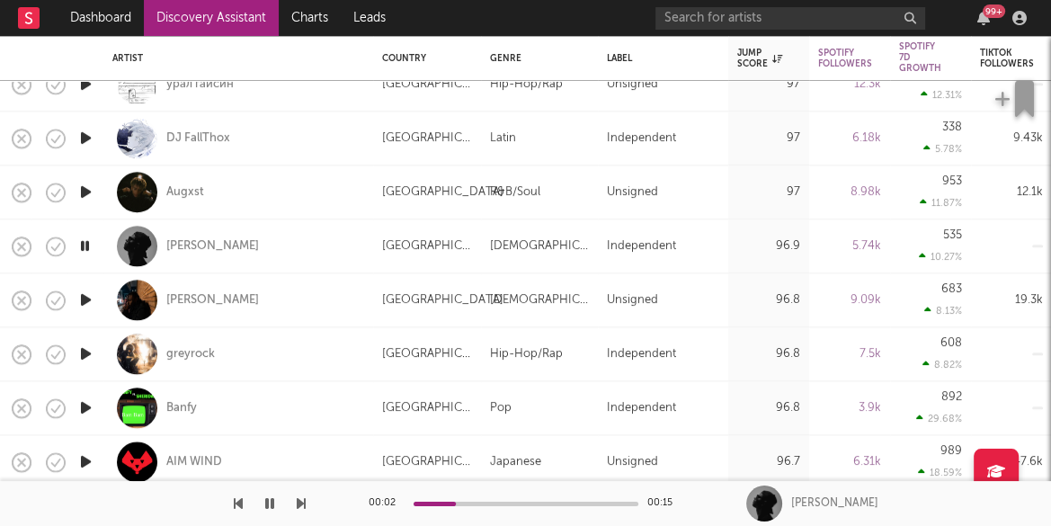
click at [85, 352] on icon "button" at bounding box center [85, 354] width 19 height 22
click at [84, 408] on icon "button" at bounding box center [85, 408] width 19 height 22
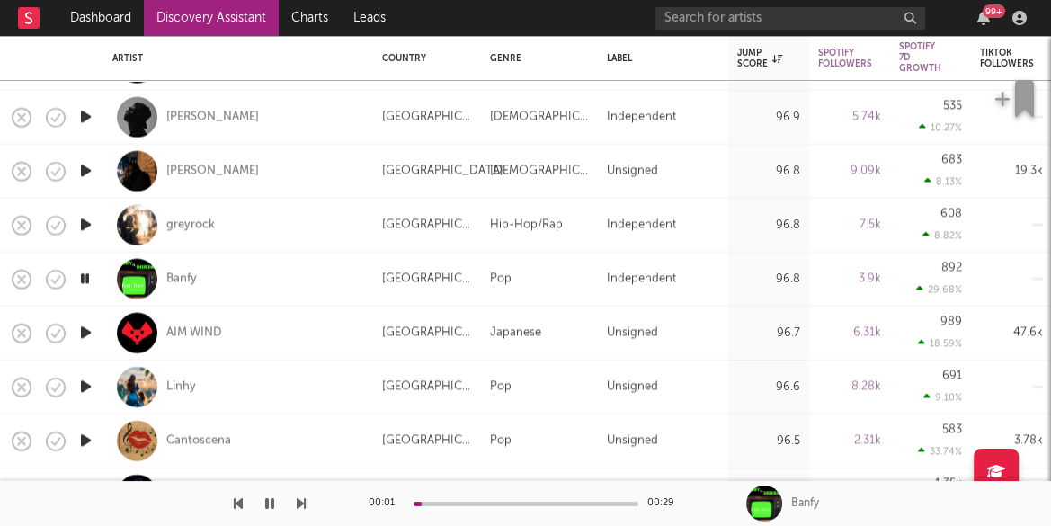
click at [85, 334] on icon "button" at bounding box center [85, 333] width 19 height 22
click at [81, 385] on icon "button" at bounding box center [85, 387] width 19 height 22
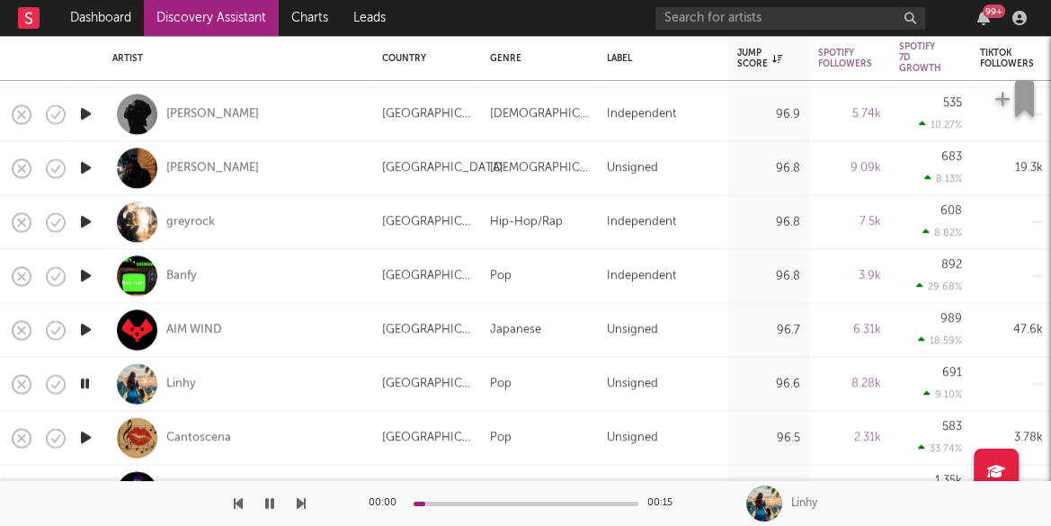
click at [89, 436] on icon "button" at bounding box center [85, 438] width 19 height 22
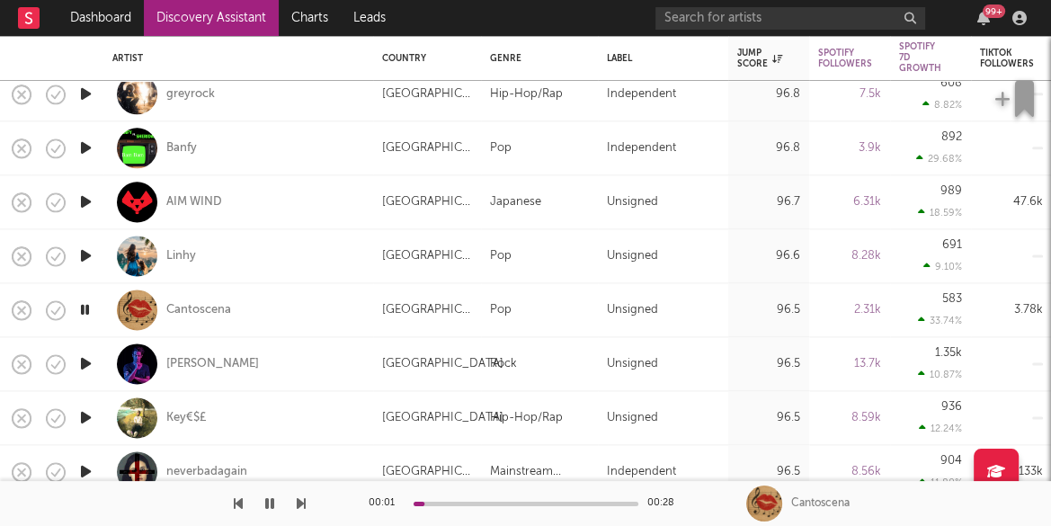
click at [85, 361] on icon "button" at bounding box center [85, 363] width 19 height 22
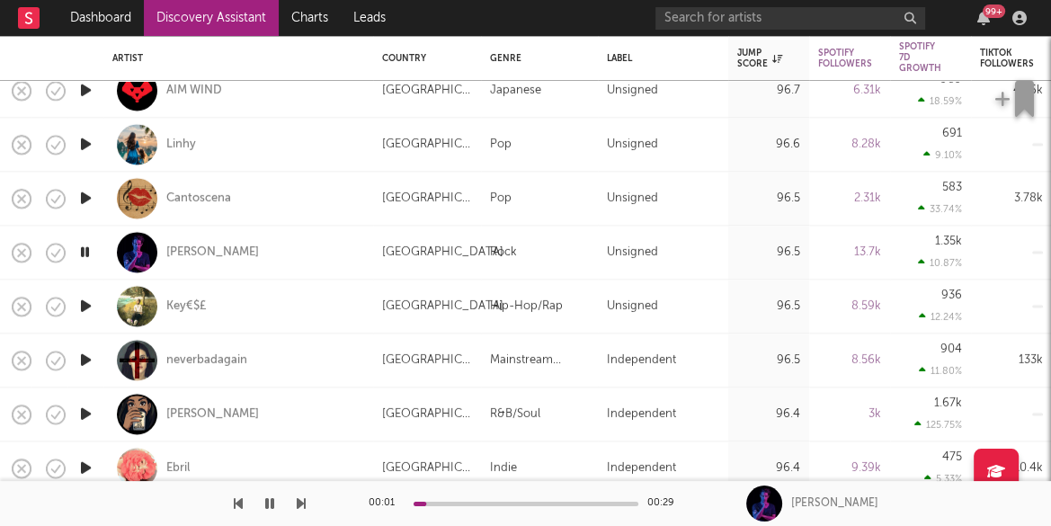
click at [85, 356] on icon "button" at bounding box center [85, 360] width 19 height 22
click at [85, 411] on icon "button" at bounding box center [85, 414] width 19 height 22
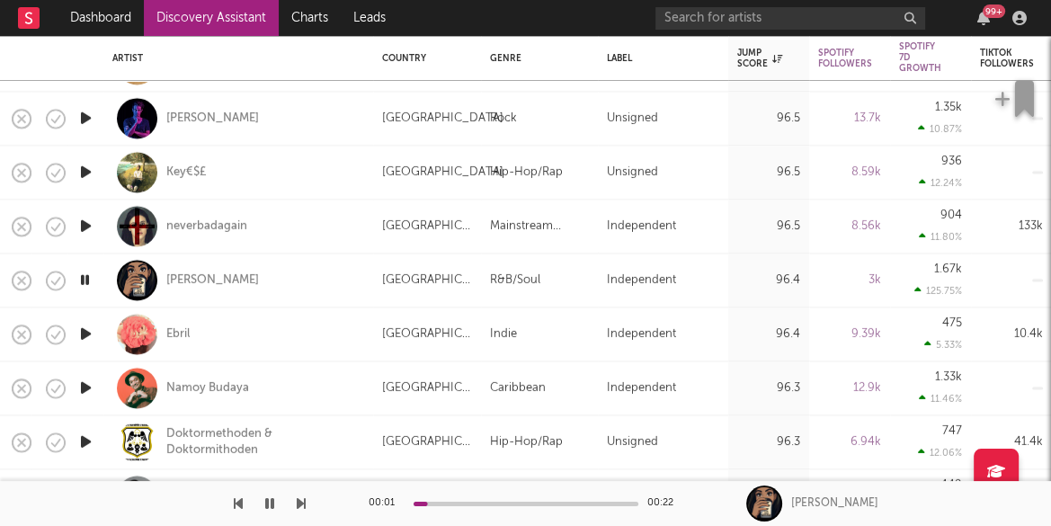
click at [86, 387] on icon "button" at bounding box center [85, 388] width 19 height 22
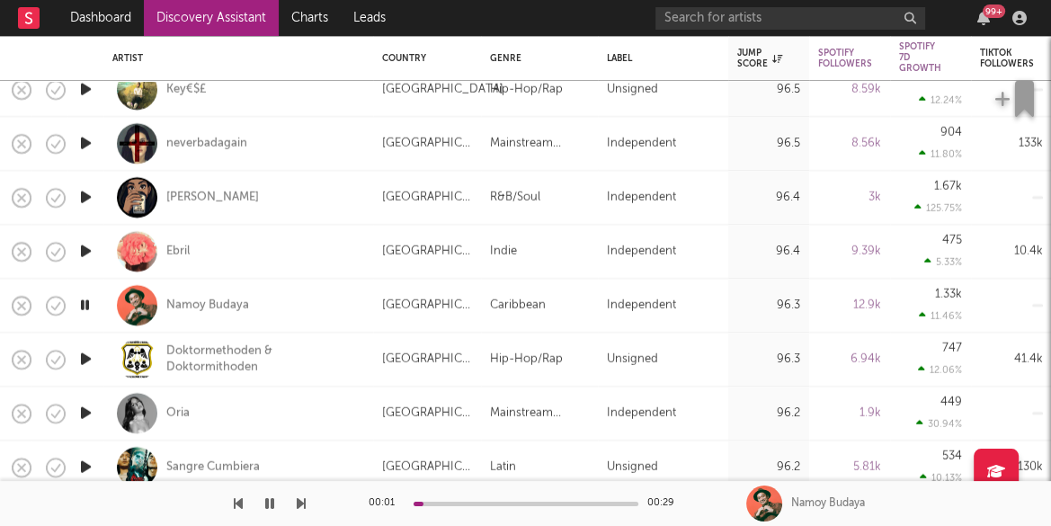
click at [81, 415] on icon "button" at bounding box center [85, 413] width 19 height 22
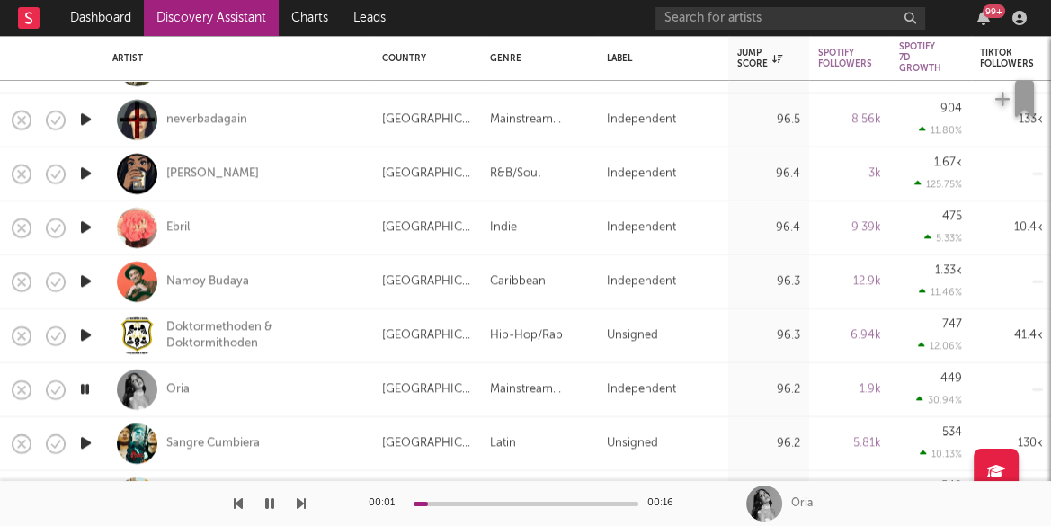
click at [85, 438] on icon "button" at bounding box center [85, 444] width 19 height 22
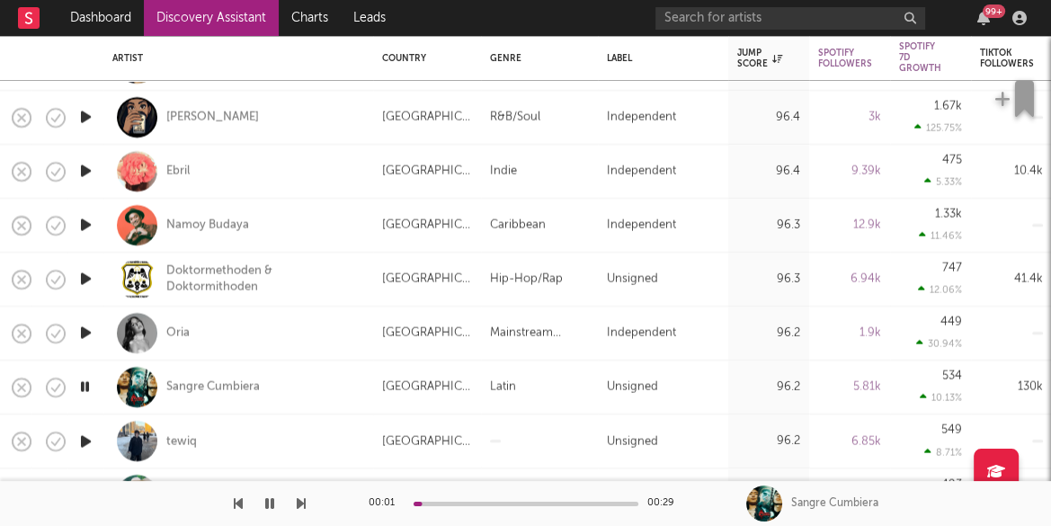
click at [85, 437] on icon "button" at bounding box center [85, 441] width 19 height 22
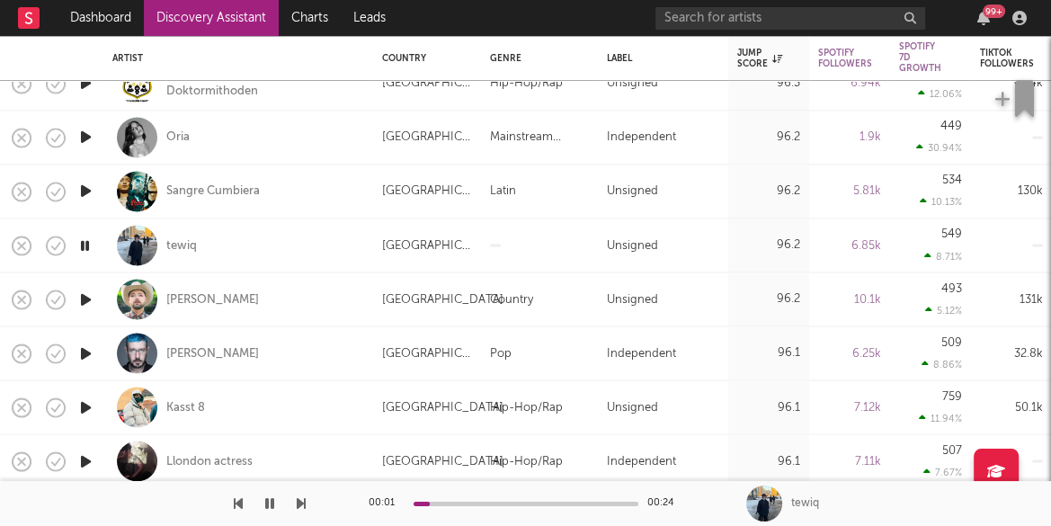
click at [85, 301] on icon "button" at bounding box center [85, 299] width 19 height 22
click at [83, 352] on icon "button" at bounding box center [85, 353] width 19 height 22
click at [85, 459] on icon "button" at bounding box center [85, 461] width 19 height 22
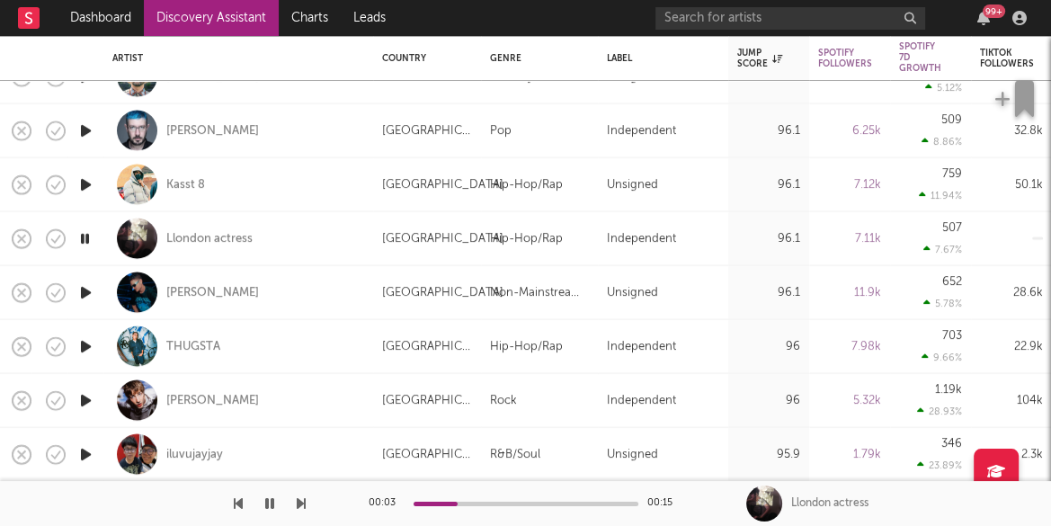
click at [84, 290] on icon "button" at bounding box center [85, 292] width 19 height 22
click at [87, 394] on icon "button" at bounding box center [85, 400] width 19 height 22
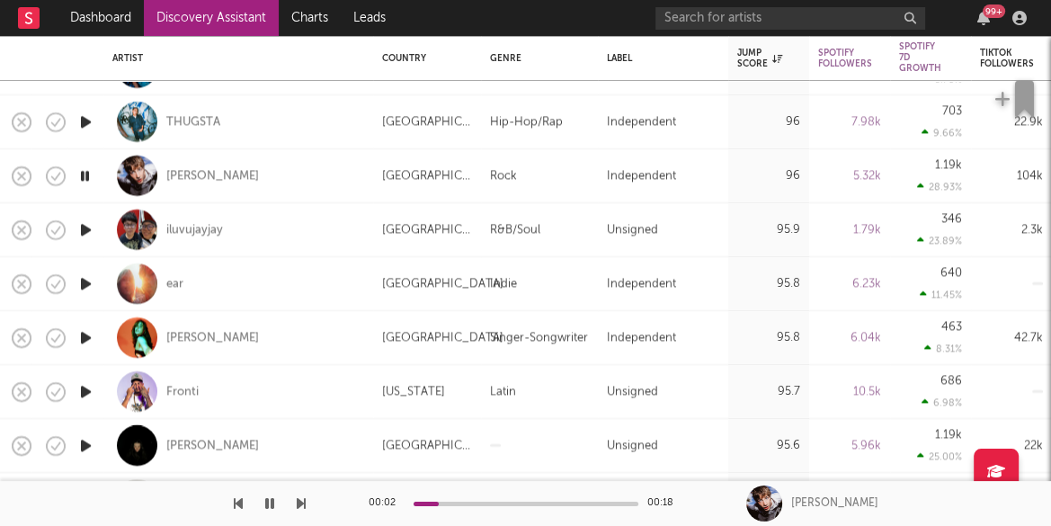
click at [88, 227] on icon "button" at bounding box center [85, 230] width 19 height 22
click at [84, 280] on icon "button" at bounding box center [85, 283] width 19 height 22
click at [86, 335] on icon "button" at bounding box center [85, 337] width 19 height 22
click at [87, 389] on icon "button" at bounding box center [85, 391] width 19 height 22
click at [84, 447] on icon "button" at bounding box center [85, 445] width 19 height 22
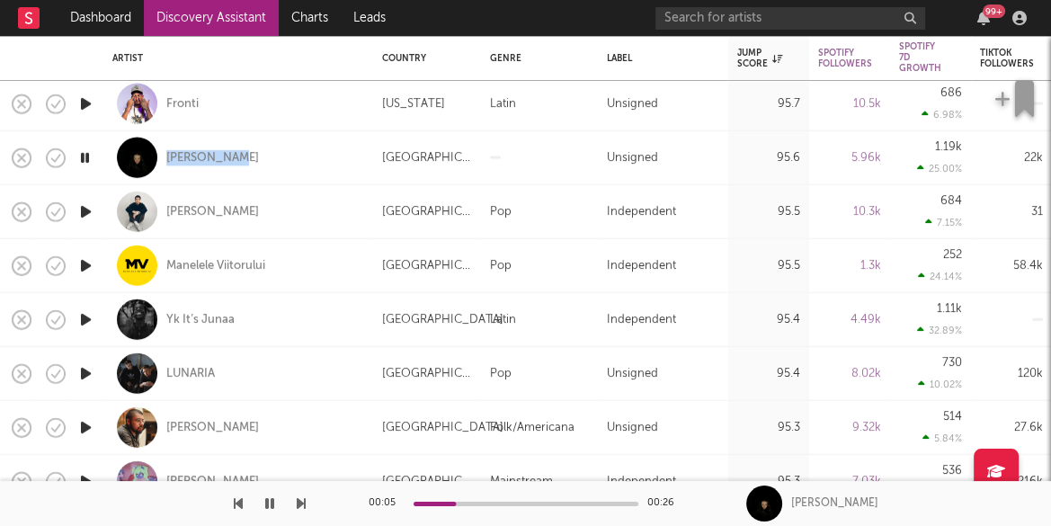
click at [91, 209] on icon "button" at bounding box center [85, 212] width 19 height 22
click at [83, 263] on icon "button" at bounding box center [85, 265] width 19 height 22
click at [86, 318] on icon "button" at bounding box center [85, 319] width 19 height 22
click at [81, 318] on icon "button" at bounding box center [84, 319] width 17 height 22
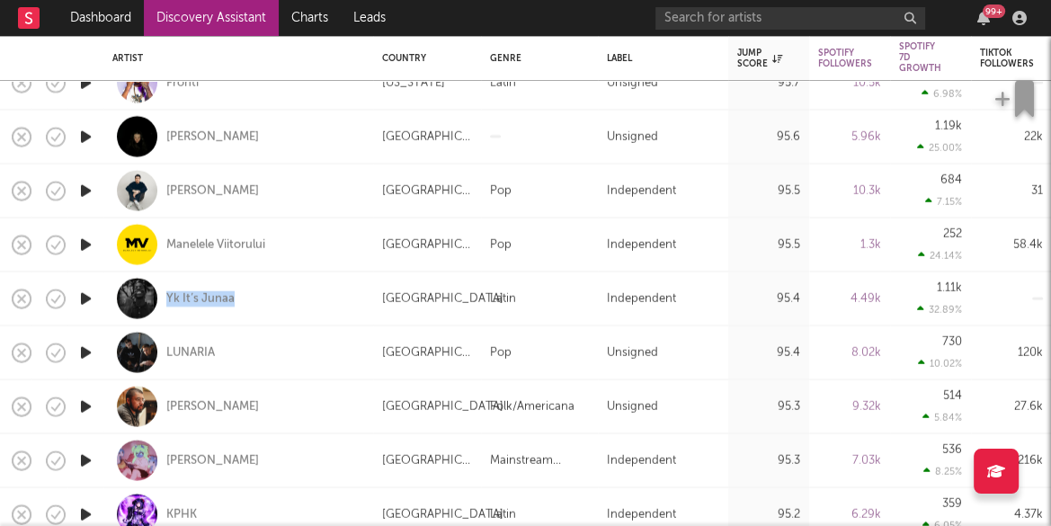
click at [87, 345] on icon "button" at bounding box center [85, 352] width 19 height 22
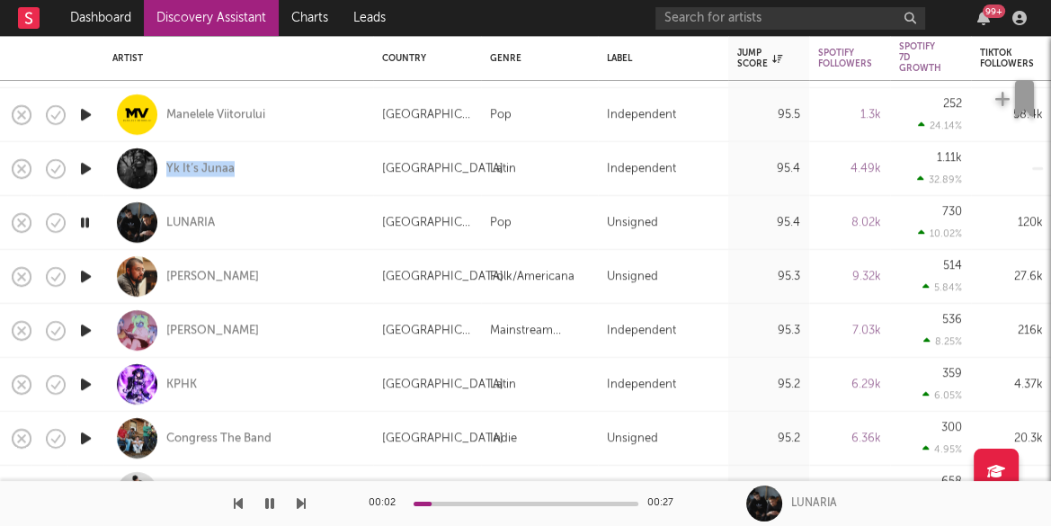
click at [84, 325] on icon "button" at bounding box center [85, 330] width 19 height 22
click at [89, 383] on icon "button" at bounding box center [85, 384] width 19 height 22
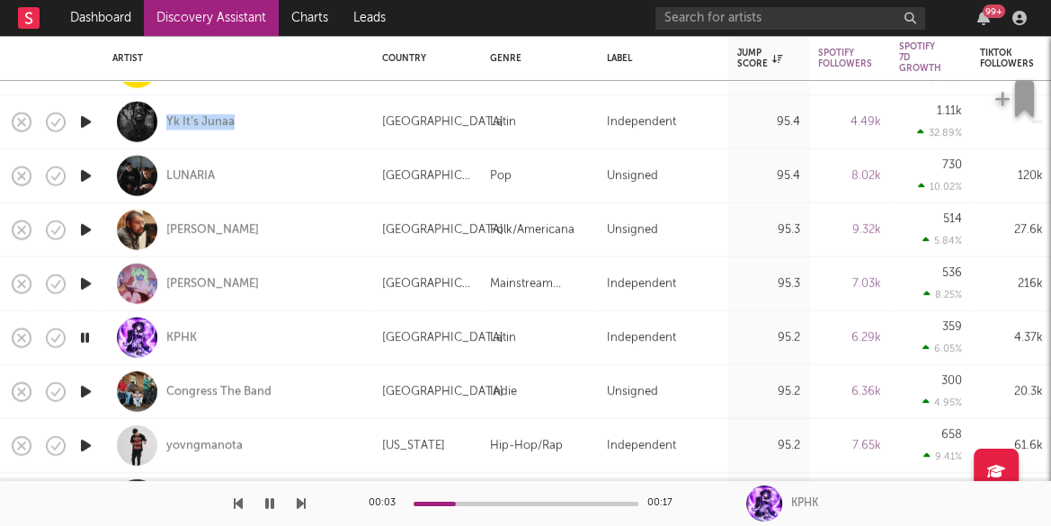
click at [87, 388] on icon "button" at bounding box center [85, 391] width 19 height 22
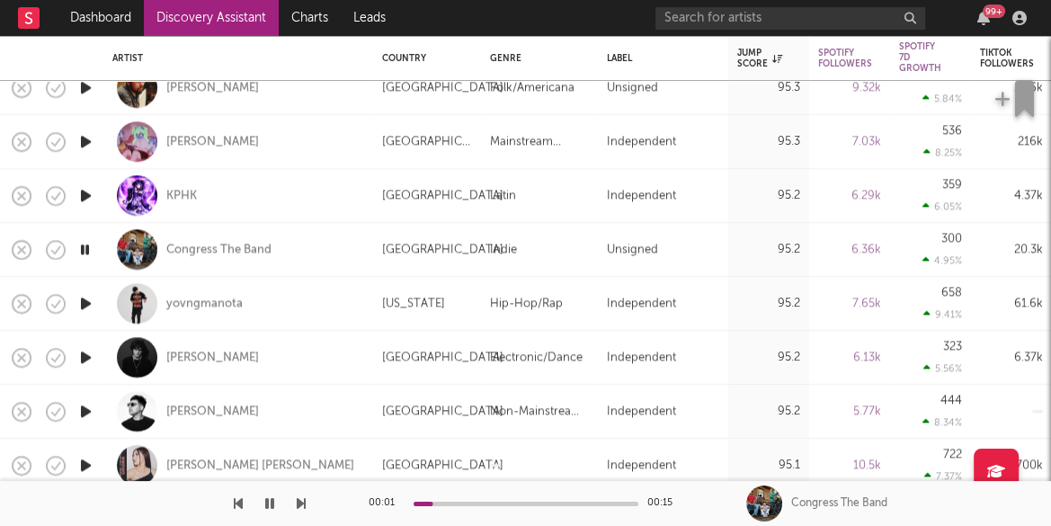
click at [85, 297] on icon "button" at bounding box center [85, 303] width 19 height 22
click at [80, 353] on icon "button" at bounding box center [85, 357] width 19 height 22
click at [87, 410] on icon "button" at bounding box center [85, 411] width 19 height 22
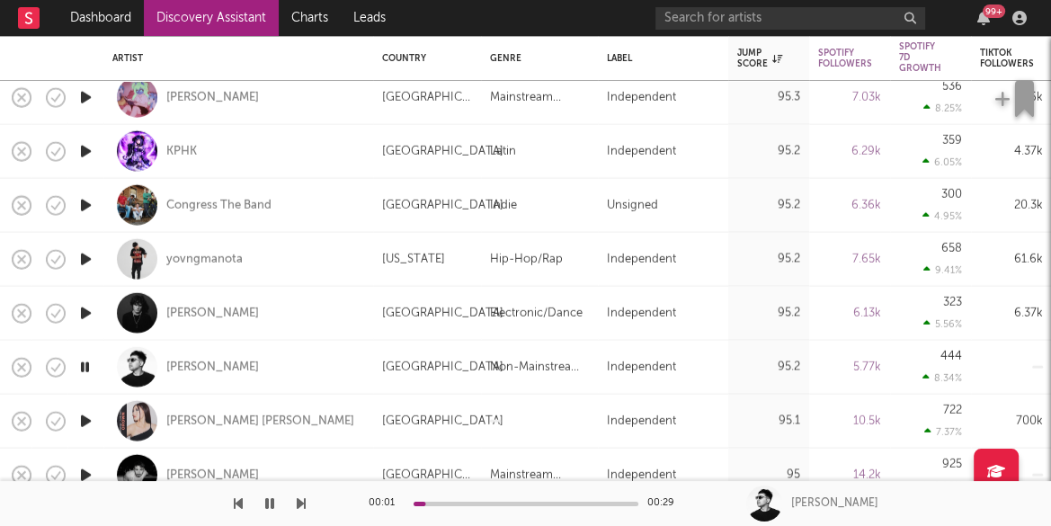
click at [85, 418] on icon "button" at bounding box center [85, 420] width 19 height 22
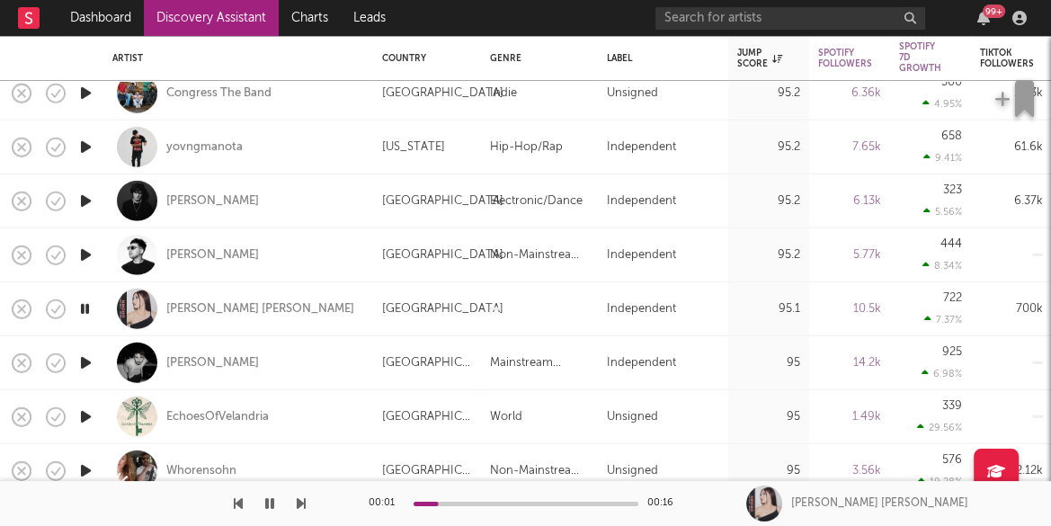
click at [84, 361] on icon "button" at bounding box center [85, 363] width 19 height 22
click at [85, 418] on icon "button" at bounding box center [85, 417] width 19 height 22
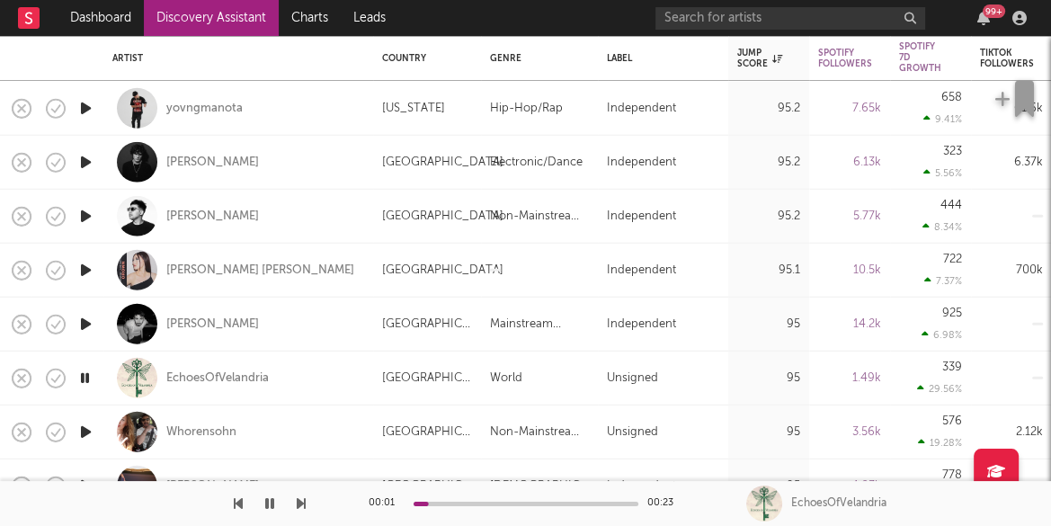
click at [82, 429] on icon "button" at bounding box center [85, 432] width 19 height 22
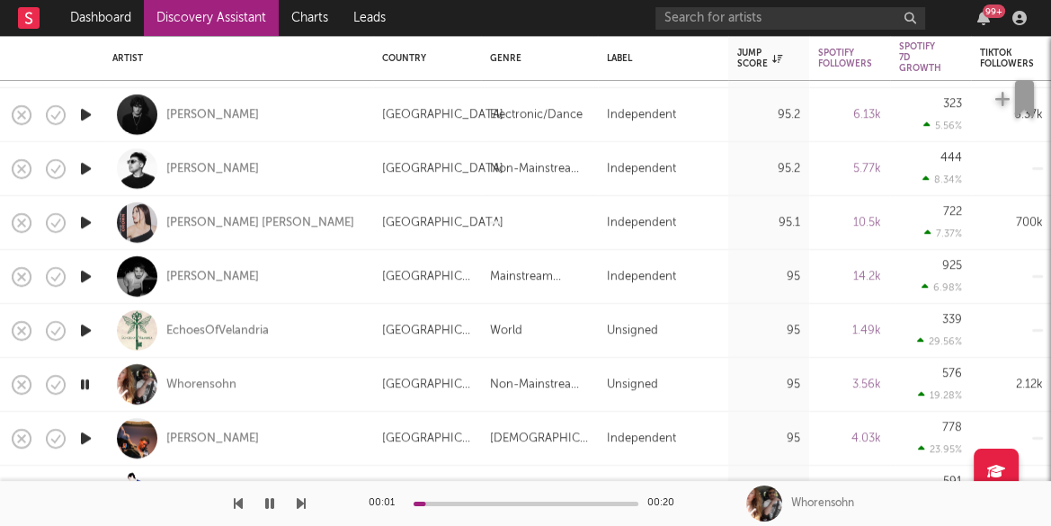
click at [85, 434] on icon "button" at bounding box center [85, 438] width 19 height 22
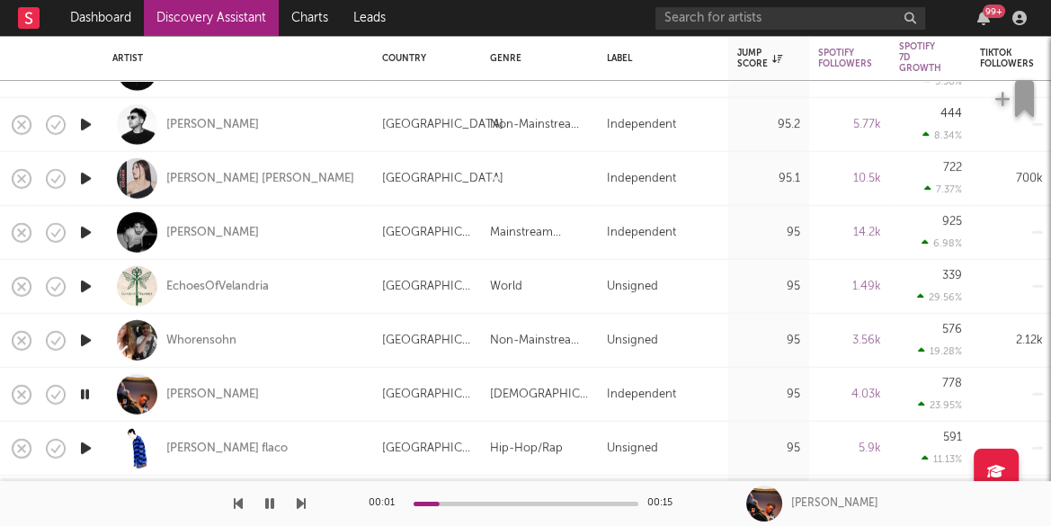
click at [85, 446] on icon "button" at bounding box center [85, 448] width 19 height 22
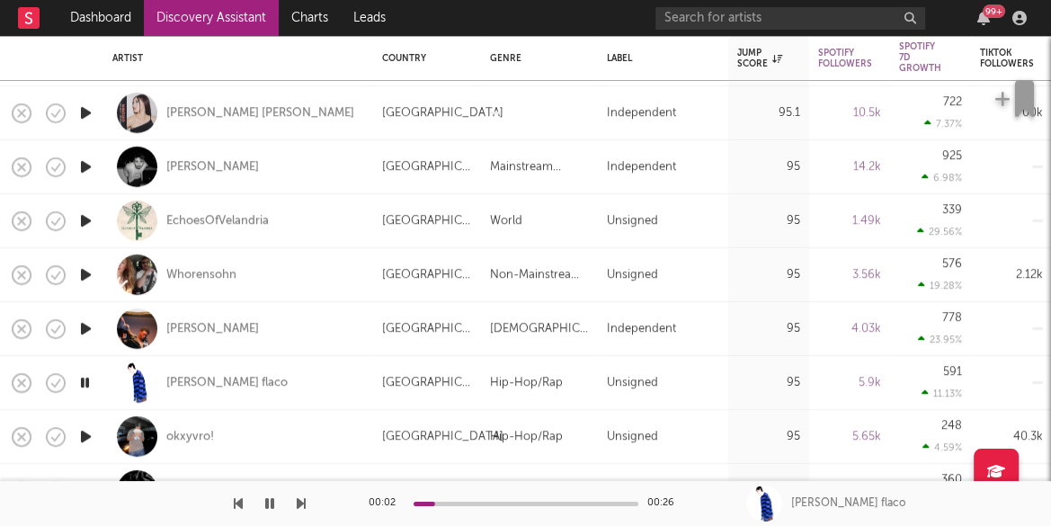
click at [87, 434] on icon "button" at bounding box center [85, 436] width 19 height 22
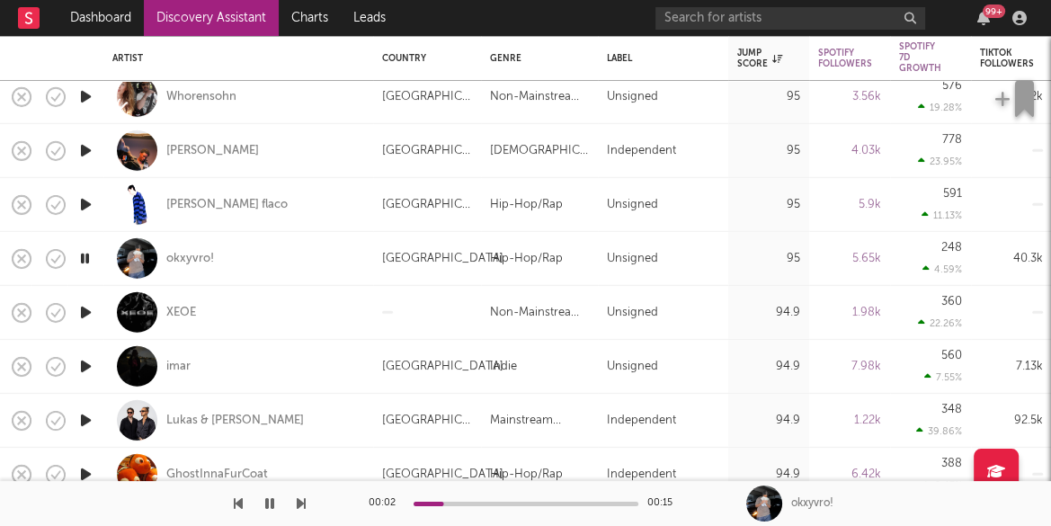
click at [86, 304] on icon "button" at bounding box center [85, 312] width 19 height 22
click at [86, 365] on icon "button" at bounding box center [85, 366] width 19 height 22
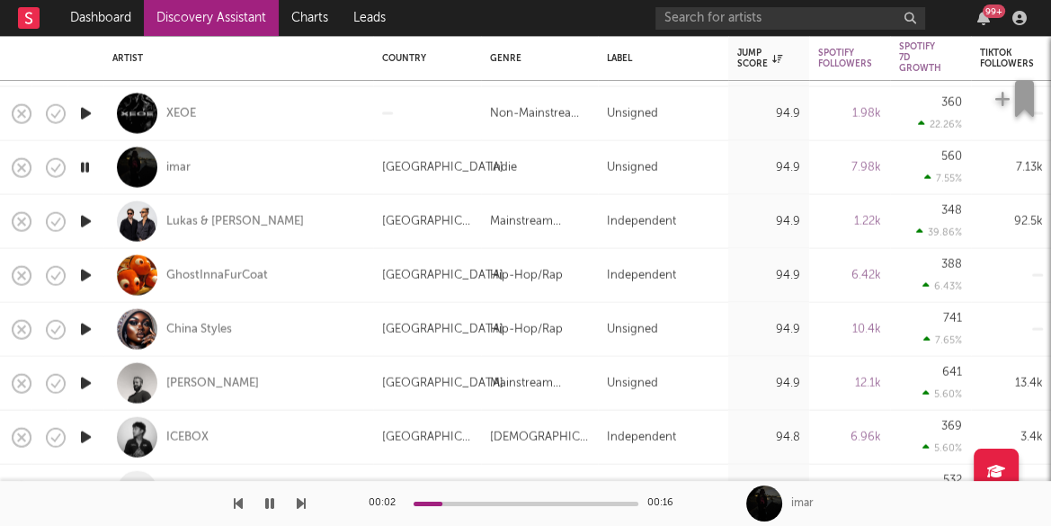
click at [85, 378] on icon "button" at bounding box center [85, 382] width 19 height 22
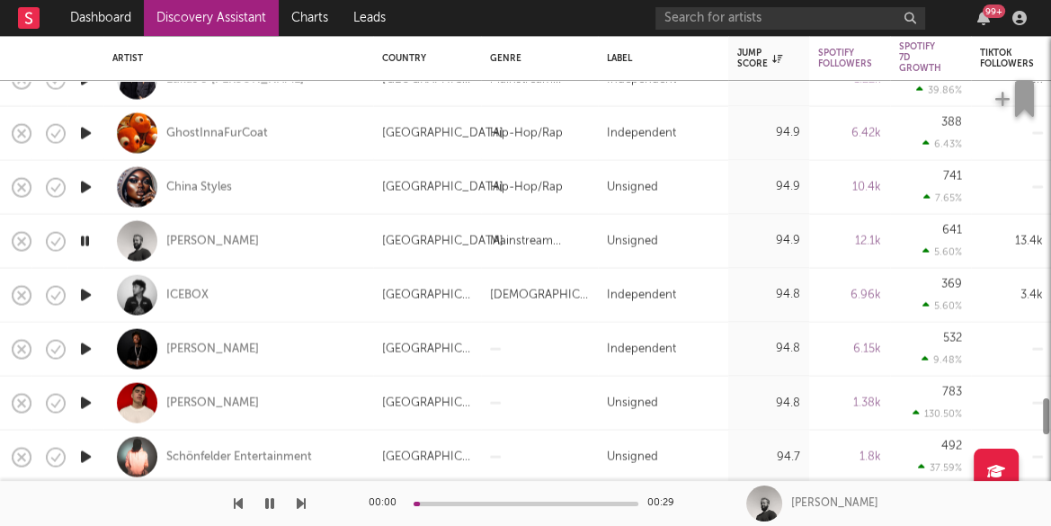
click at [84, 405] on icon "button" at bounding box center [85, 402] width 19 height 22
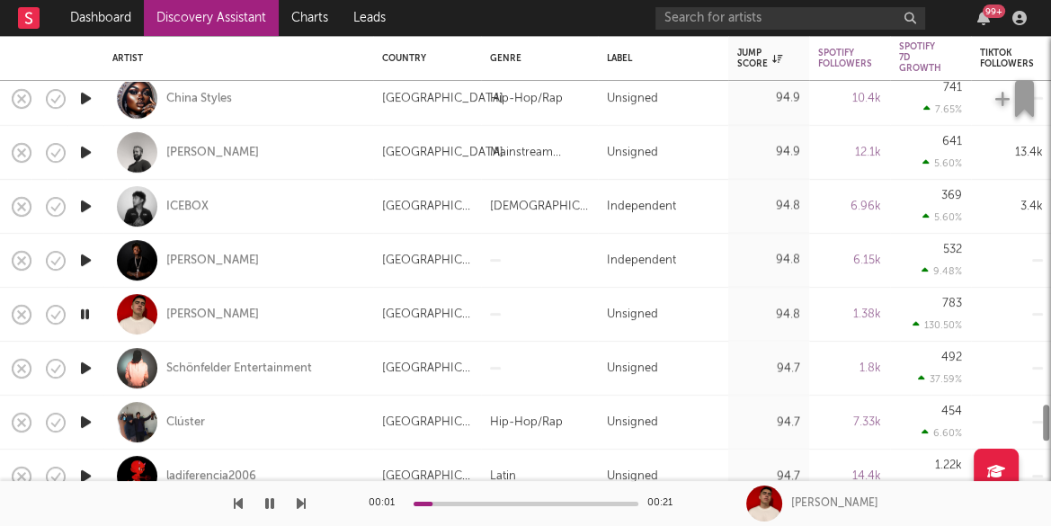
click at [89, 417] on icon "button" at bounding box center [85, 422] width 19 height 22
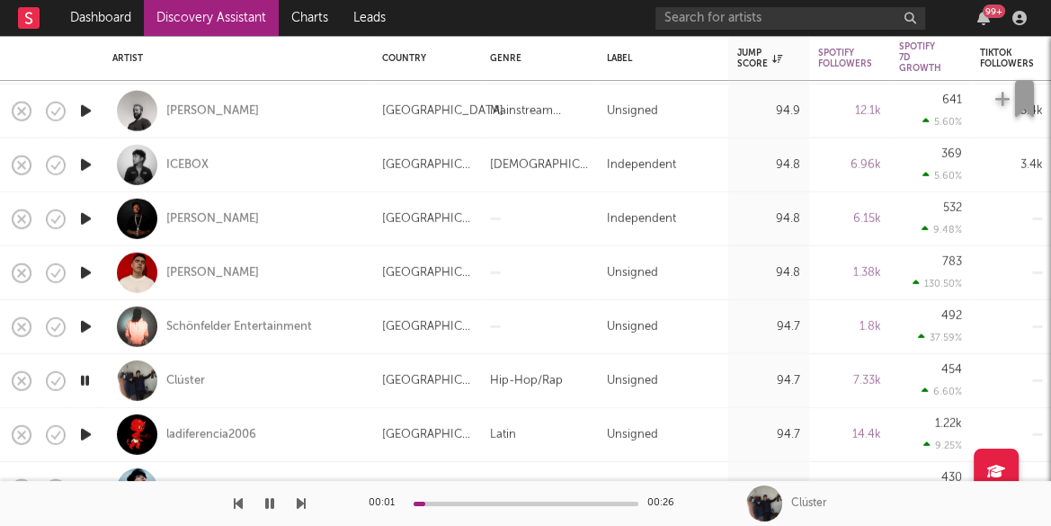
click at [86, 434] on icon "button" at bounding box center [85, 435] width 19 height 22
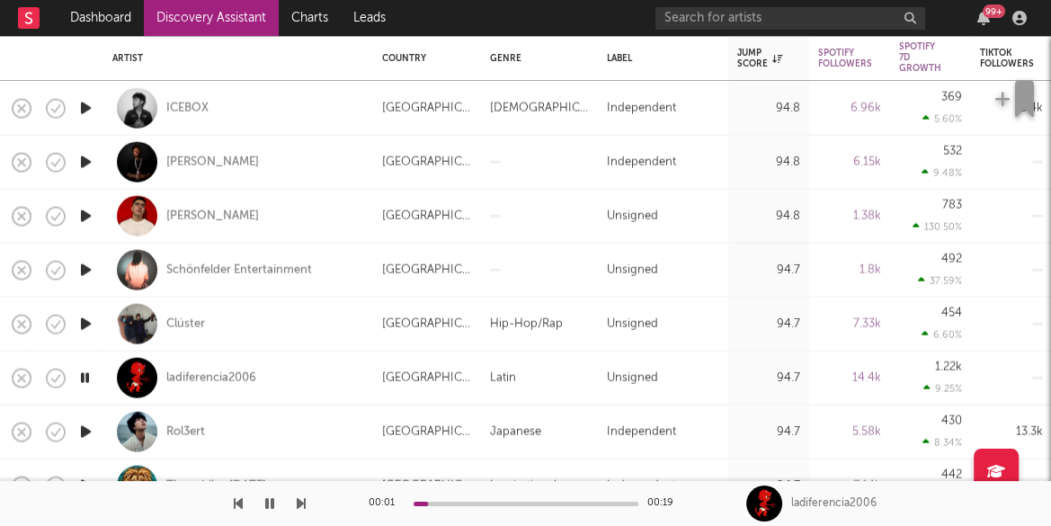
click at [82, 431] on icon "button" at bounding box center [85, 432] width 19 height 22
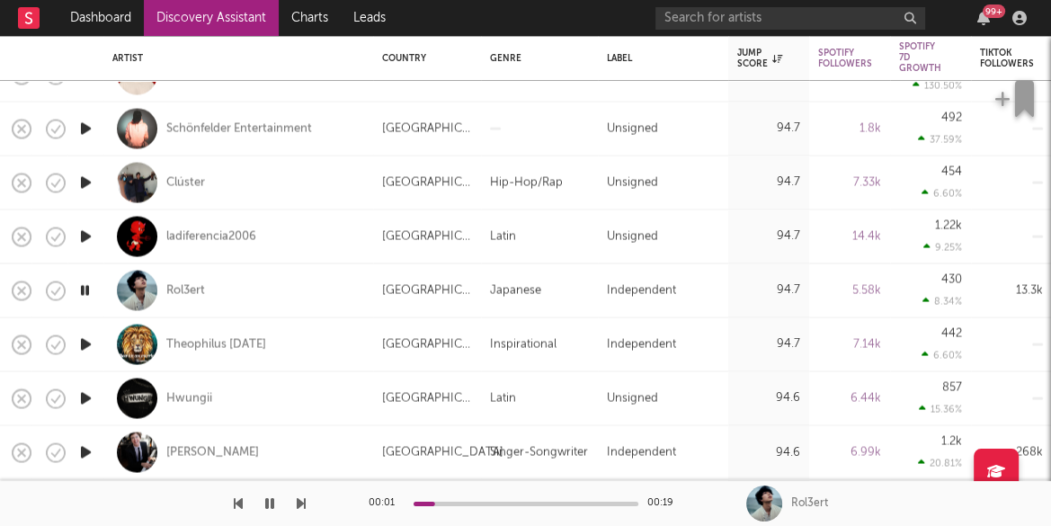
click at [87, 343] on icon "button" at bounding box center [85, 344] width 19 height 22
click at [85, 397] on icon "button" at bounding box center [85, 398] width 19 height 22
click at [85, 451] on icon "button" at bounding box center [85, 452] width 19 height 22
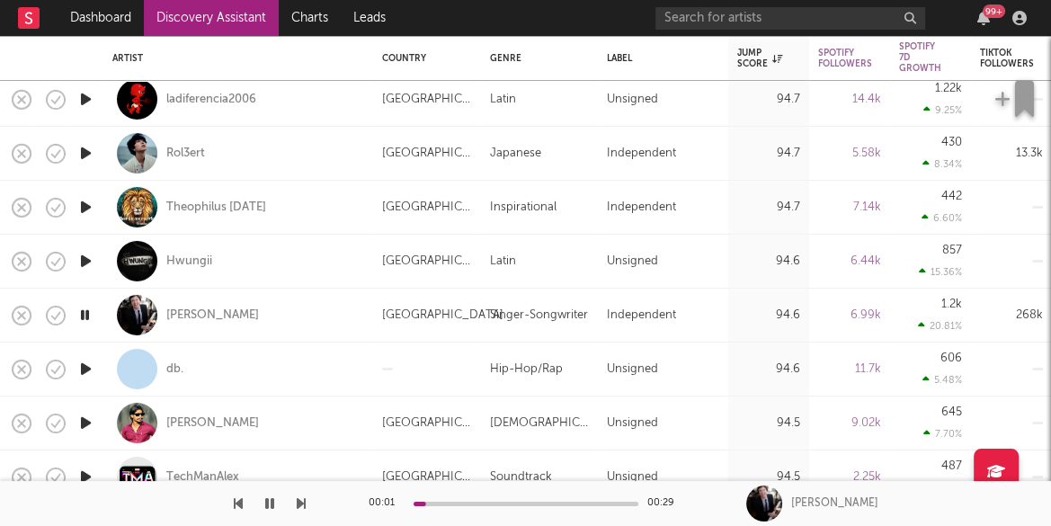
click at [88, 369] on icon "button" at bounding box center [85, 369] width 19 height 22
click at [86, 422] on icon "button" at bounding box center [85, 423] width 19 height 22
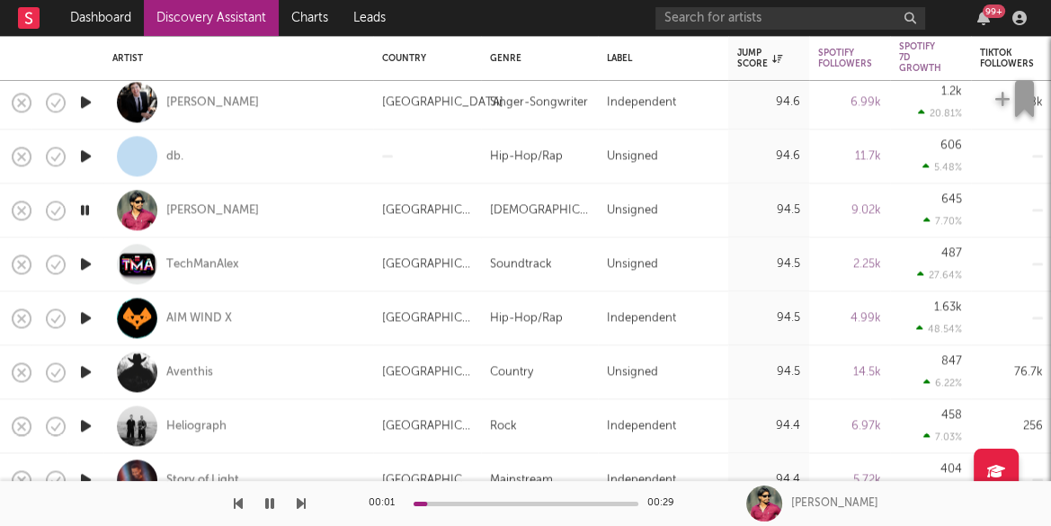
click at [85, 267] on icon "button" at bounding box center [85, 264] width 19 height 22
click at [85, 315] on icon "button" at bounding box center [85, 318] width 19 height 22
click at [87, 370] on icon "button" at bounding box center [85, 372] width 19 height 22
click at [87, 424] on icon "button" at bounding box center [85, 426] width 19 height 22
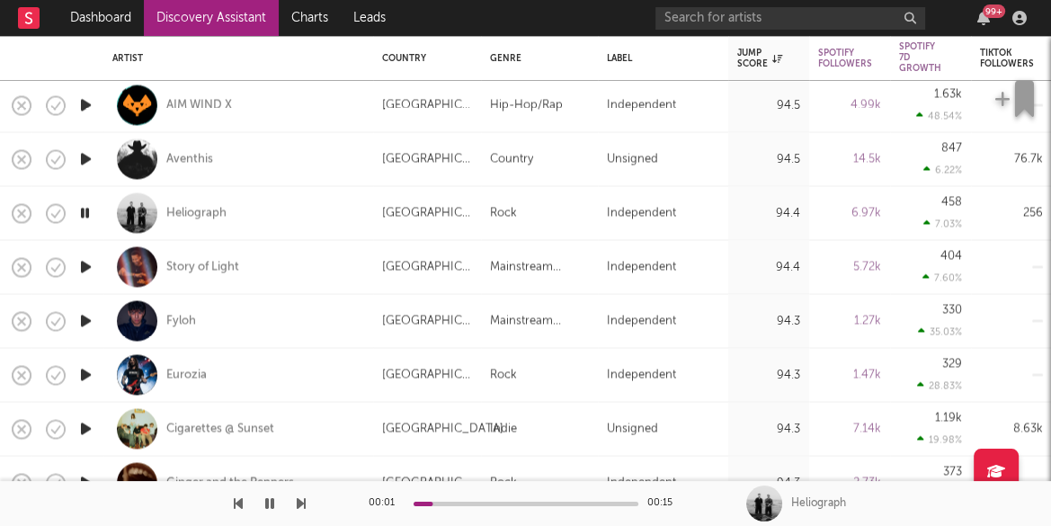
click at [83, 265] on icon "button" at bounding box center [85, 266] width 19 height 22
click at [86, 317] on icon "button" at bounding box center [85, 320] width 19 height 22
click at [86, 372] on icon "button" at bounding box center [85, 374] width 19 height 22
click at [84, 428] on icon "button" at bounding box center [85, 428] width 19 height 22
click at [84, 425] on icon "button" at bounding box center [84, 428] width 17 height 22
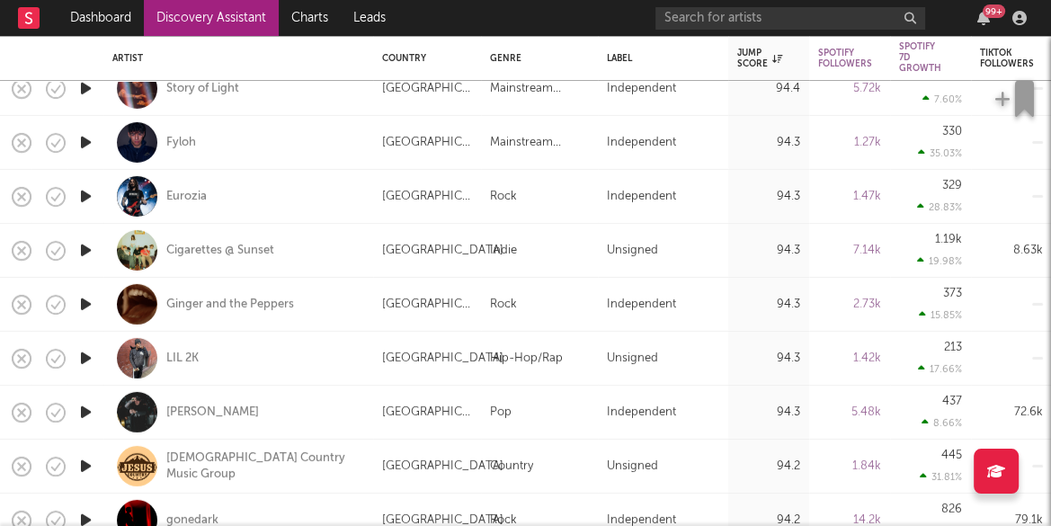
click at [85, 307] on icon "button" at bounding box center [85, 304] width 19 height 22
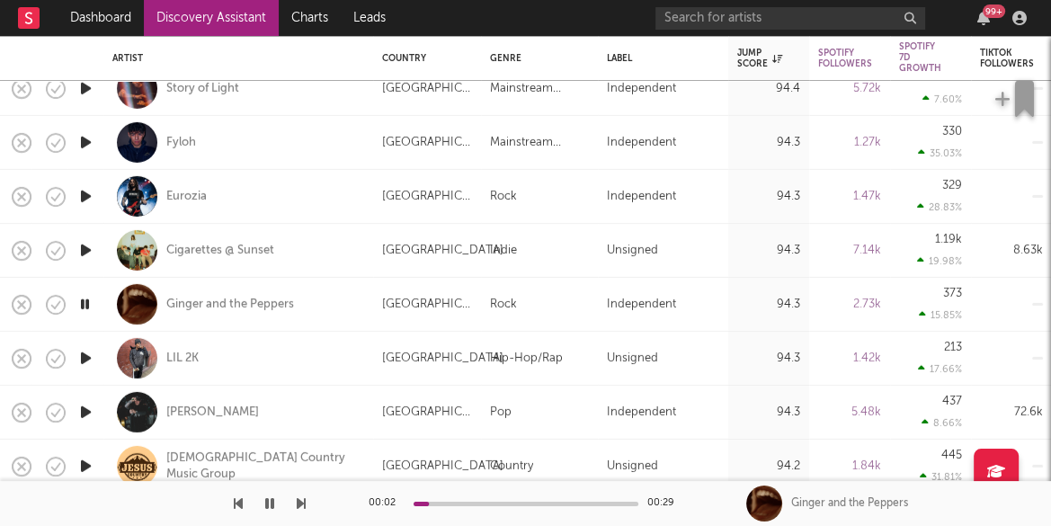
click at [86, 357] on icon "button" at bounding box center [85, 358] width 19 height 22
click at [87, 410] on icon "button" at bounding box center [85, 412] width 19 height 22
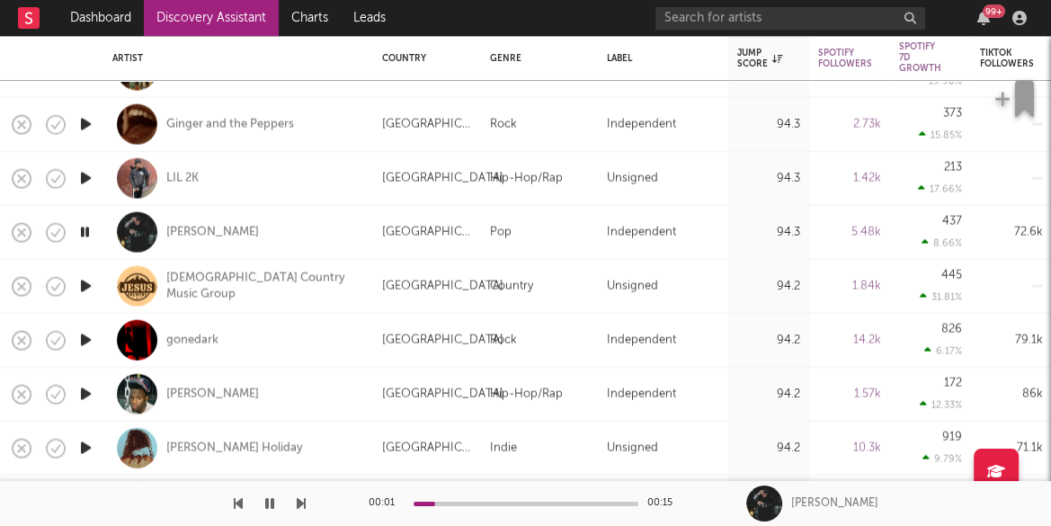
click at [83, 281] on icon "button" at bounding box center [85, 286] width 19 height 22
click at [85, 335] on icon "button" at bounding box center [85, 340] width 19 height 22
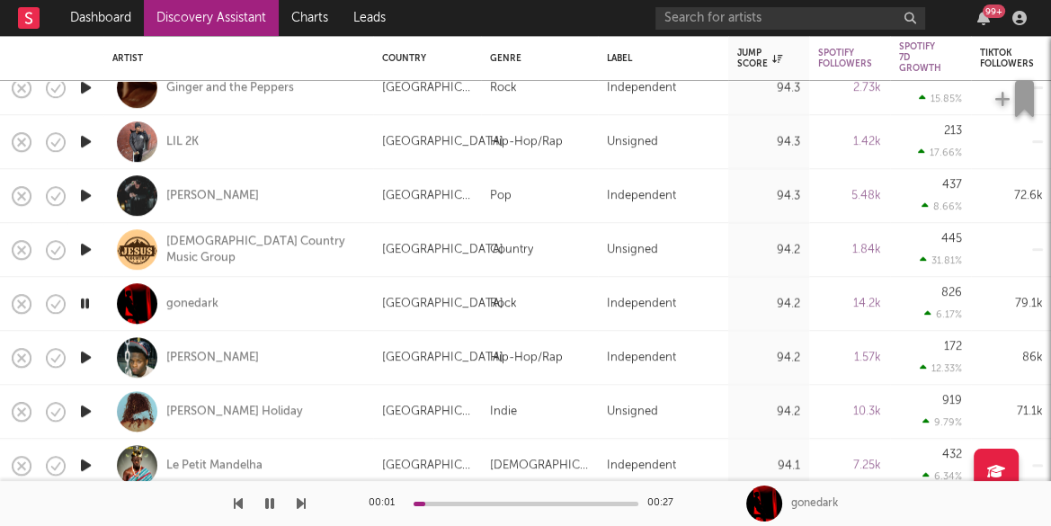
click at [84, 408] on icon "button" at bounding box center [85, 411] width 19 height 22
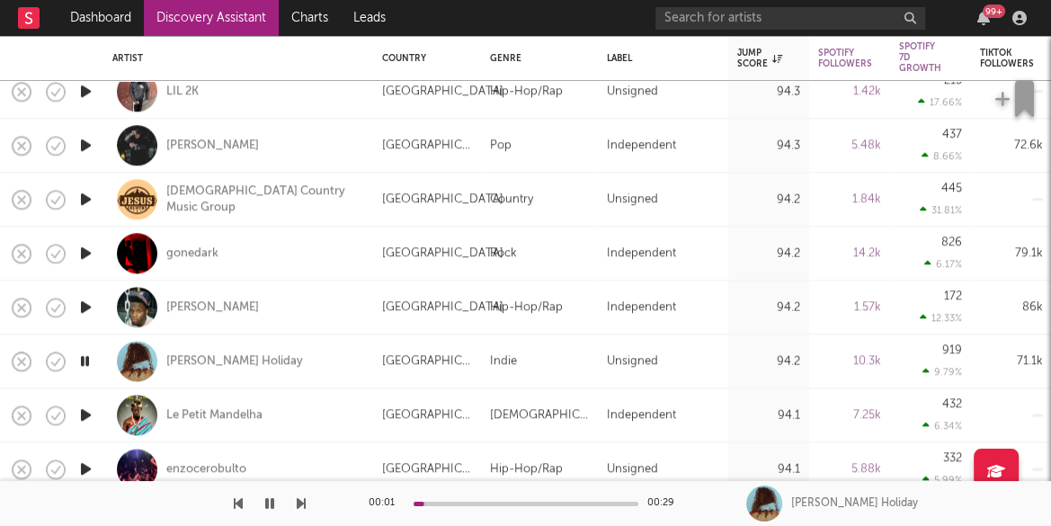
click at [90, 411] on icon "button" at bounding box center [85, 415] width 19 height 22
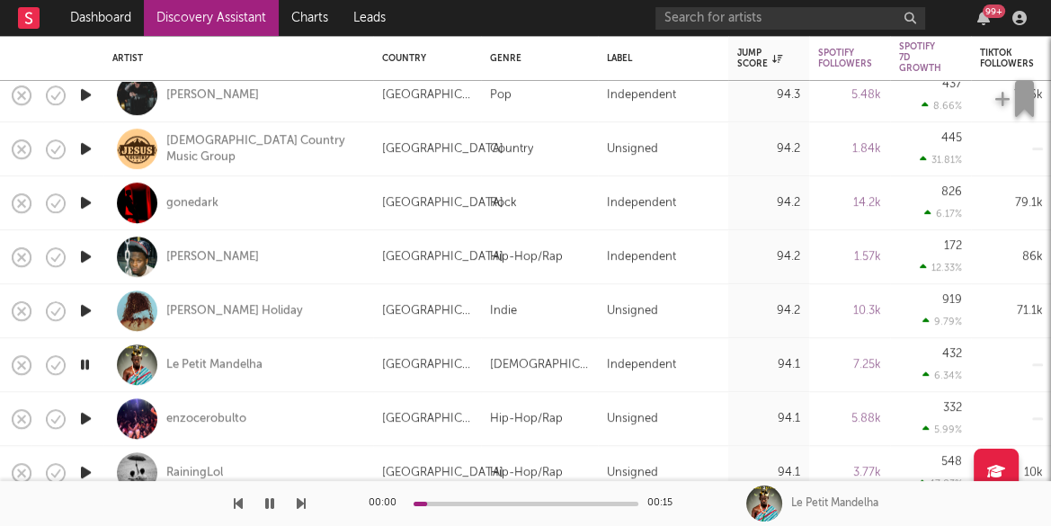
click at [90, 415] on icon "button" at bounding box center [85, 418] width 19 height 22
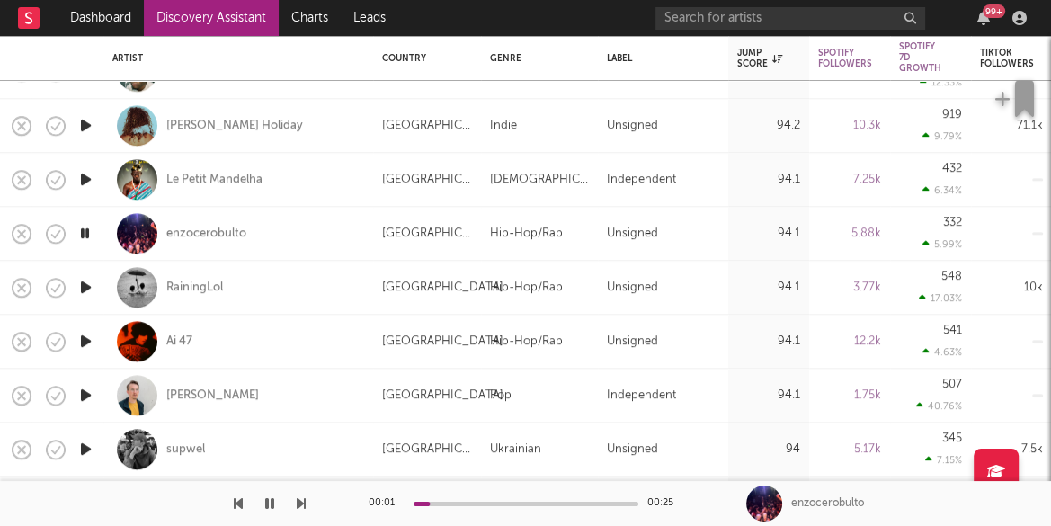
click at [88, 393] on icon "button" at bounding box center [85, 395] width 19 height 22
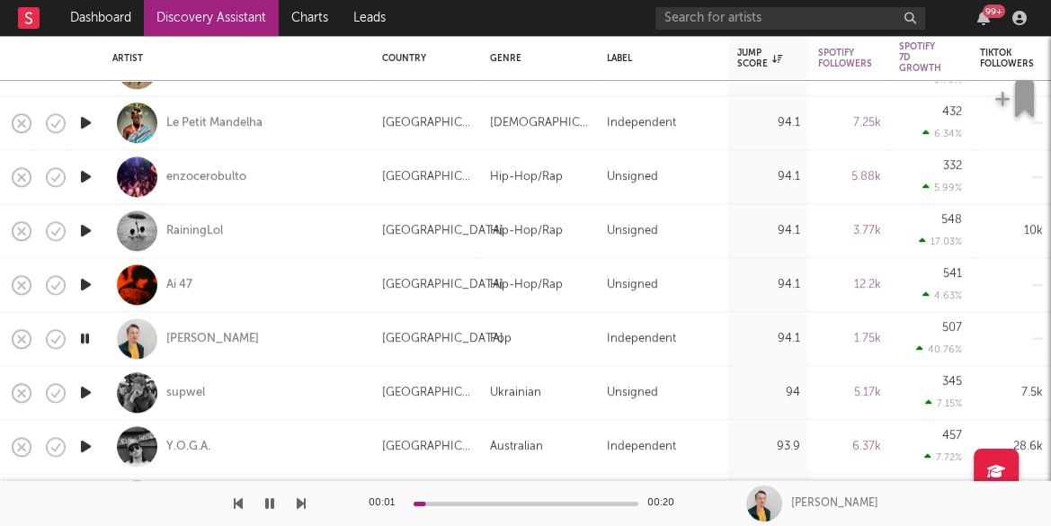
click at [85, 390] on icon "button" at bounding box center [85, 392] width 19 height 22
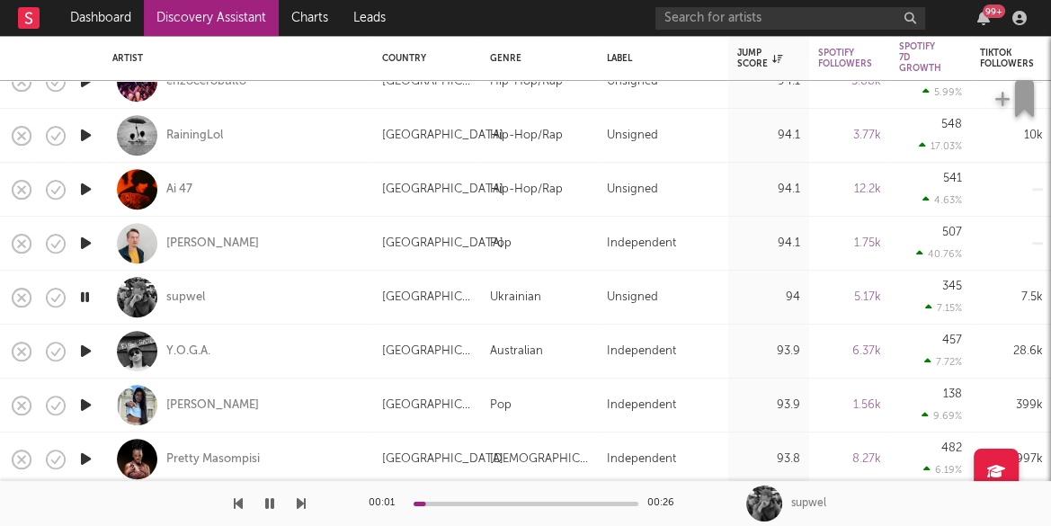
click at [82, 355] on icon "button" at bounding box center [85, 351] width 19 height 22
click at [87, 402] on icon "button" at bounding box center [85, 405] width 19 height 22
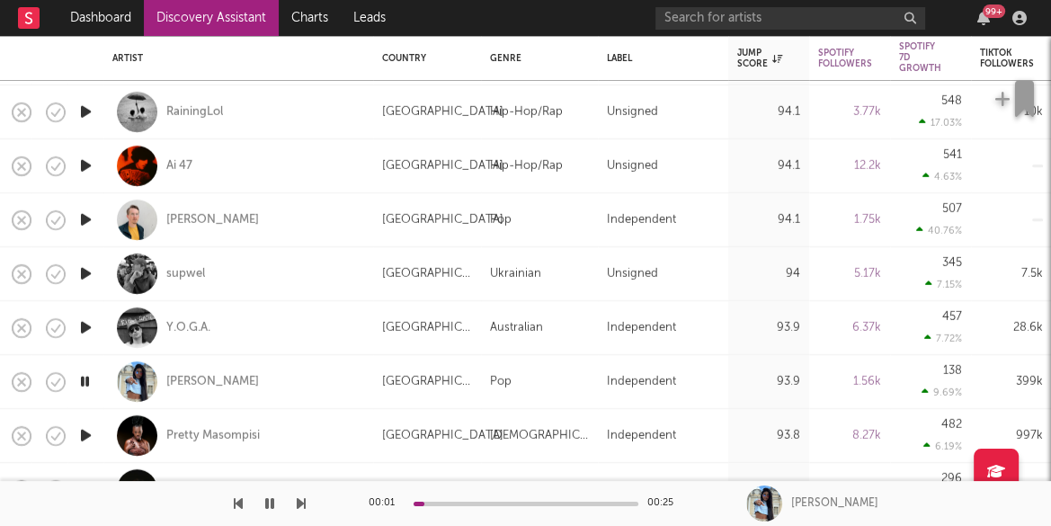
click at [86, 432] on icon "button" at bounding box center [85, 435] width 19 height 22
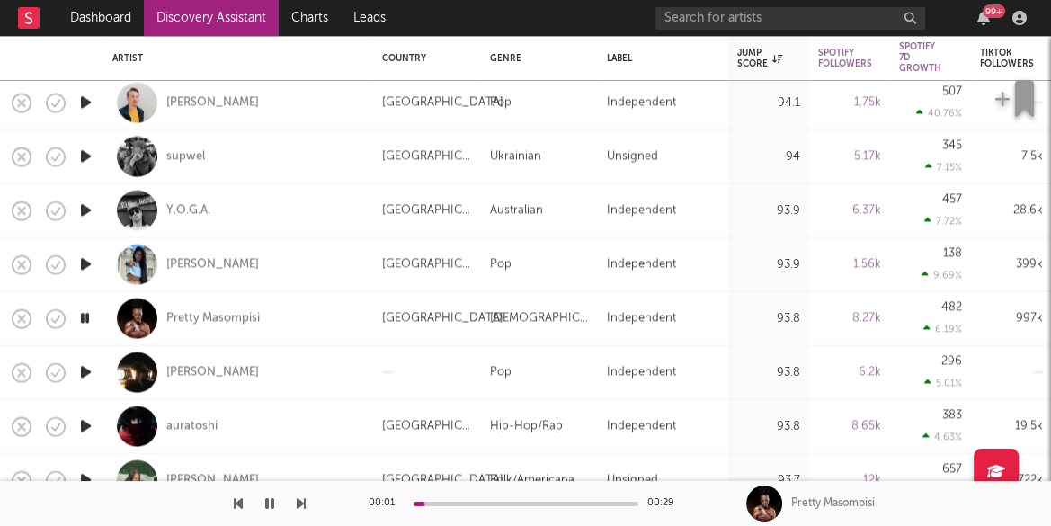
click at [89, 368] on icon "button" at bounding box center [85, 372] width 19 height 22
click at [88, 423] on icon "button" at bounding box center [85, 426] width 19 height 22
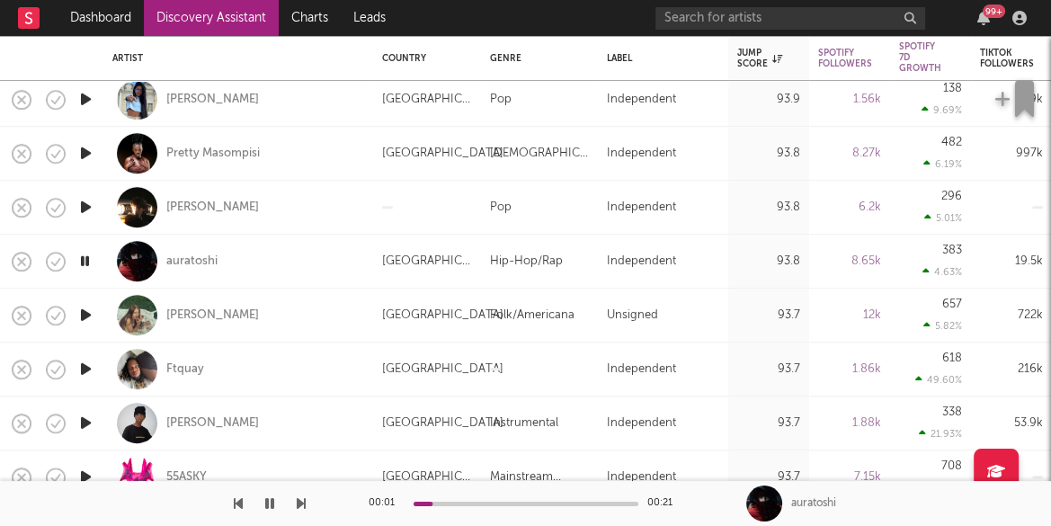
click at [88, 315] on icon "button" at bounding box center [85, 315] width 19 height 22
click at [89, 367] on icon "button" at bounding box center [85, 369] width 19 height 22
click at [89, 420] on icon "button" at bounding box center [85, 423] width 19 height 22
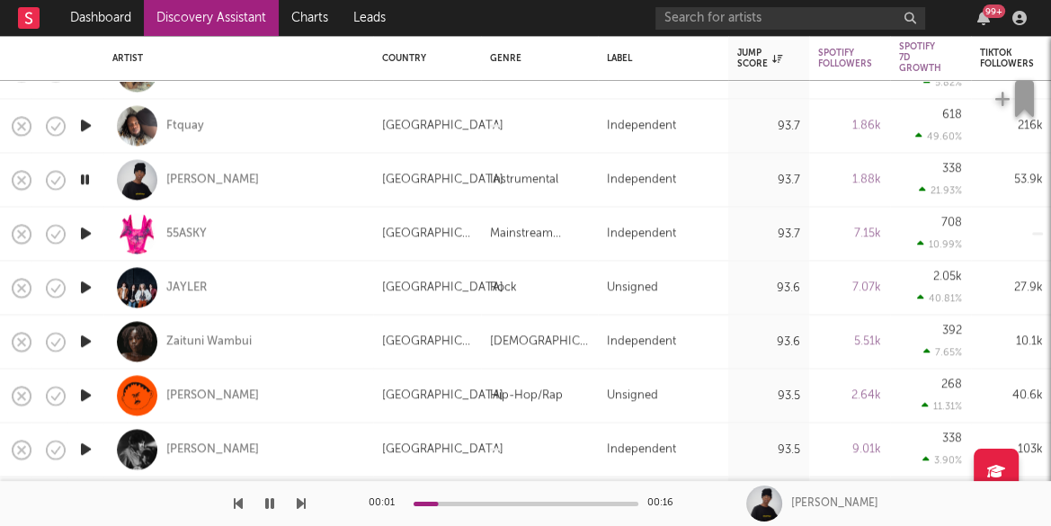
click at [85, 288] on icon "button" at bounding box center [85, 288] width 19 height 22
click at [84, 340] on icon "button" at bounding box center [85, 342] width 19 height 22
click at [85, 444] on icon "button" at bounding box center [85, 450] width 19 height 22
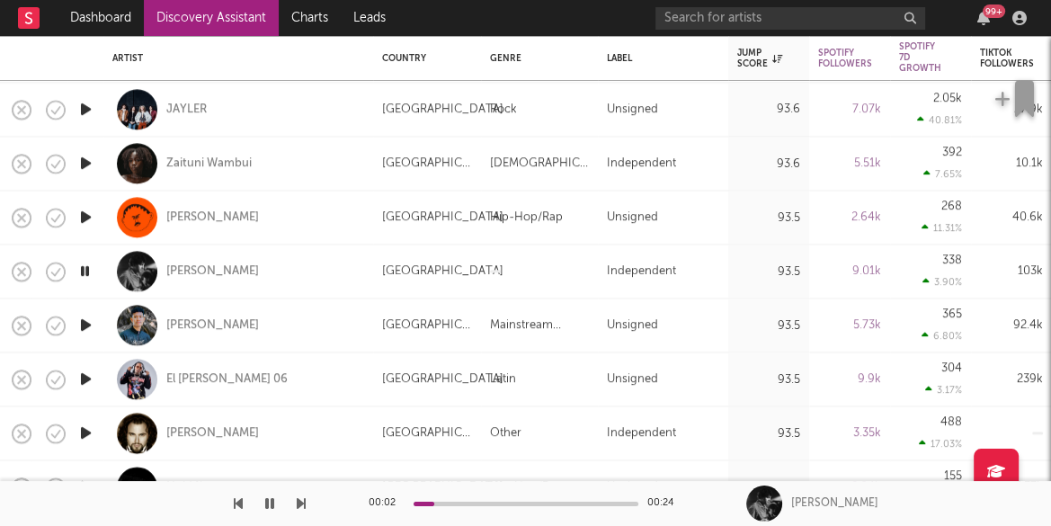
click at [86, 323] on icon "button" at bounding box center [85, 325] width 19 height 22
click at [89, 376] on icon "button" at bounding box center [85, 379] width 19 height 22
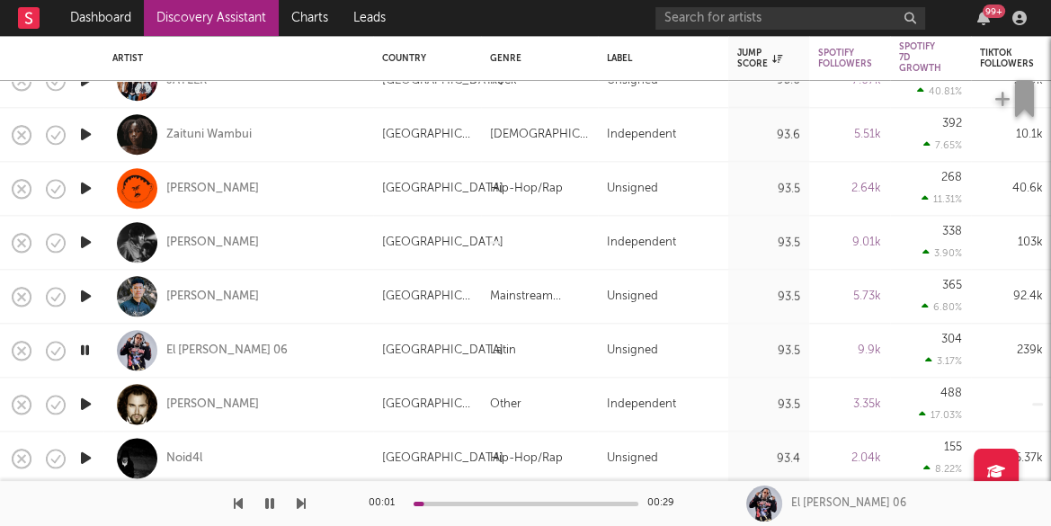
click at [86, 405] on icon "button" at bounding box center [85, 404] width 19 height 22
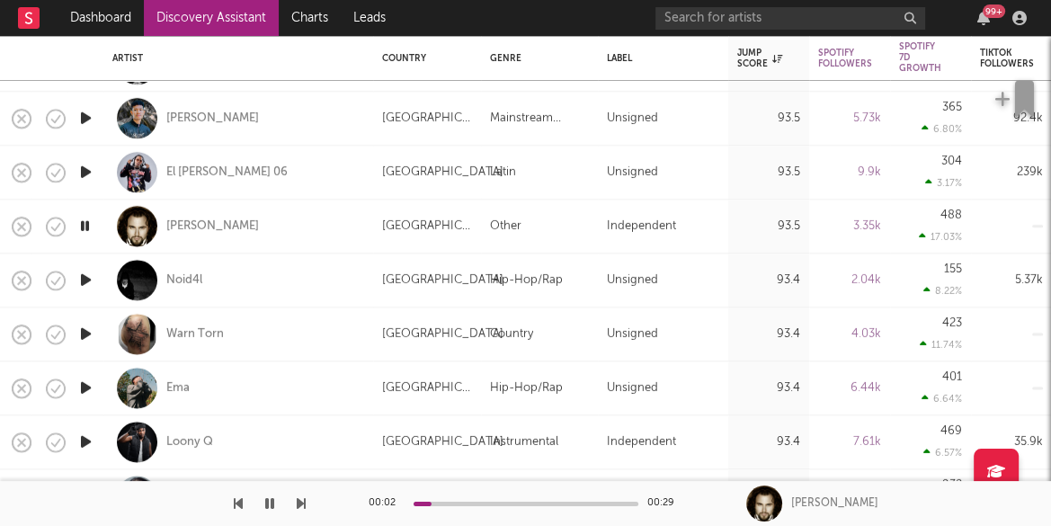
click at [89, 385] on icon "button" at bounding box center [85, 388] width 19 height 22
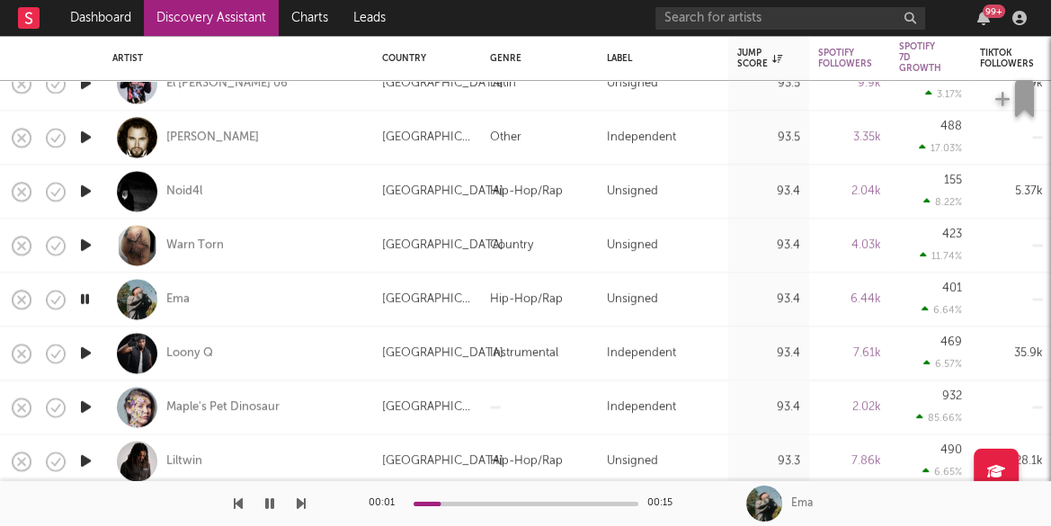
click at [90, 354] on icon "button" at bounding box center [85, 354] width 19 height 22
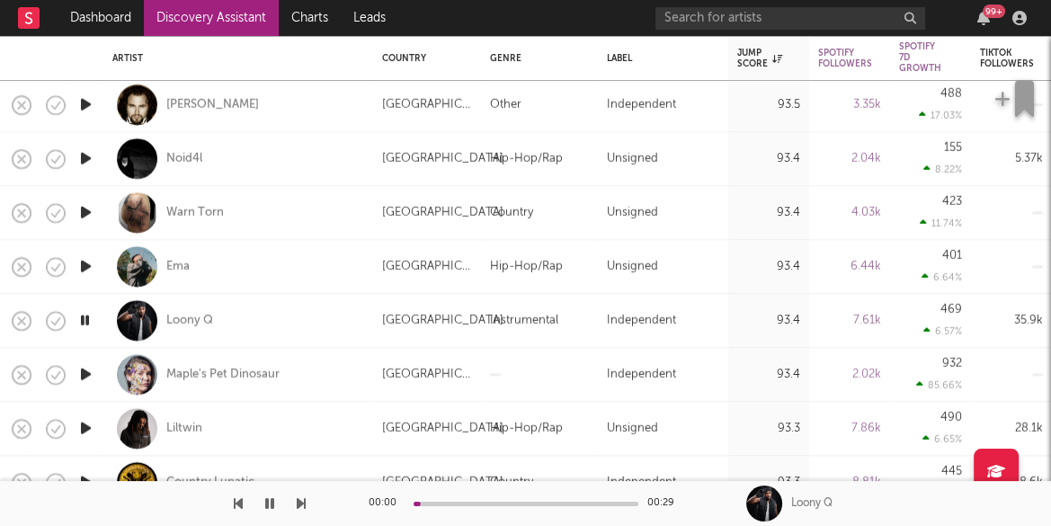
click at [89, 373] on icon "button" at bounding box center [85, 374] width 19 height 22
click at [85, 427] on icon "button" at bounding box center [85, 428] width 19 height 22
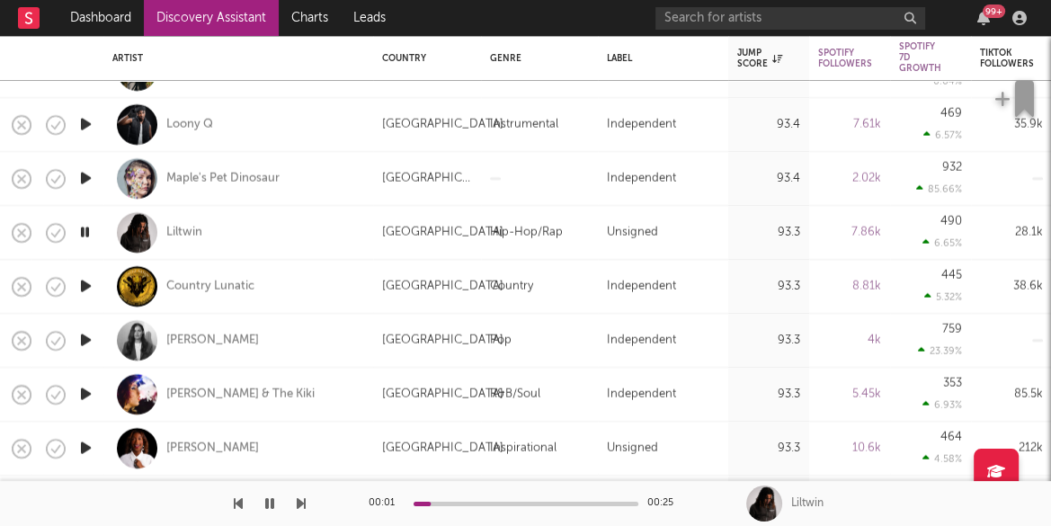
click at [84, 340] on icon "button" at bounding box center [85, 340] width 19 height 22
click at [85, 393] on icon "button" at bounding box center [85, 394] width 19 height 22
click at [85, 447] on icon "button" at bounding box center [85, 448] width 19 height 22
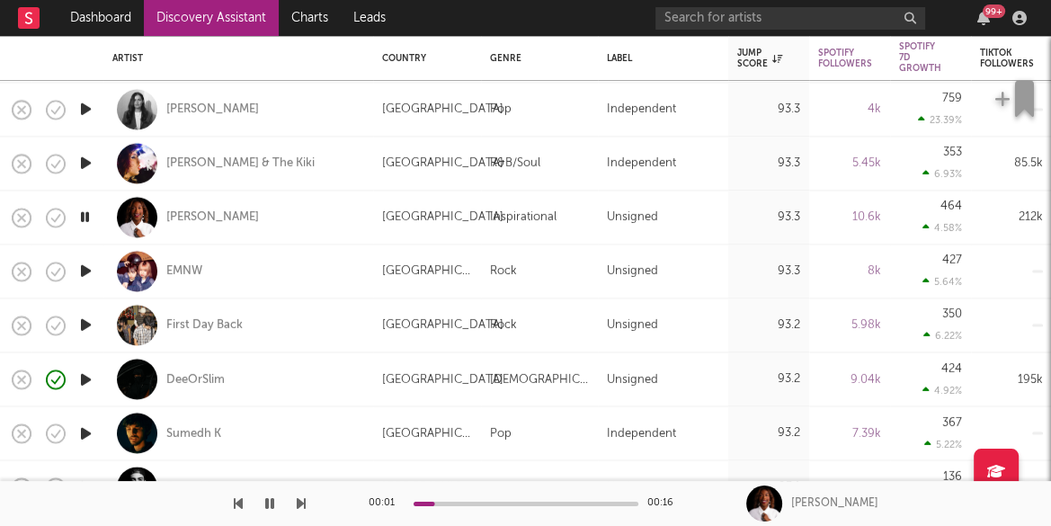
click at [85, 267] on icon "button" at bounding box center [85, 271] width 19 height 22
click at [87, 324] on icon "button" at bounding box center [85, 325] width 19 height 22
click at [87, 272] on icon "button" at bounding box center [85, 271] width 19 height 22
click at [87, 433] on icon "button" at bounding box center [85, 433] width 19 height 22
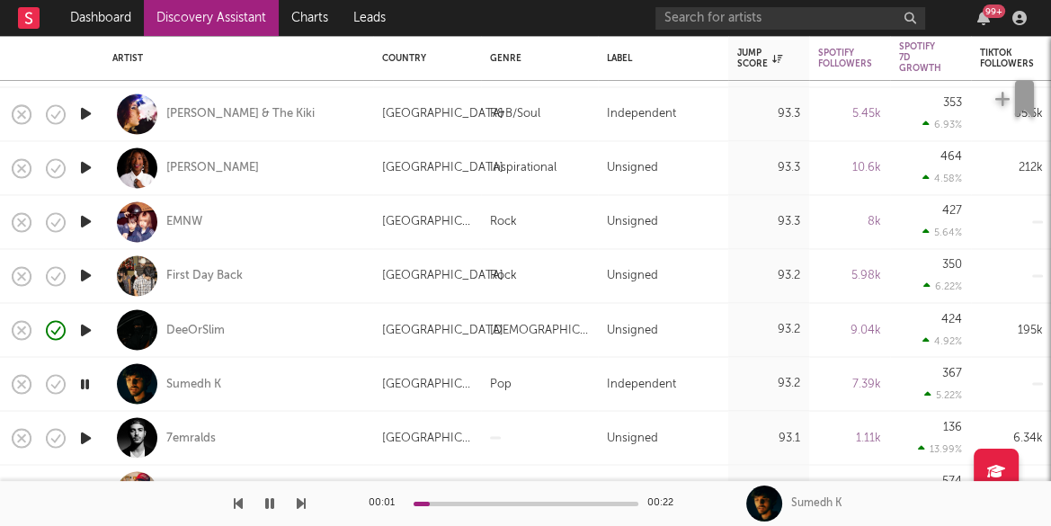
click at [90, 435] on icon "button" at bounding box center [85, 437] width 19 height 22
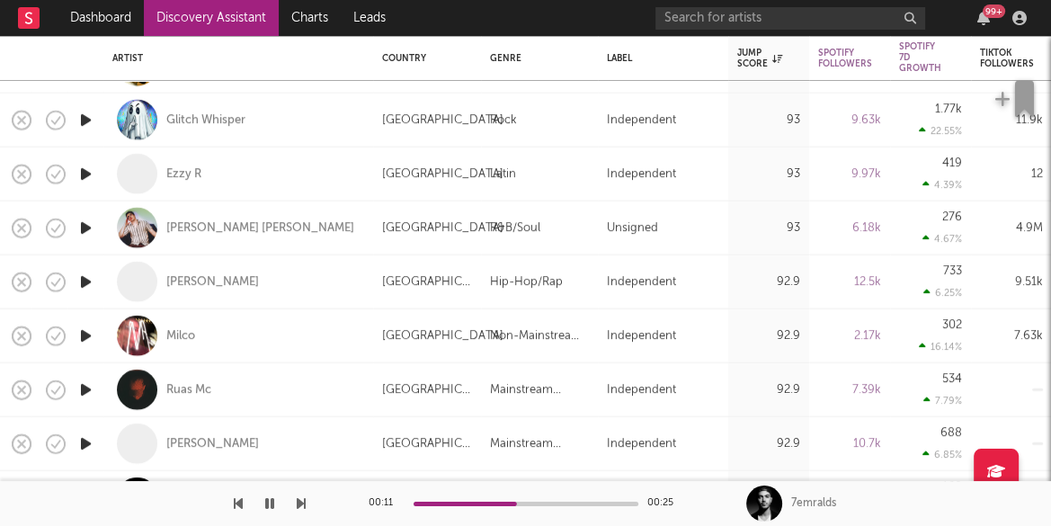
click at [89, 390] on icon "button" at bounding box center [85, 390] width 19 height 22
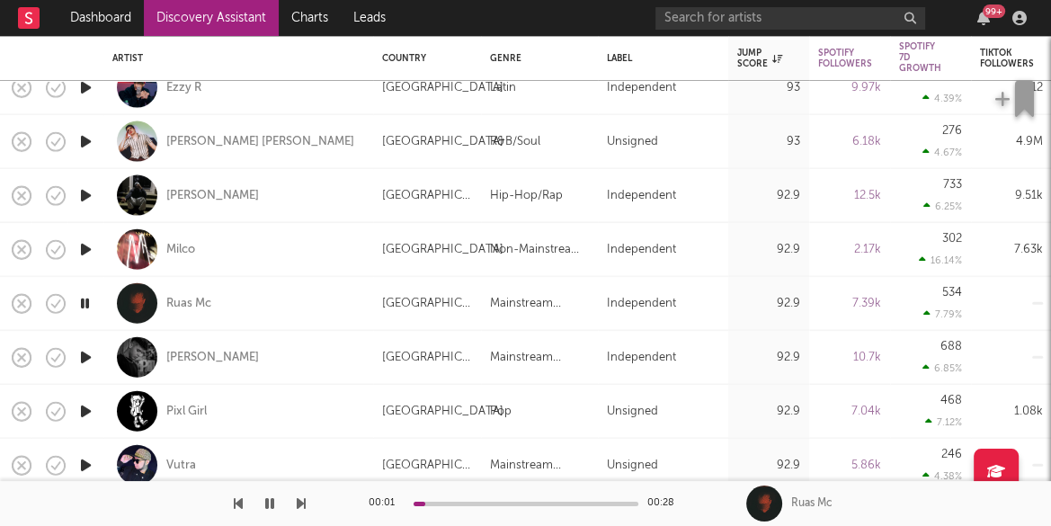
click at [94, 356] on icon "button" at bounding box center [85, 357] width 19 height 22
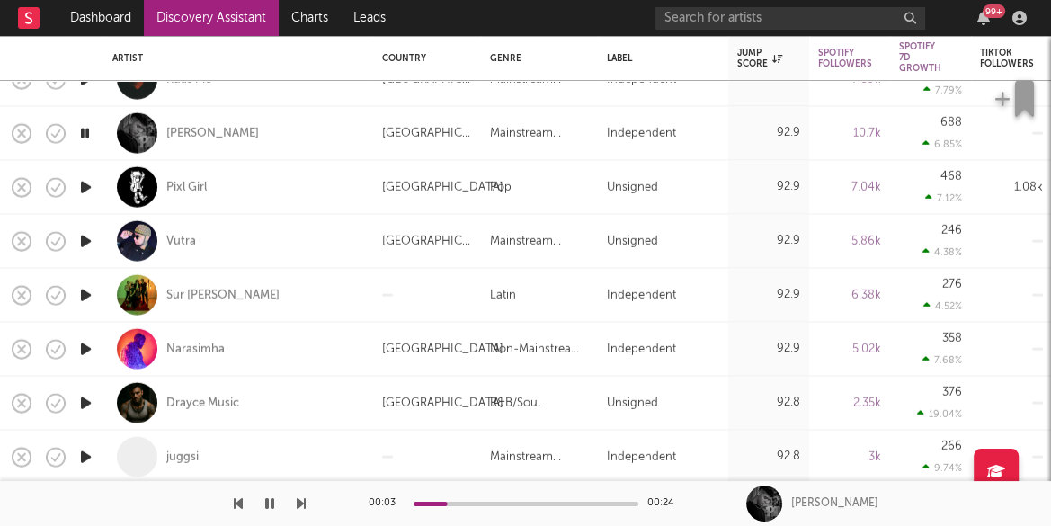
click at [88, 343] on icon "button" at bounding box center [85, 348] width 19 height 22
click at [85, 346] on icon "button" at bounding box center [84, 348] width 17 height 22
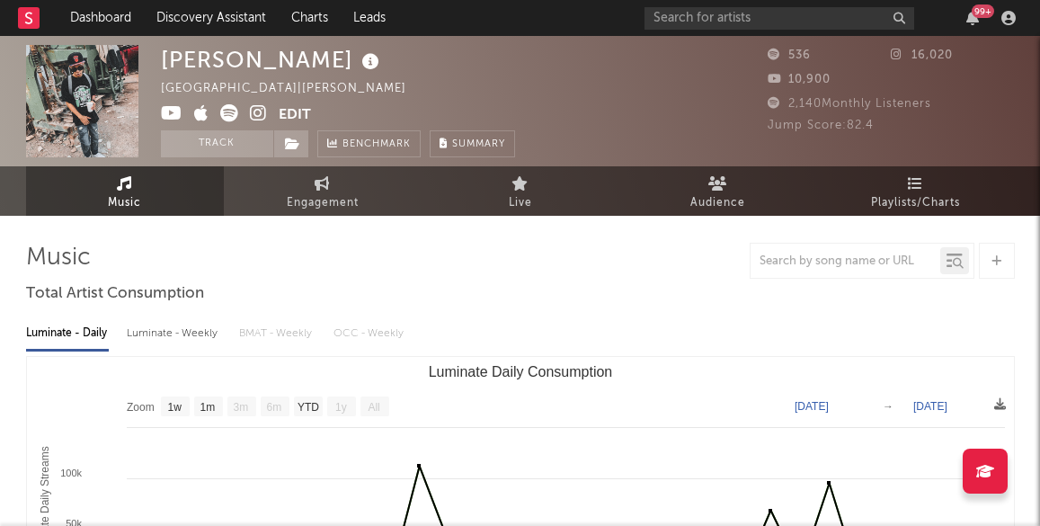
select select "1w"
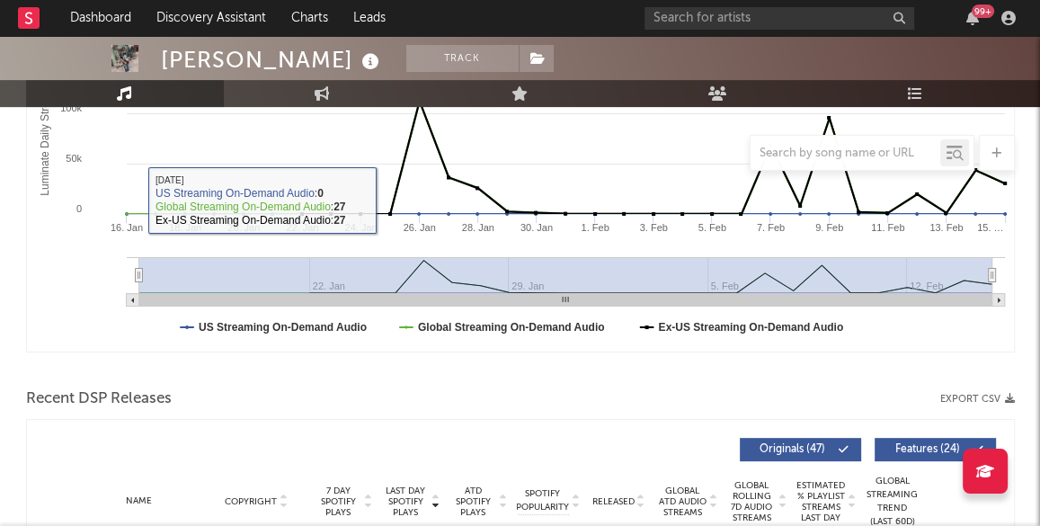
scroll to position [588, 0]
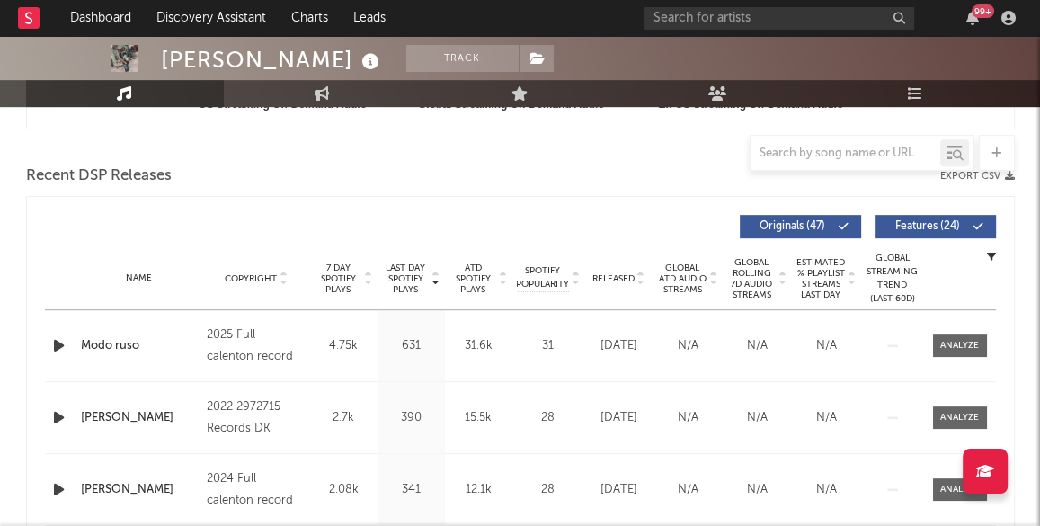
click at [56, 338] on icon "button" at bounding box center [58, 345] width 19 height 22
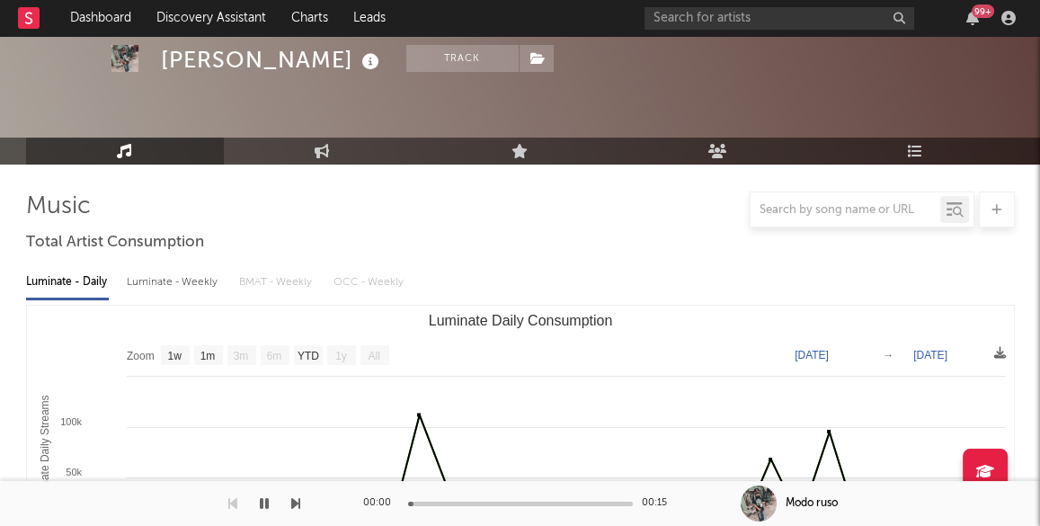
scroll to position [0, 0]
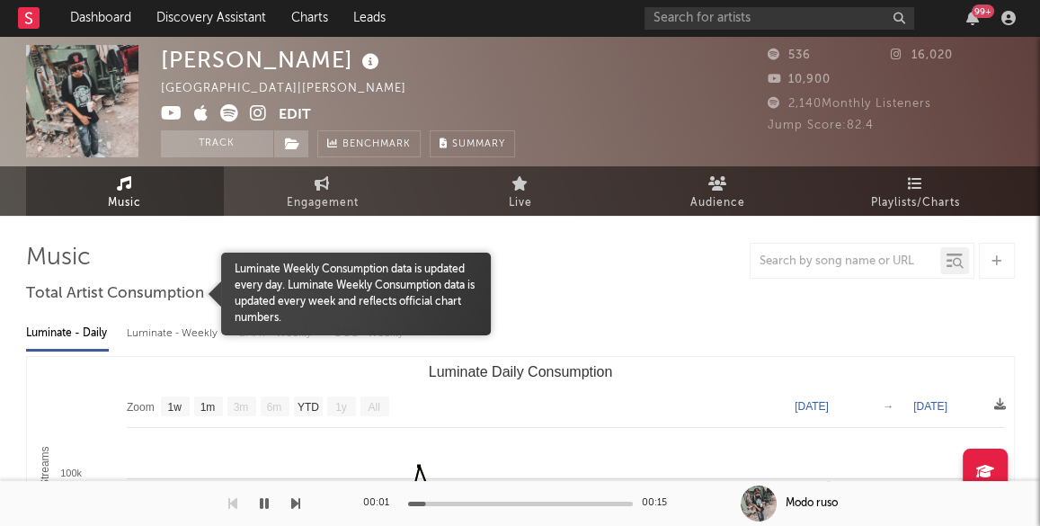
click at [190, 326] on div at bounding box center [123, 294] width 196 height 83
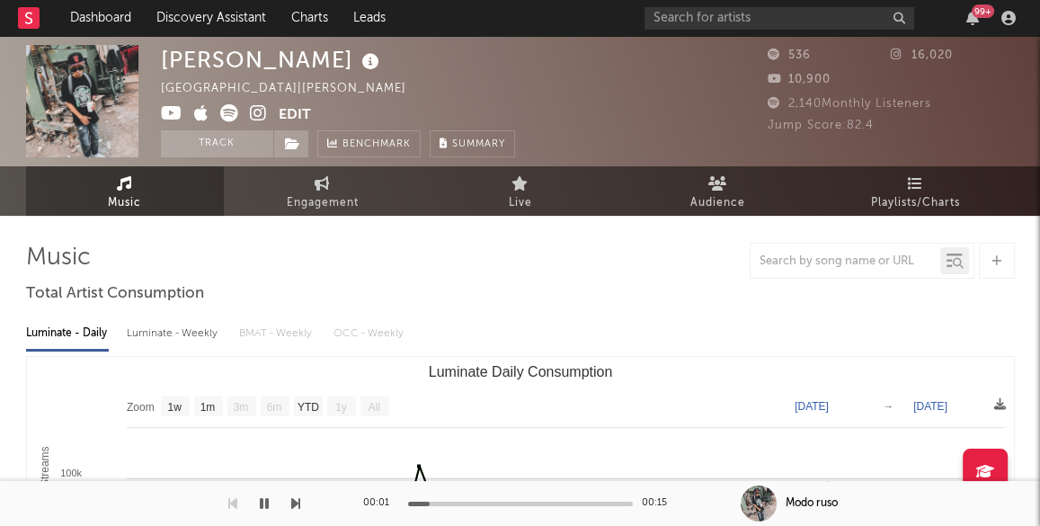
click at [188, 343] on div "Luminate - Weekly" at bounding box center [174, 333] width 94 height 31
select select "6m"
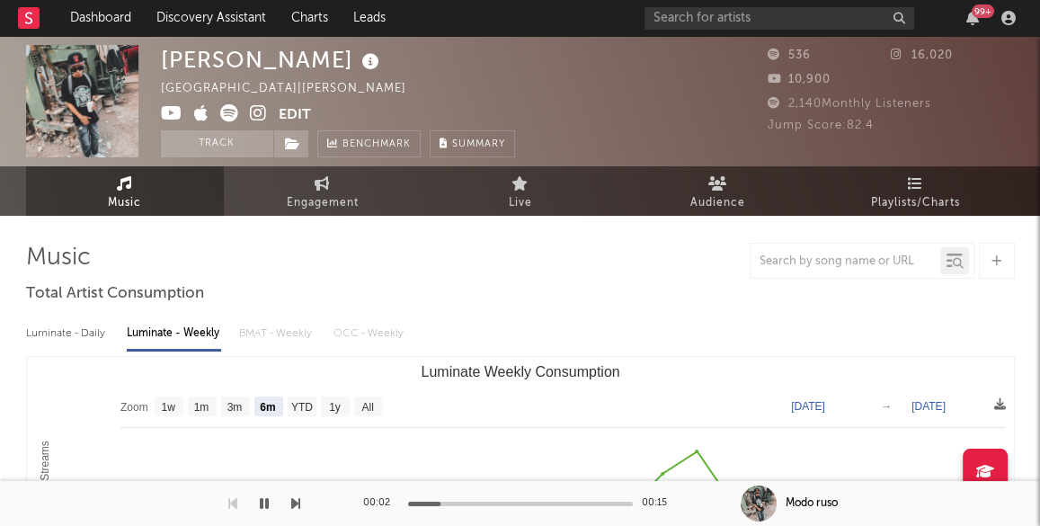
click at [256, 112] on icon at bounding box center [258, 113] width 17 height 18
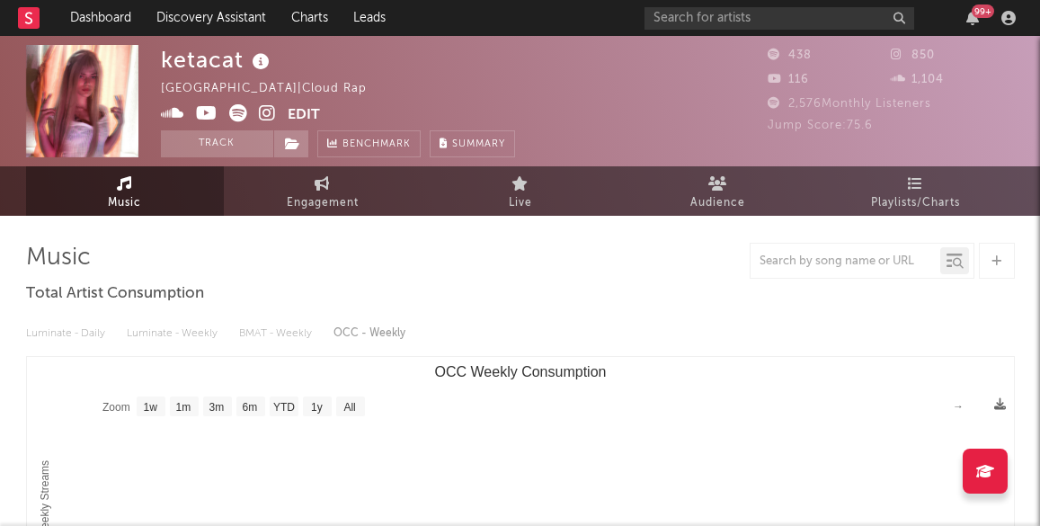
select select "1w"
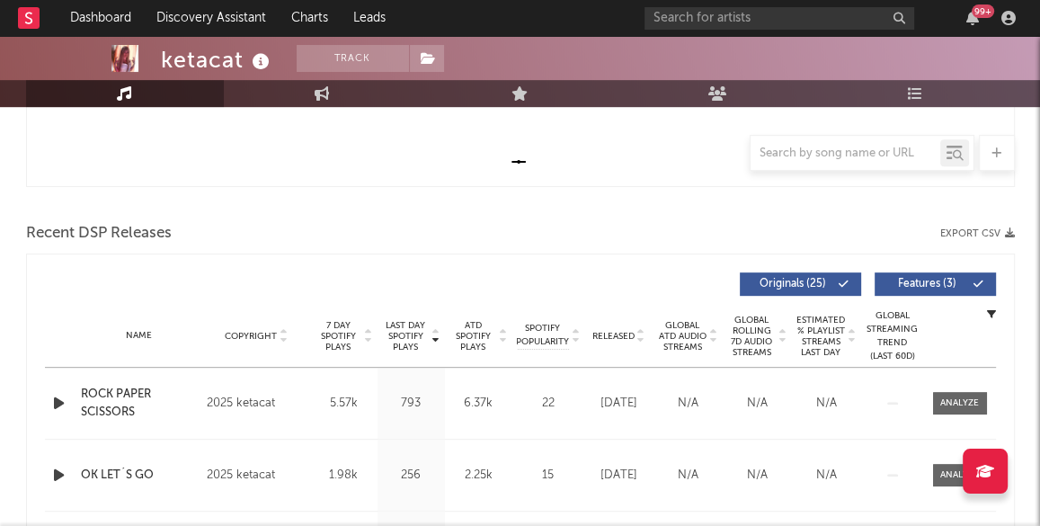
scroll to position [545, 0]
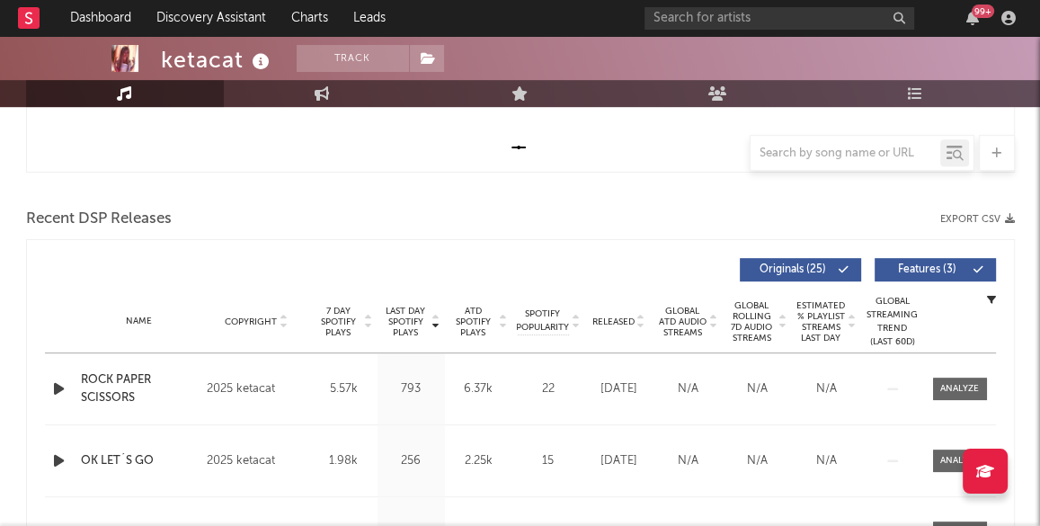
click at [58, 384] on icon "button" at bounding box center [58, 389] width 19 height 22
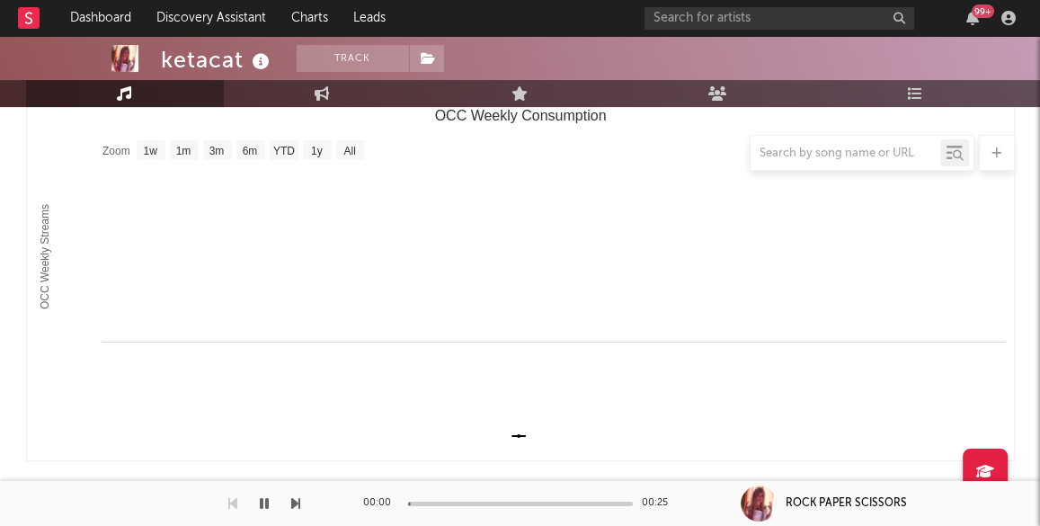
scroll to position [0, 0]
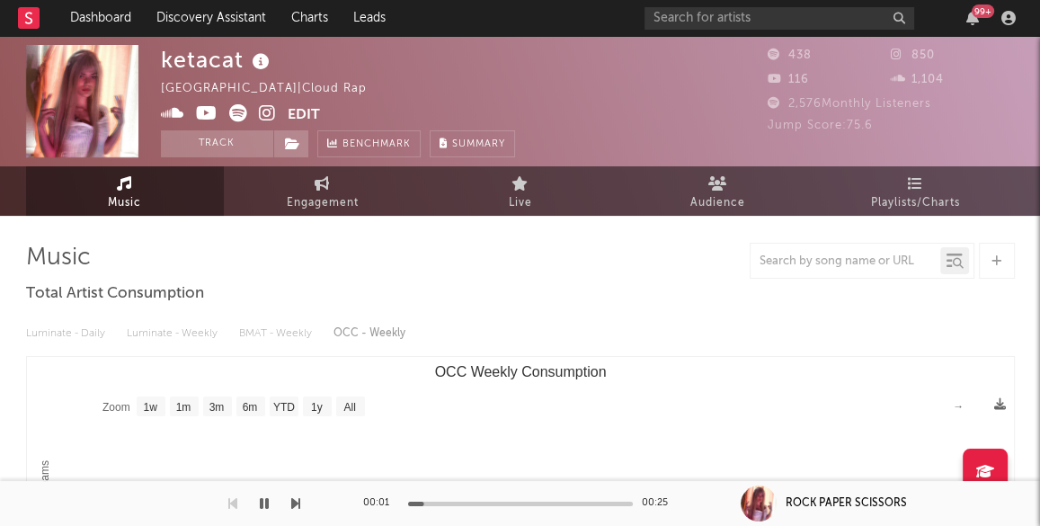
click at [269, 112] on icon at bounding box center [267, 113] width 17 height 18
click at [264, 501] on icon "button" at bounding box center [264, 503] width 9 height 14
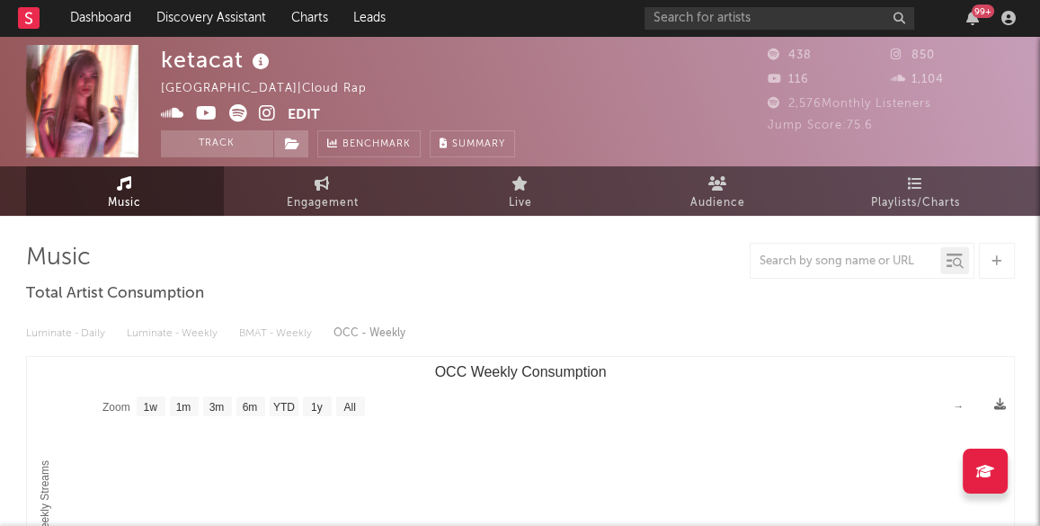
click at [198, 112] on icon at bounding box center [207, 113] width 22 height 18
drag, startPoint x: 162, startPoint y: 61, endPoint x: 239, endPoint y: 59, distance: 77.4
click at [239, 59] on div "ketacat" at bounding box center [217, 60] width 113 height 30
copy div "ketacat"
click at [287, 206] on span "Engagement" at bounding box center [323, 203] width 72 height 22
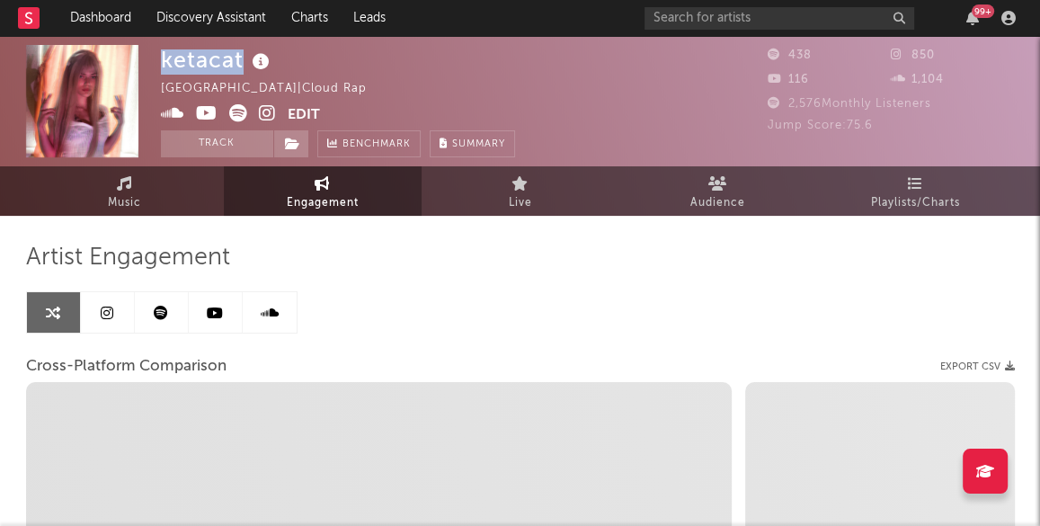
select select "1w"
select select "1m"
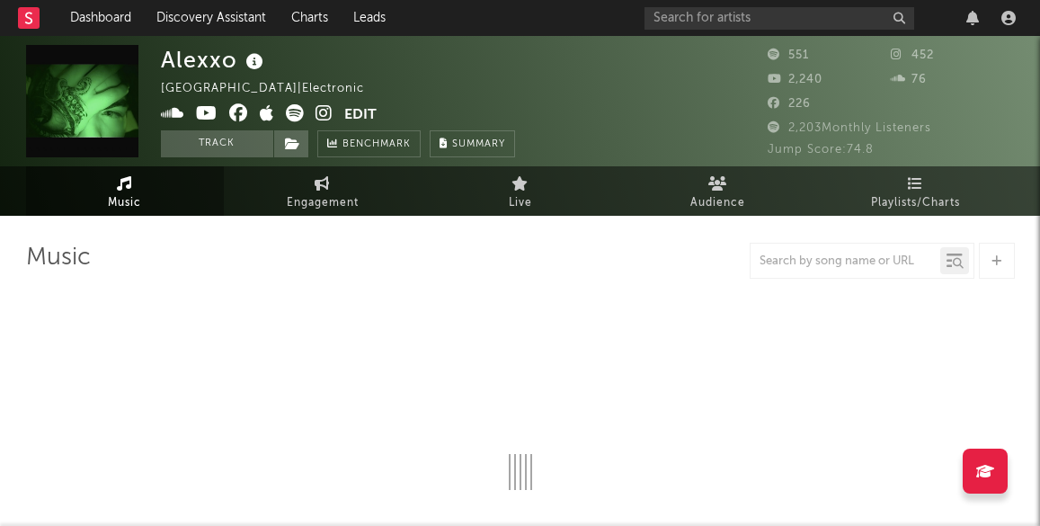
select select "1w"
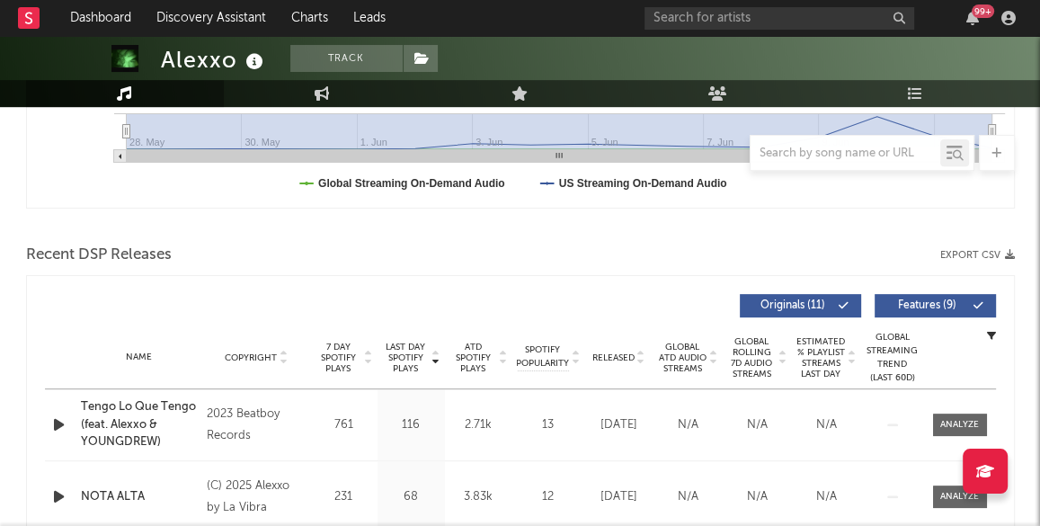
scroll to position [618, 0]
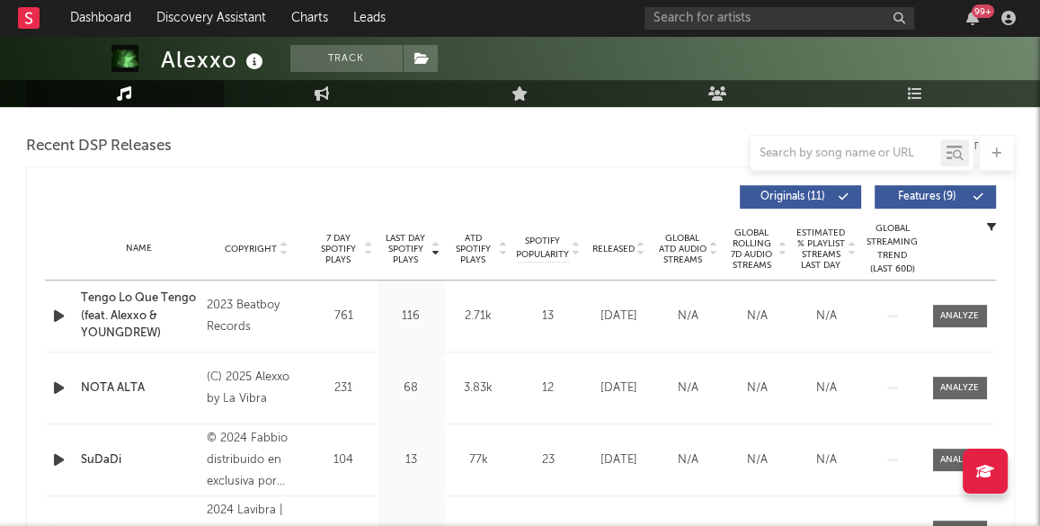
click at [56, 309] on icon "button" at bounding box center [58, 316] width 19 height 22
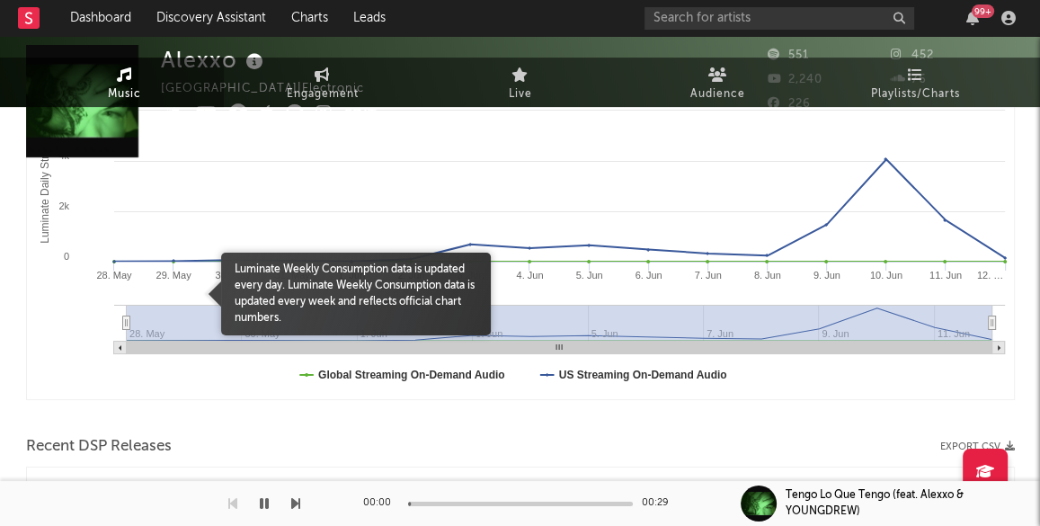
scroll to position [0, 0]
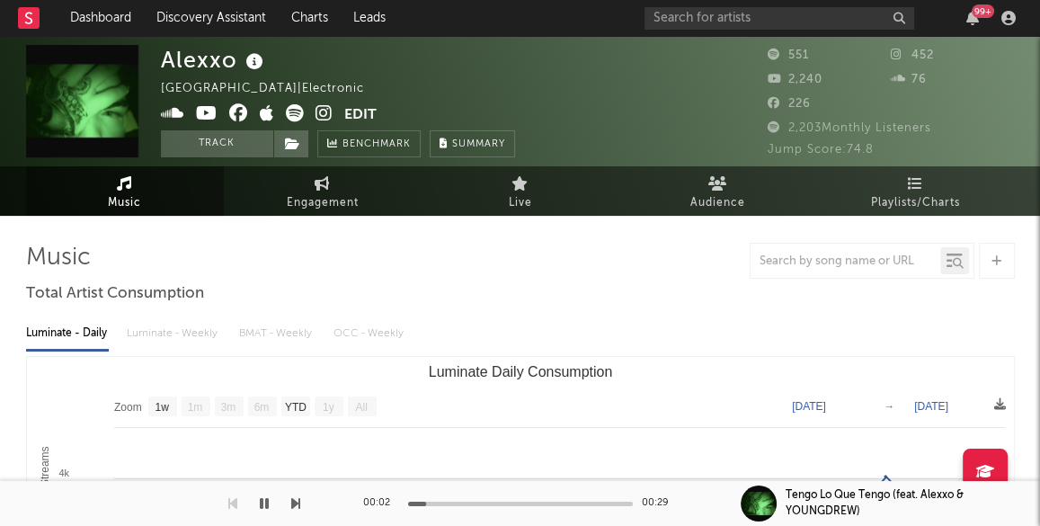
click at [324, 108] on icon at bounding box center [324, 113] width 17 height 18
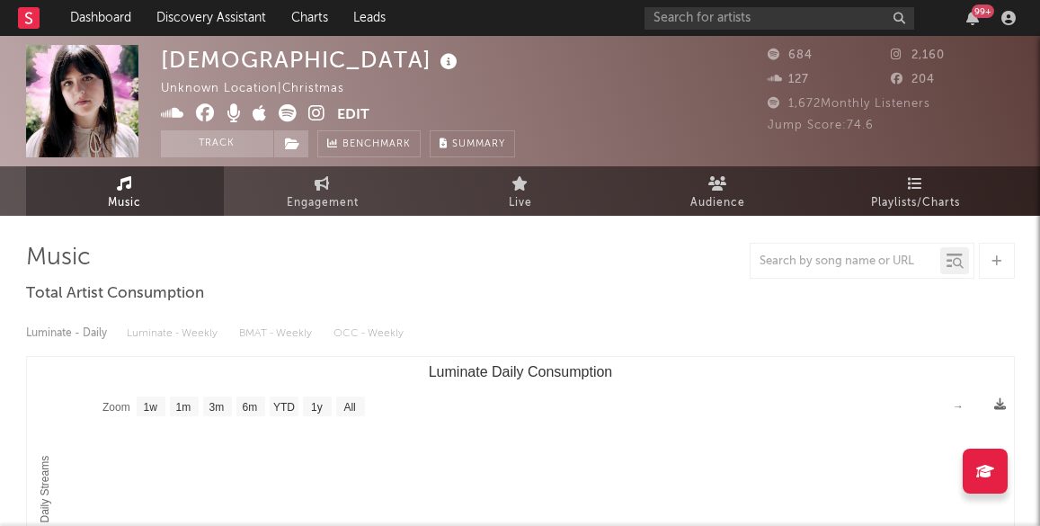
select select "1w"
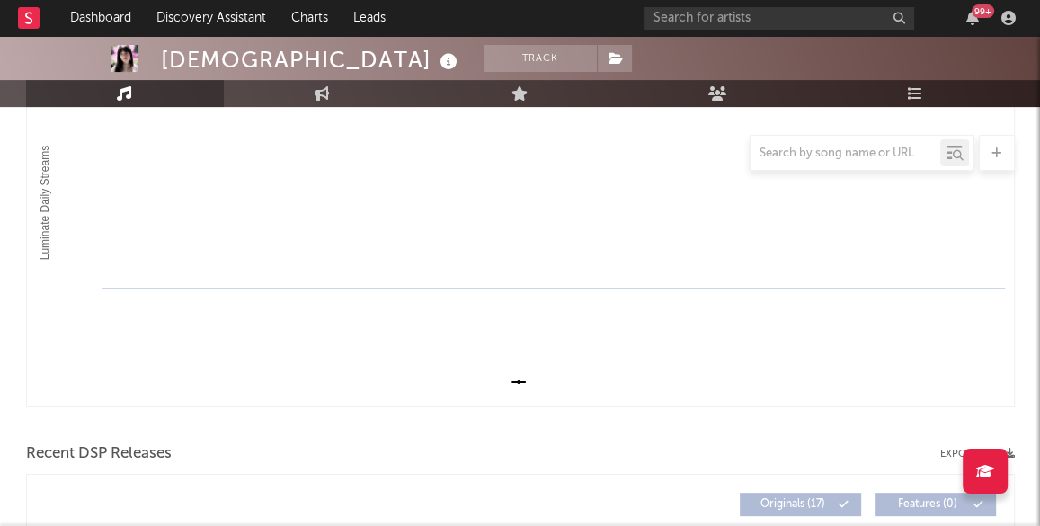
scroll to position [589, 0]
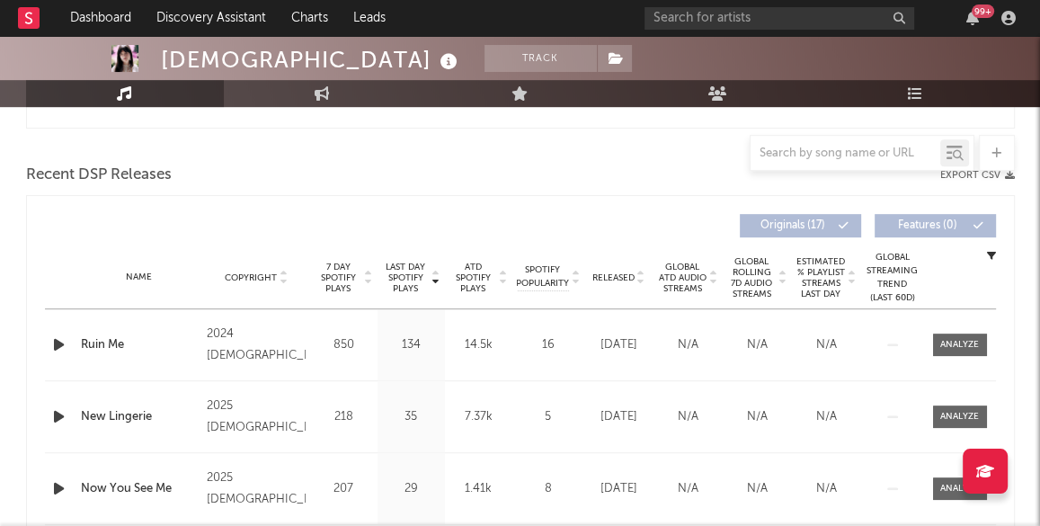
click at [56, 342] on icon "button" at bounding box center [58, 345] width 19 height 22
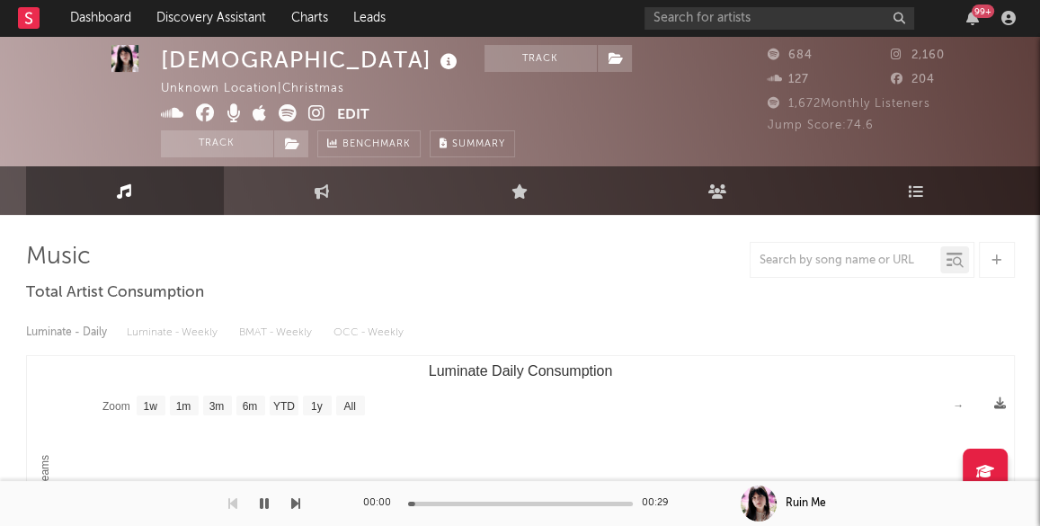
scroll to position [0, 0]
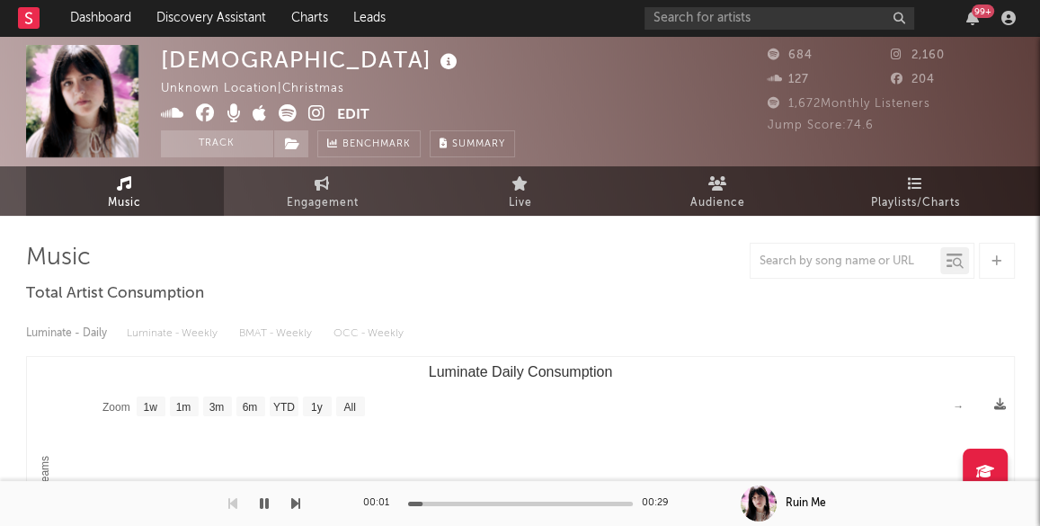
click at [314, 113] on icon at bounding box center [316, 113] width 17 height 18
click at [348, 192] on span "Engagement" at bounding box center [323, 203] width 72 height 22
select select "1w"
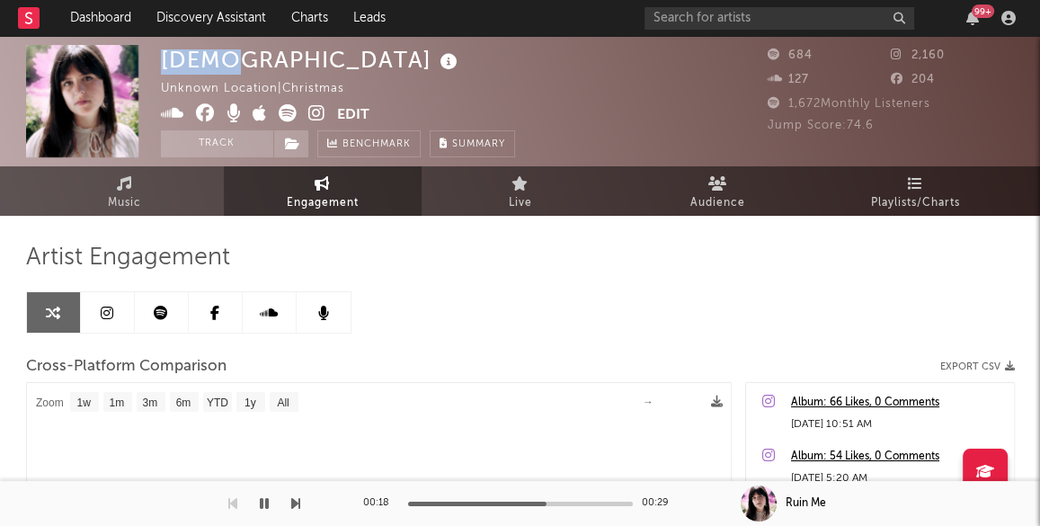
drag, startPoint x: 164, startPoint y: 60, endPoint x: 213, endPoint y: 61, distance: 49.5
click at [213, 61] on div "[DEMOGRAPHIC_DATA]" at bounding box center [311, 60] width 301 height 30
select select "1m"
copy div "[DEMOGRAPHIC_DATA]"
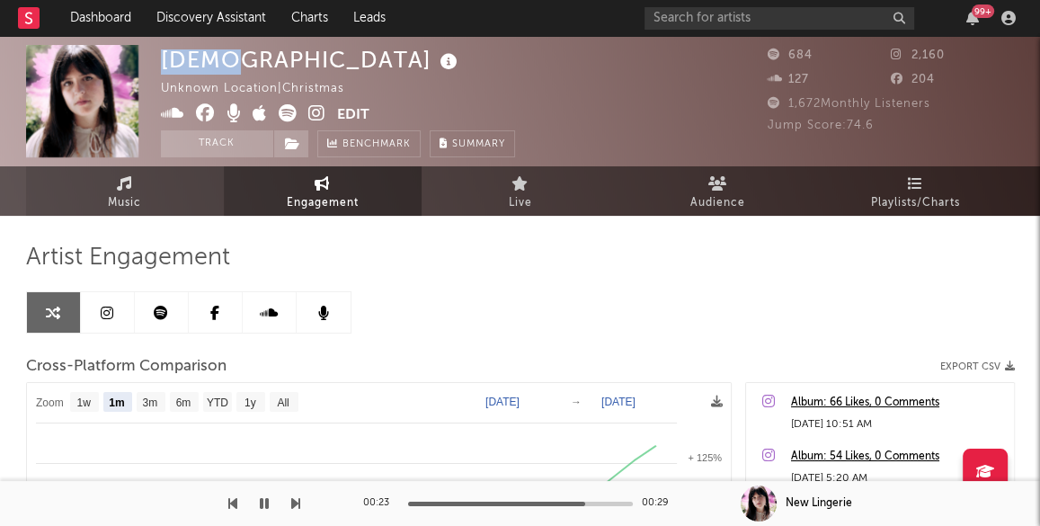
click at [143, 198] on link "Music" at bounding box center [125, 190] width 198 height 49
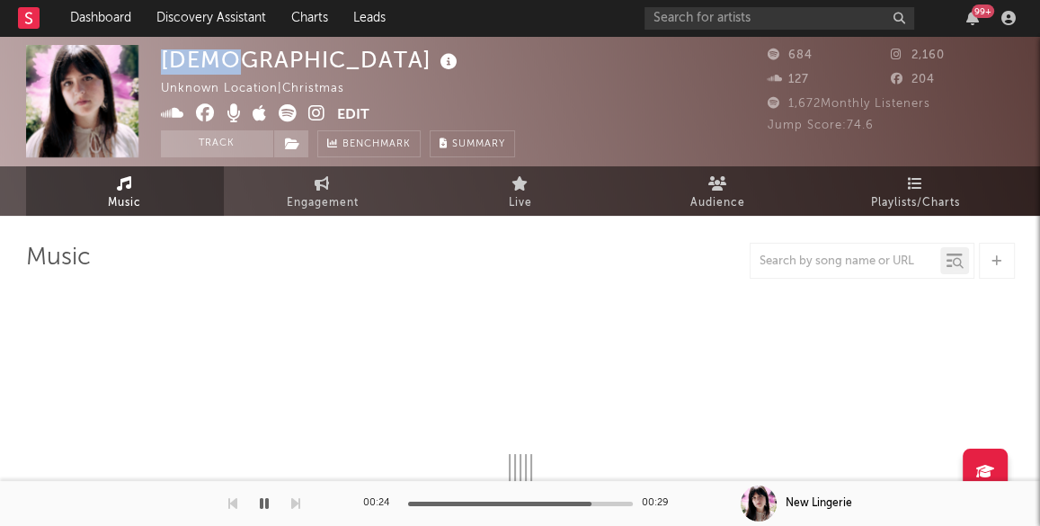
select select "1w"
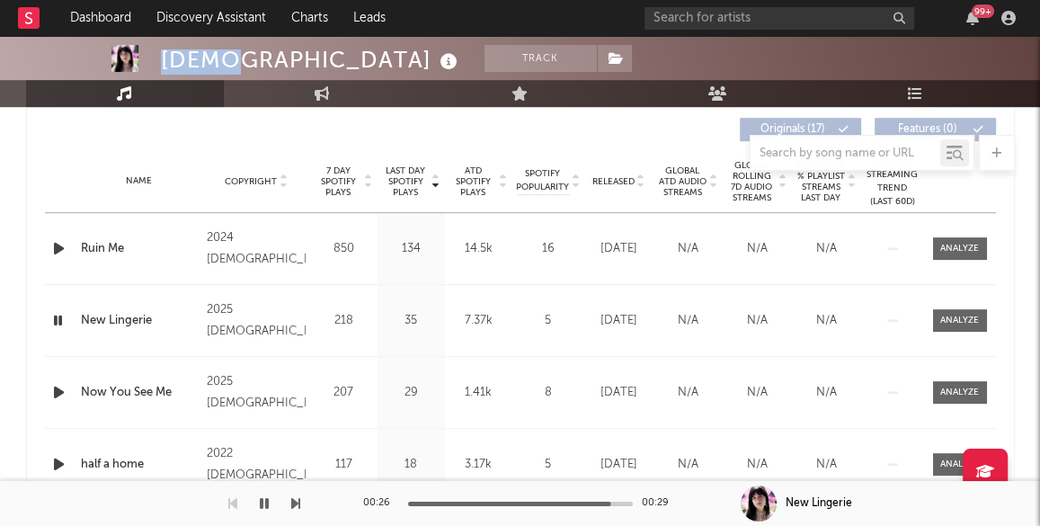
scroll to position [704, 0]
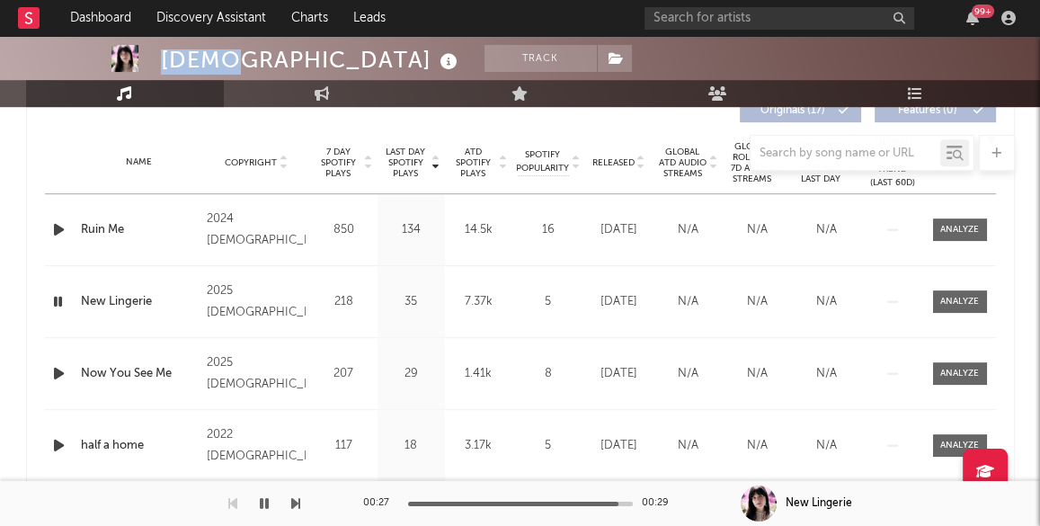
click at [59, 369] on icon "button" at bounding box center [58, 373] width 19 height 22
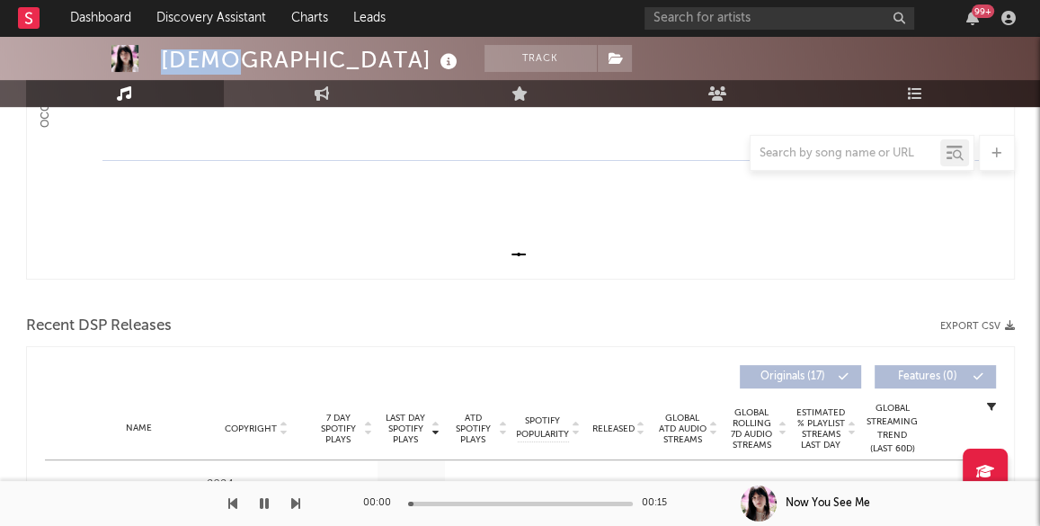
scroll to position [323, 0]
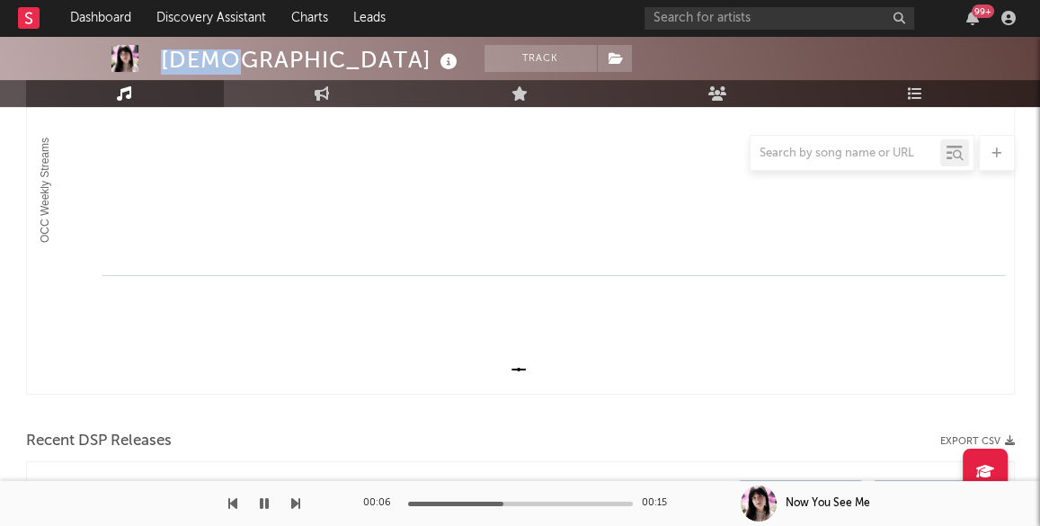
click at [267, 503] on icon "button" at bounding box center [264, 503] width 9 height 14
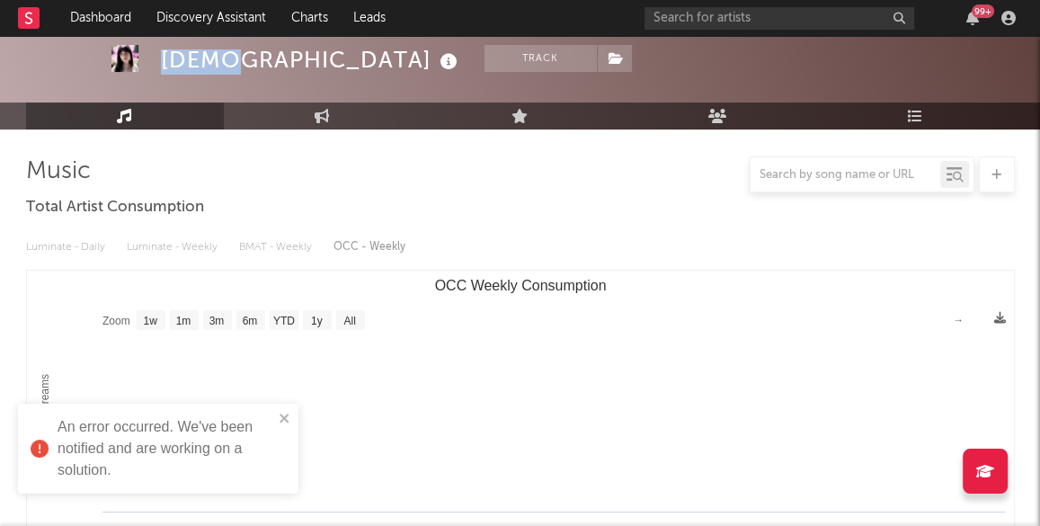
scroll to position [0, 0]
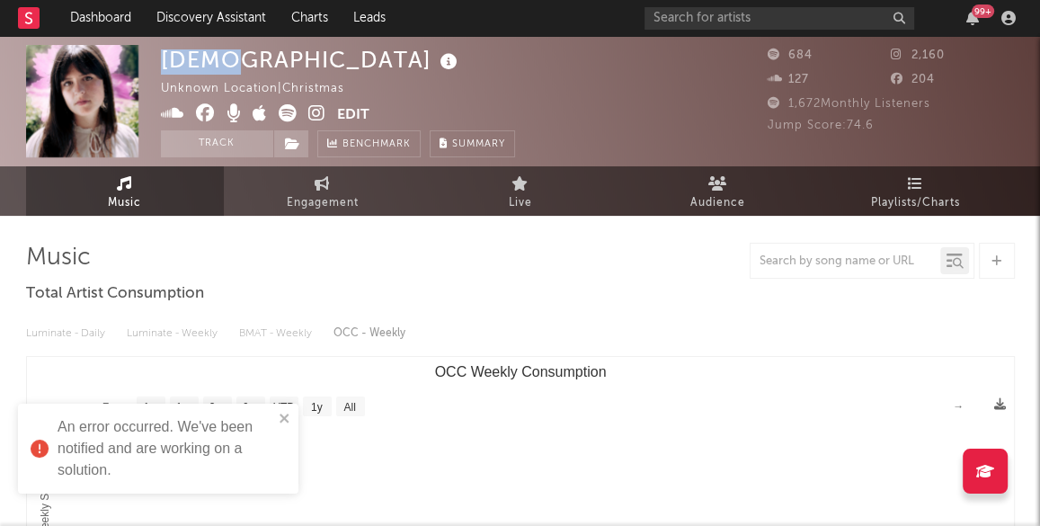
click at [178, 113] on icon at bounding box center [172, 113] width 23 height 18
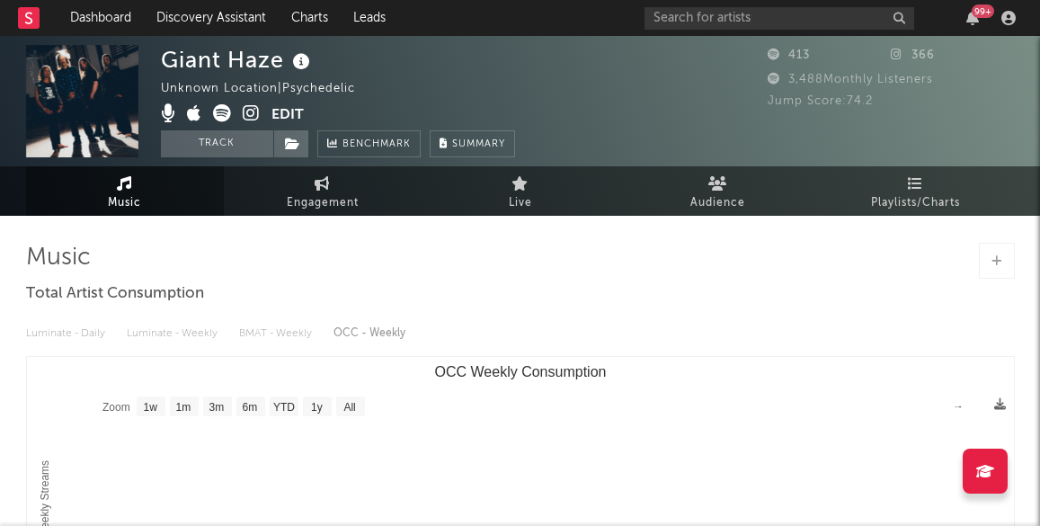
select select "1w"
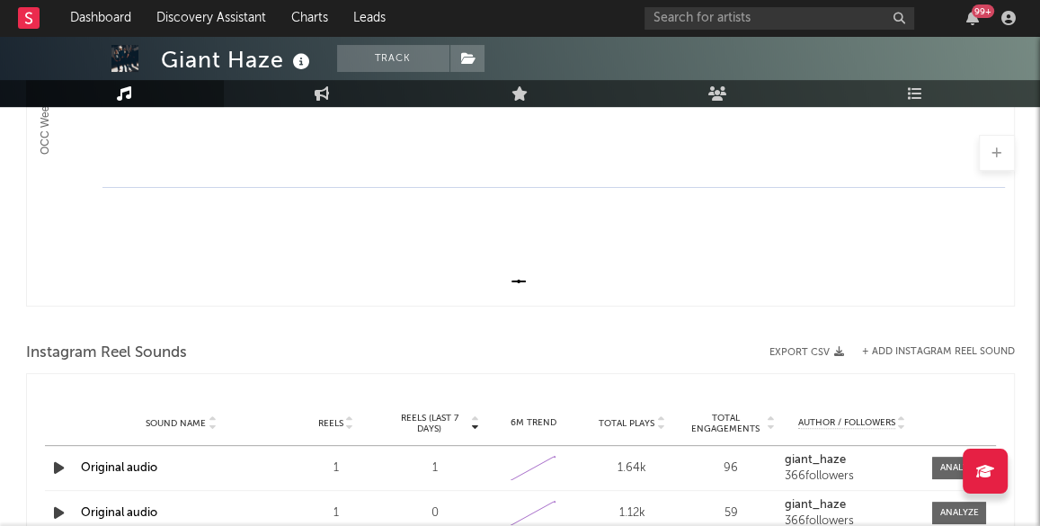
scroll to position [419, 0]
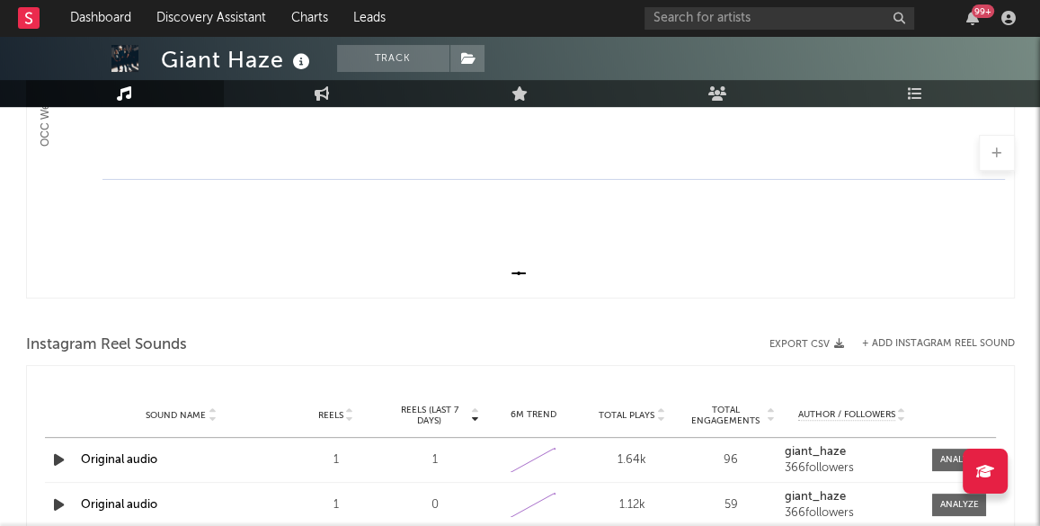
click at [52, 458] on icon "button" at bounding box center [58, 460] width 19 height 22
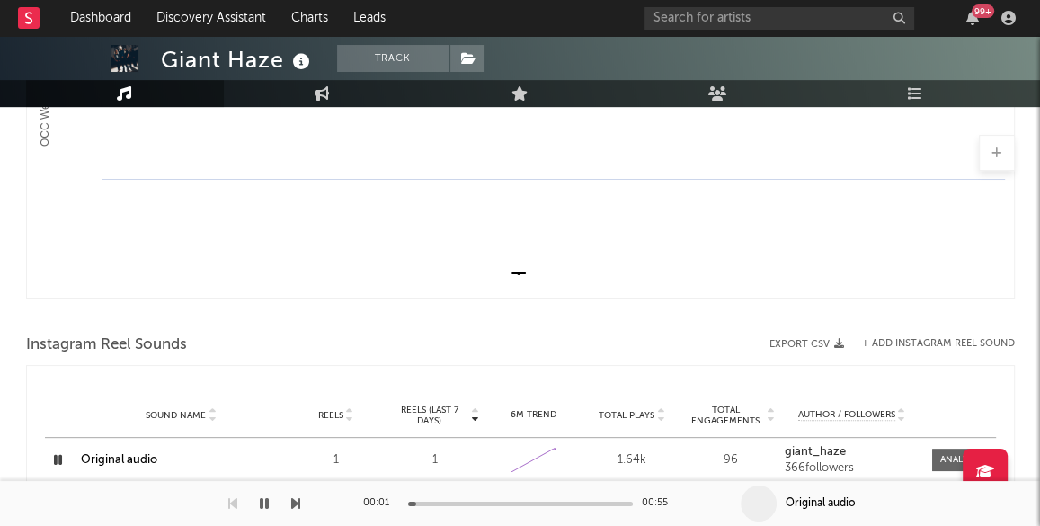
click at [475, 503] on div at bounding box center [520, 504] width 225 height 4
click at [549, 503] on div at bounding box center [520, 504] width 225 height 4
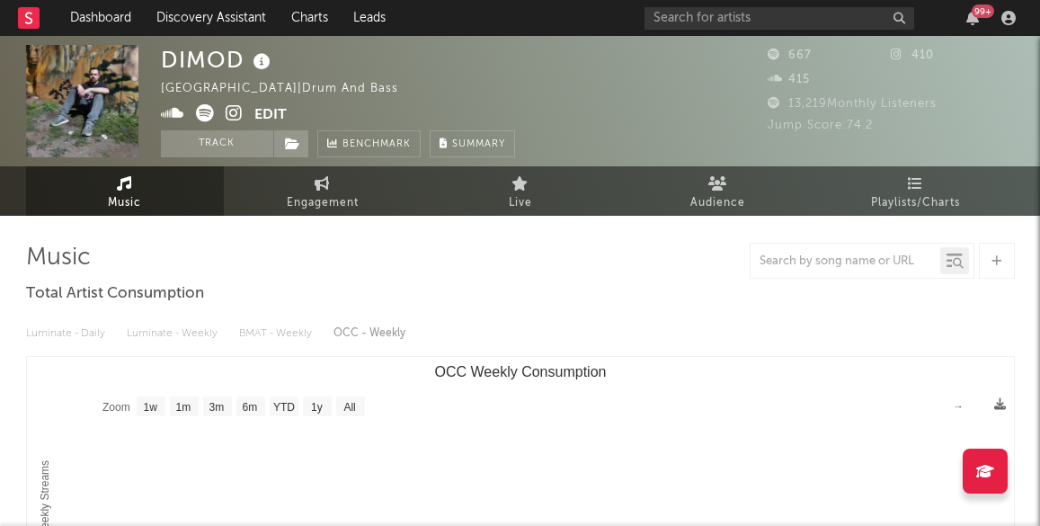
select select "1w"
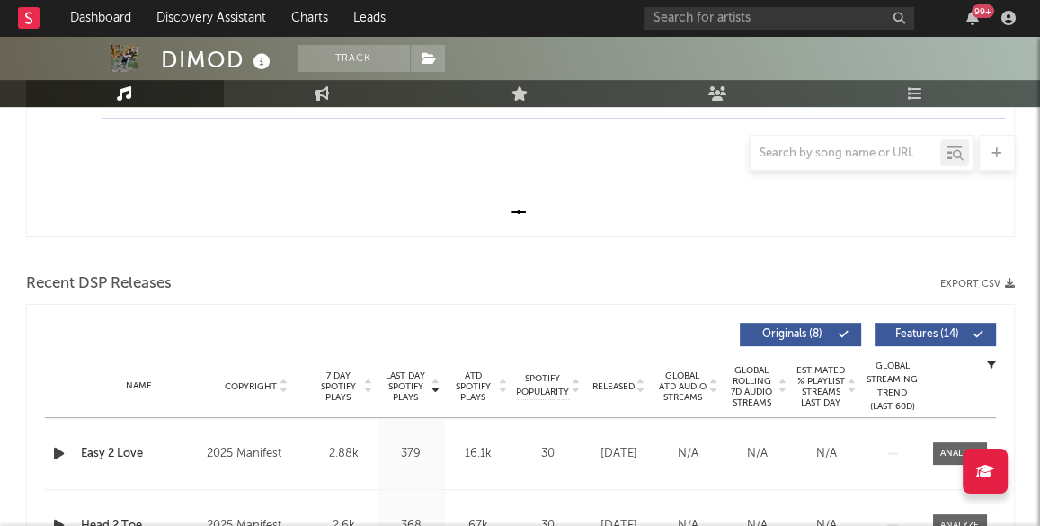
scroll to position [483, 0]
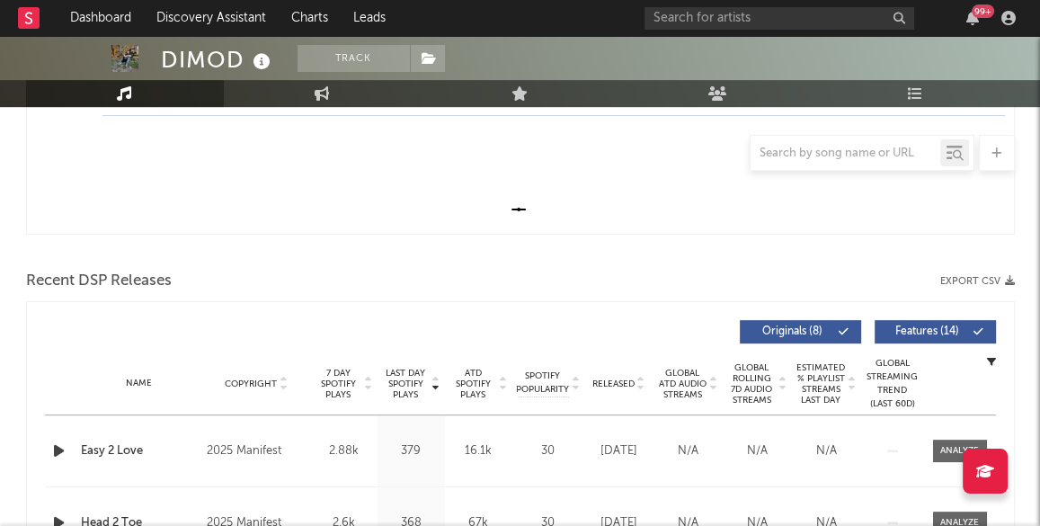
click at [58, 449] on icon "button" at bounding box center [58, 451] width 19 height 22
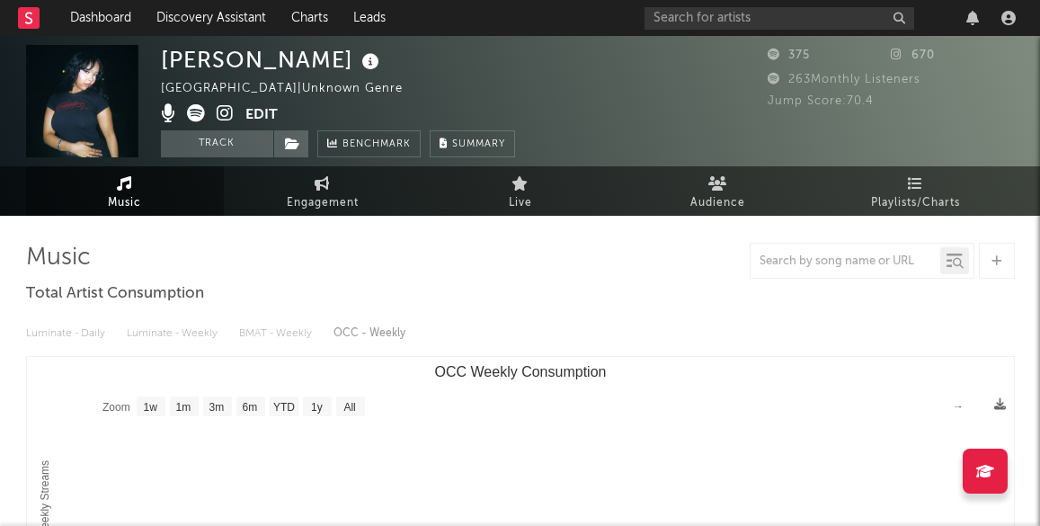
select select "1w"
click at [220, 114] on icon at bounding box center [225, 113] width 17 height 18
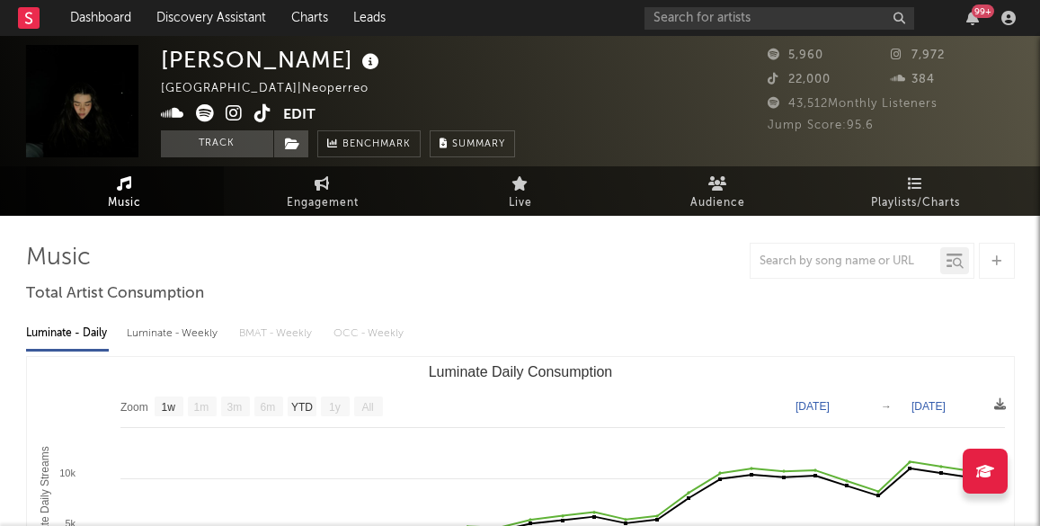
select select "1w"
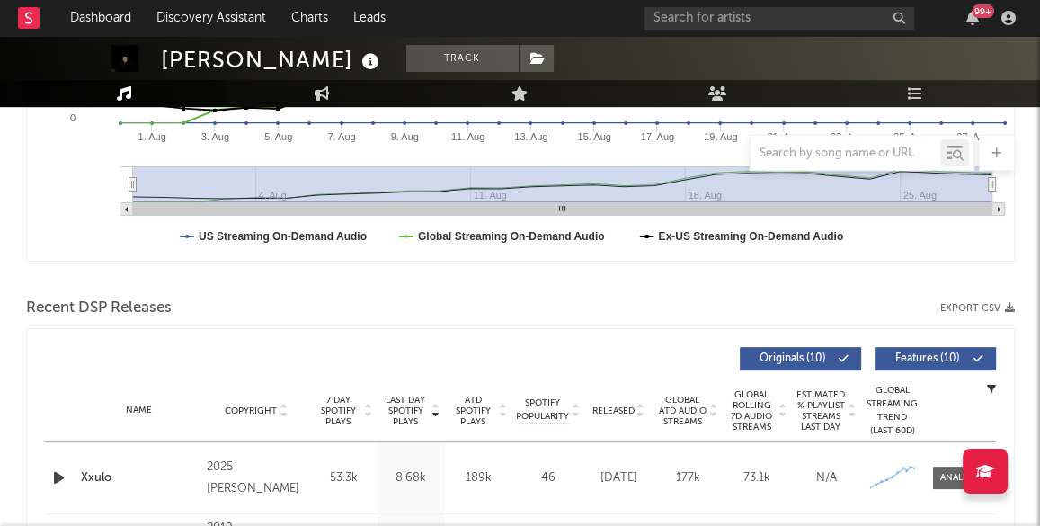
scroll to position [487, 0]
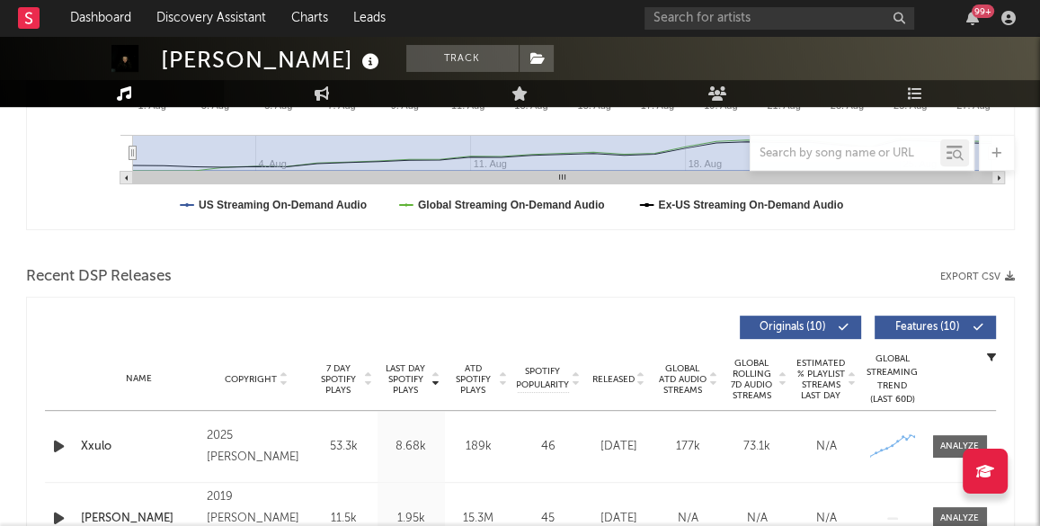
click at [57, 444] on icon "button" at bounding box center [58, 446] width 19 height 22
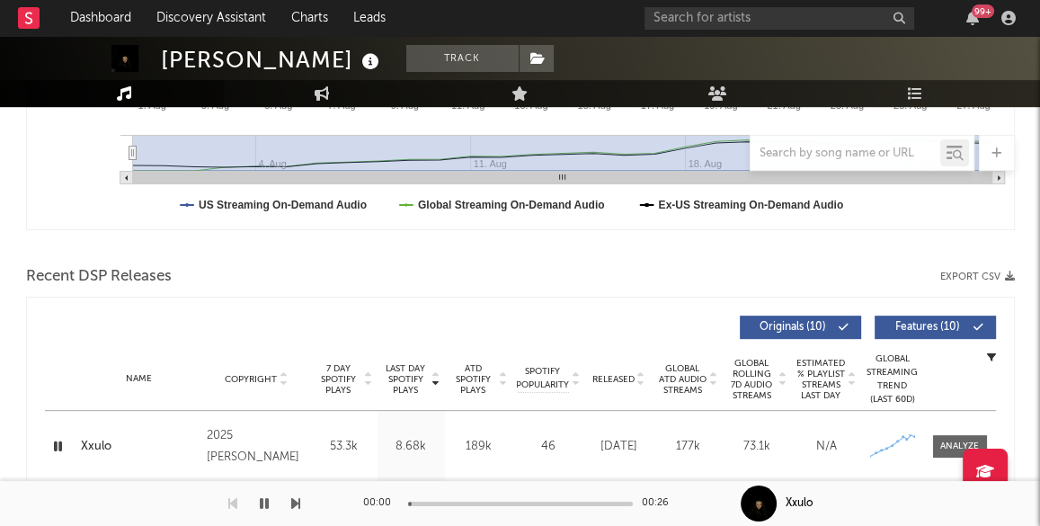
scroll to position [0, 0]
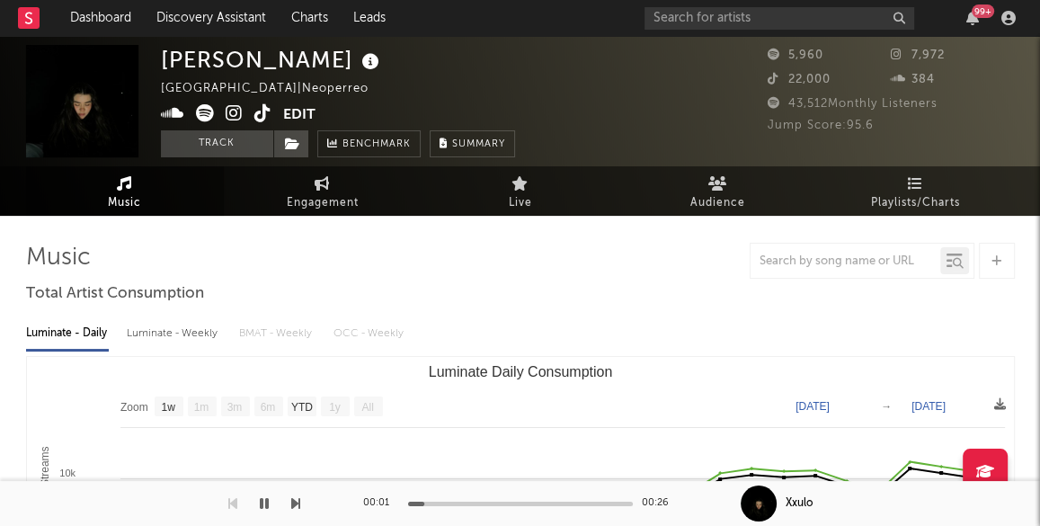
click at [169, 326] on div "Luminate - Weekly" at bounding box center [174, 333] width 94 height 31
select select "1w"
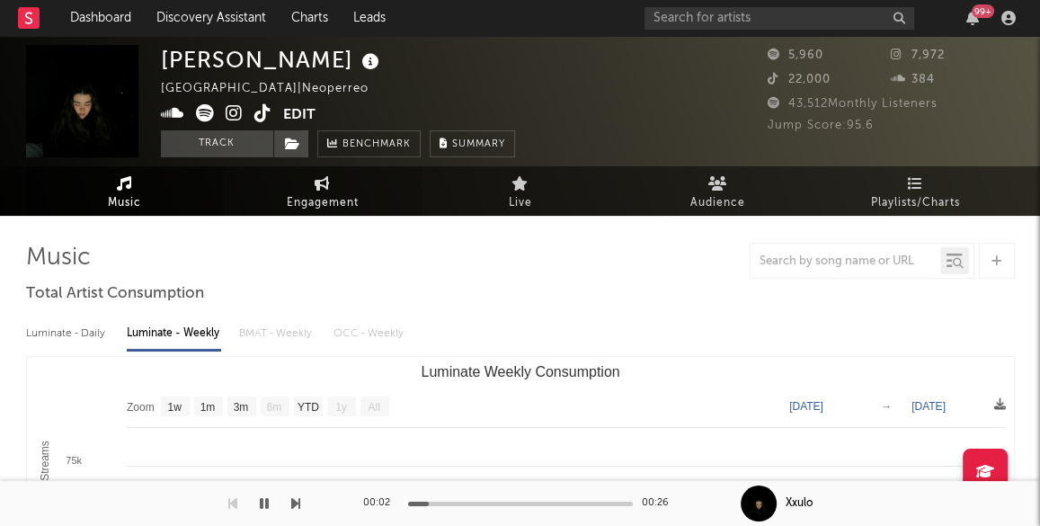
click at [342, 196] on span "Engagement" at bounding box center [323, 203] width 72 height 22
select select "1w"
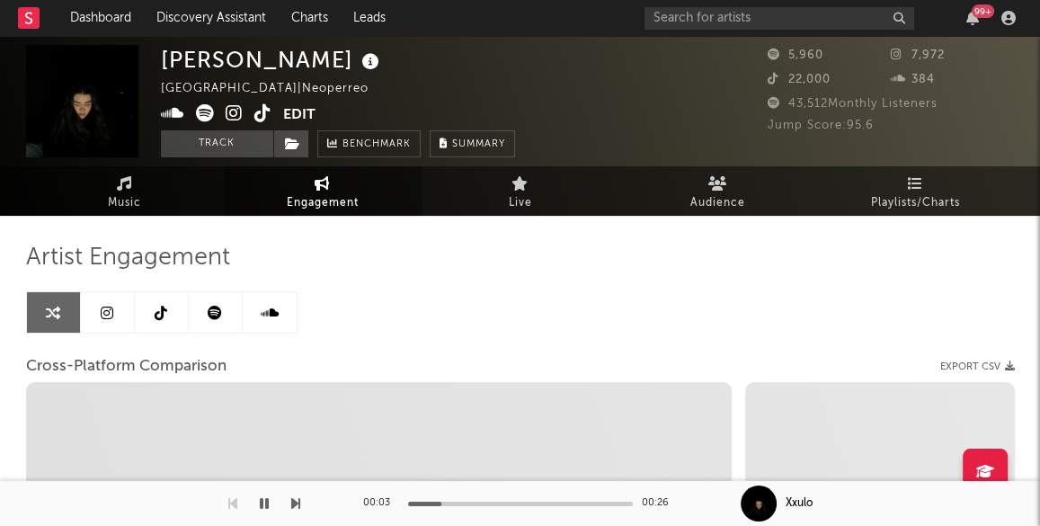
click at [235, 111] on icon at bounding box center [234, 113] width 17 height 18
select select "1m"
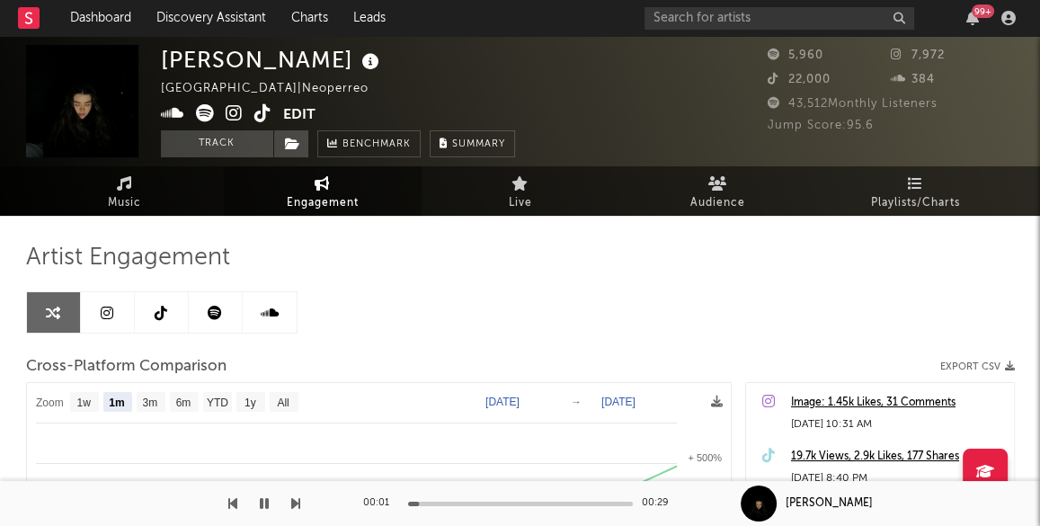
click at [306, 187] on link "Engagement" at bounding box center [323, 190] width 198 height 49
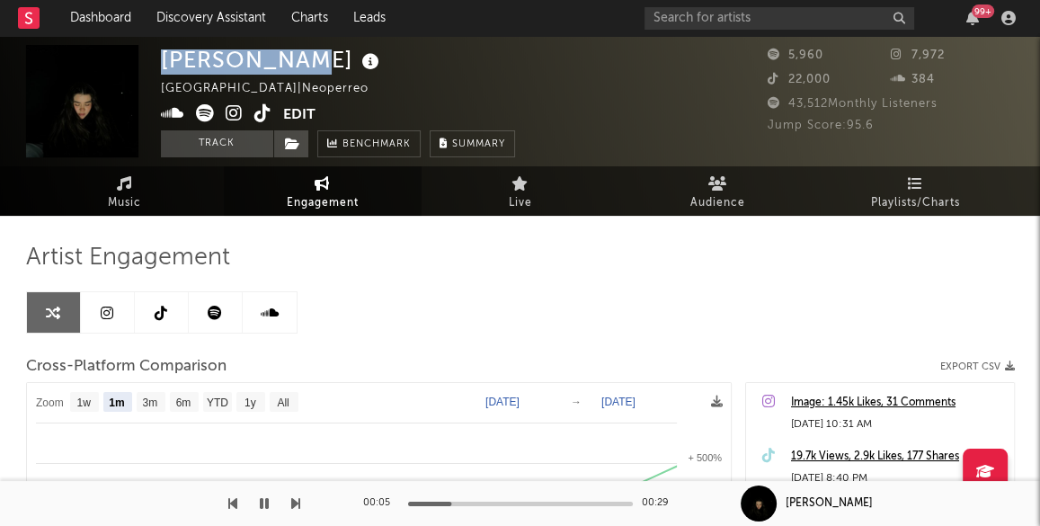
drag, startPoint x: 162, startPoint y: 61, endPoint x: 279, endPoint y: 61, distance: 116.9
click at [279, 61] on div "Alanis Yuki" at bounding box center [272, 60] width 223 height 30
copy div "Alanis Yuki"
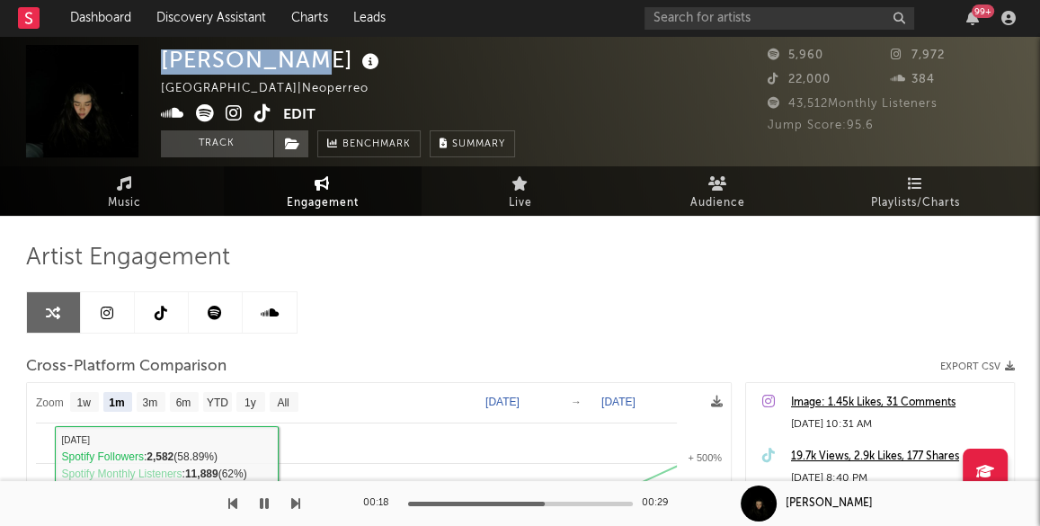
click at [268, 500] on button "button" at bounding box center [264, 503] width 18 height 45
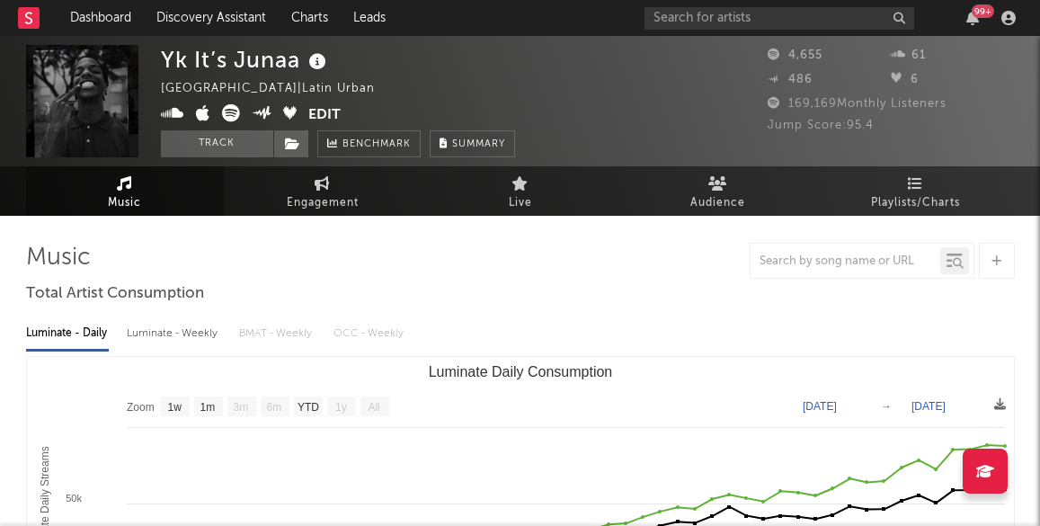
select select "1w"
